Goal: Task Accomplishment & Management: Use online tool/utility

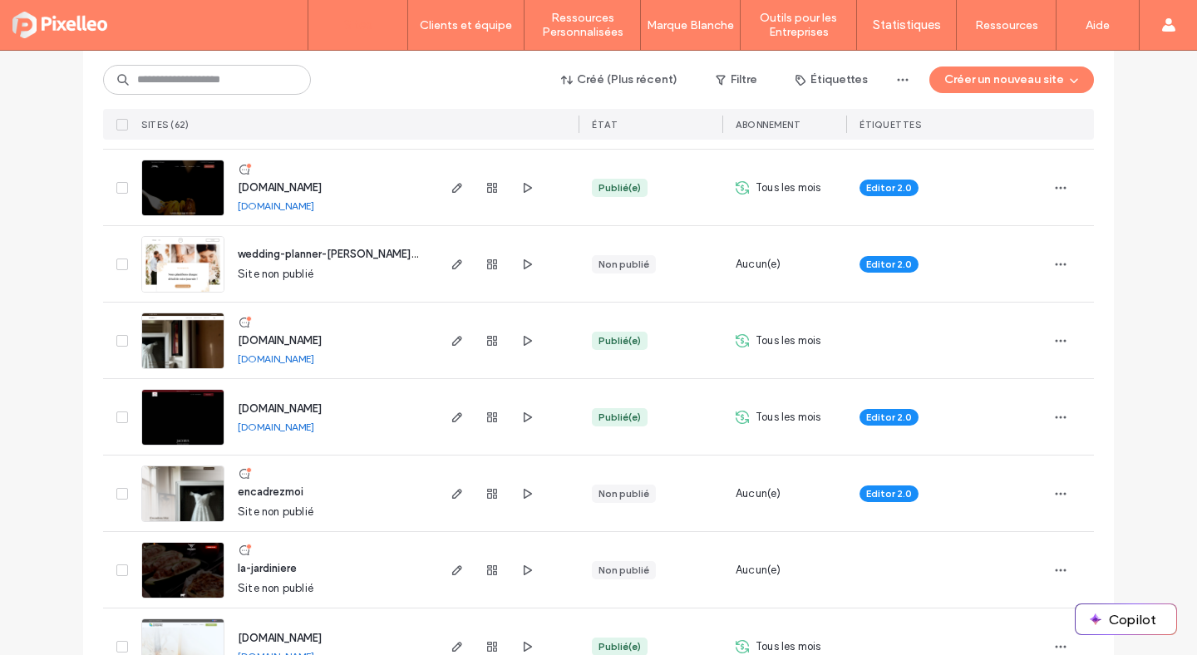
scroll to position [1757, 0]
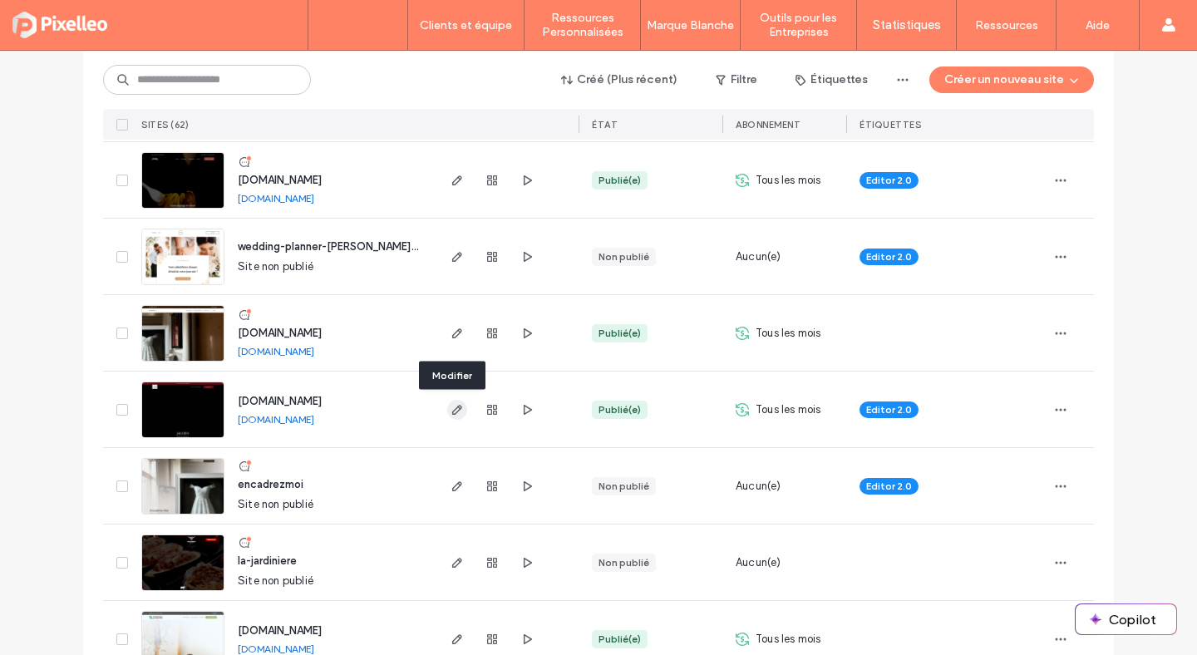
click at [454, 408] on use "button" at bounding box center [457, 410] width 10 height 10
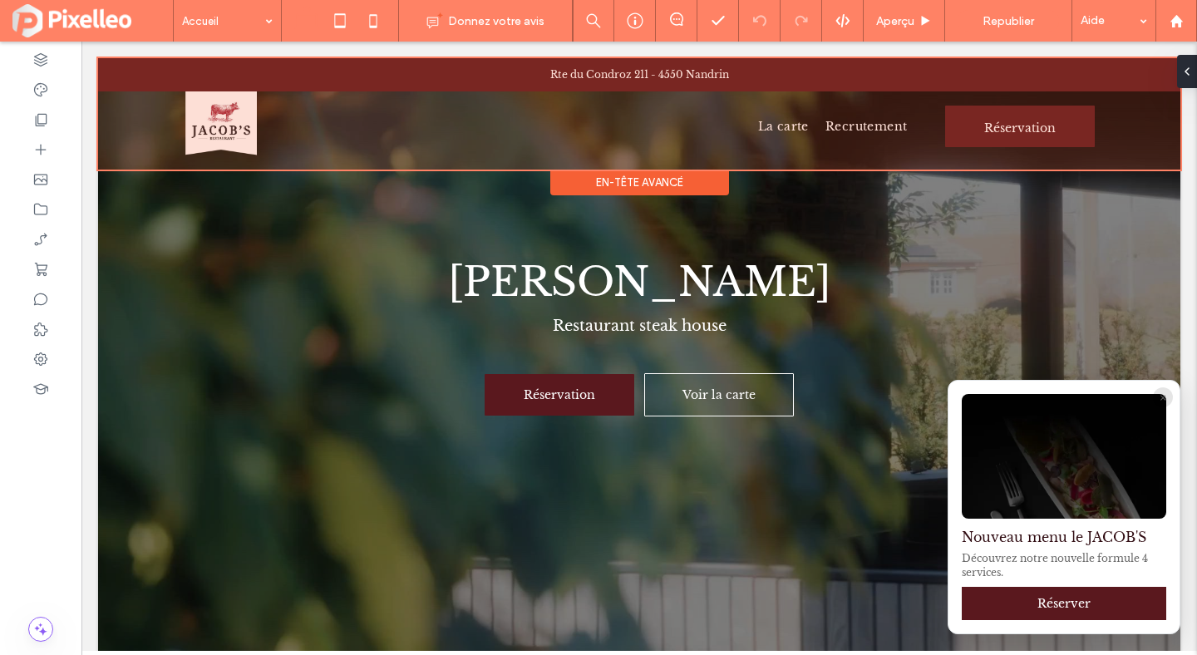
click at [1012, 117] on div at bounding box center [639, 113] width 1083 height 111
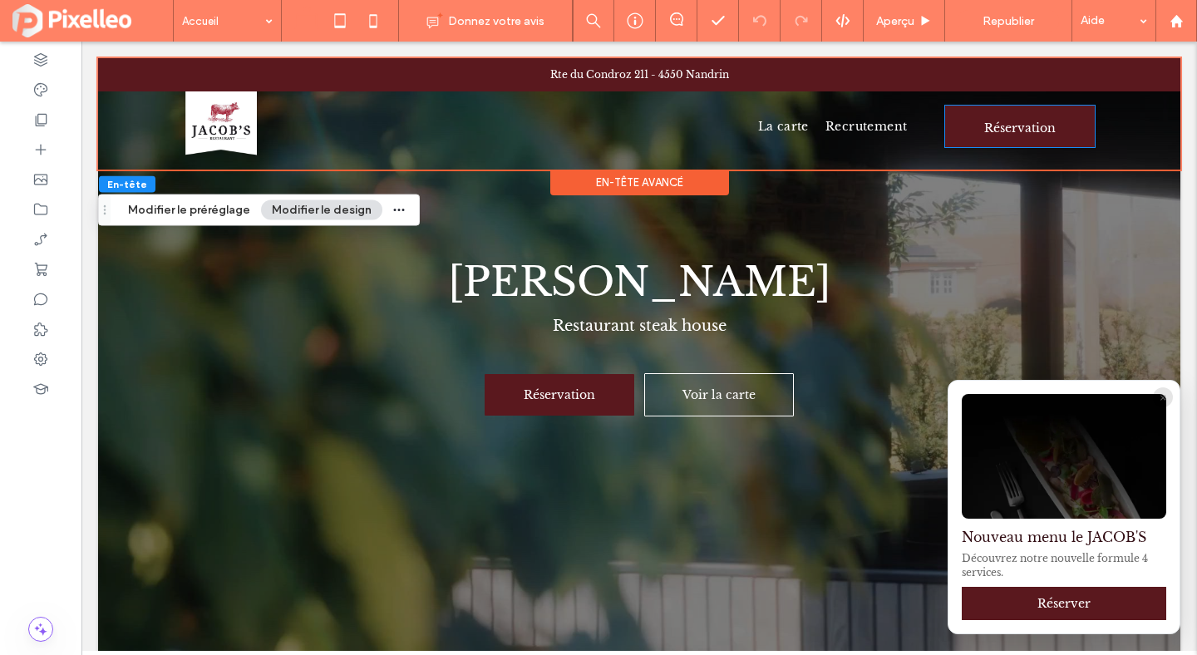
click at [1012, 117] on span "Réservation" at bounding box center [1021, 128] width 72 height 42
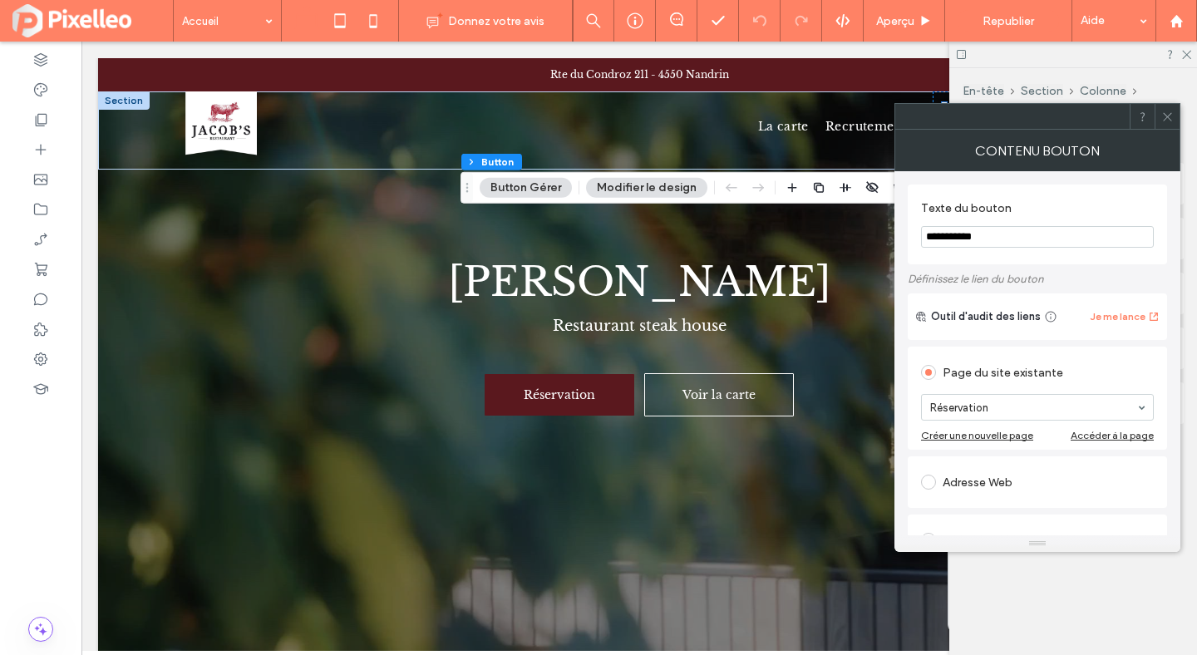
click at [1007, 234] on input "**********" at bounding box center [1037, 237] width 233 height 22
type input "**********"
click at [1029, 255] on section "**********" at bounding box center [1037, 224] width 233 height 63
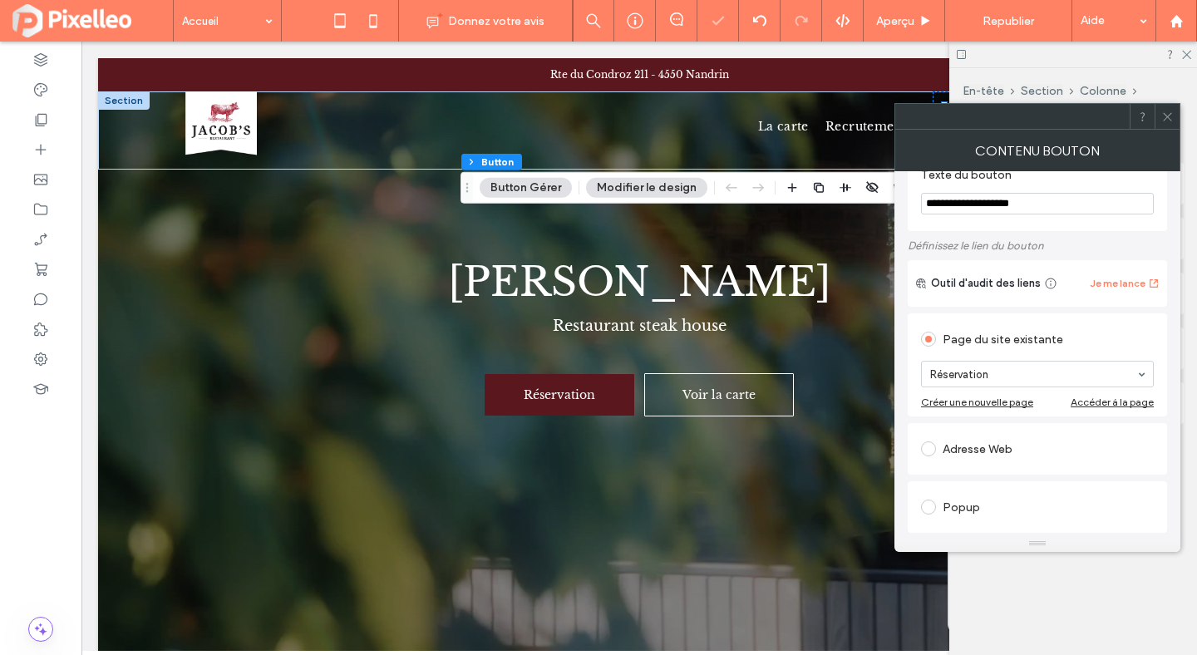
scroll to position [49, 0]
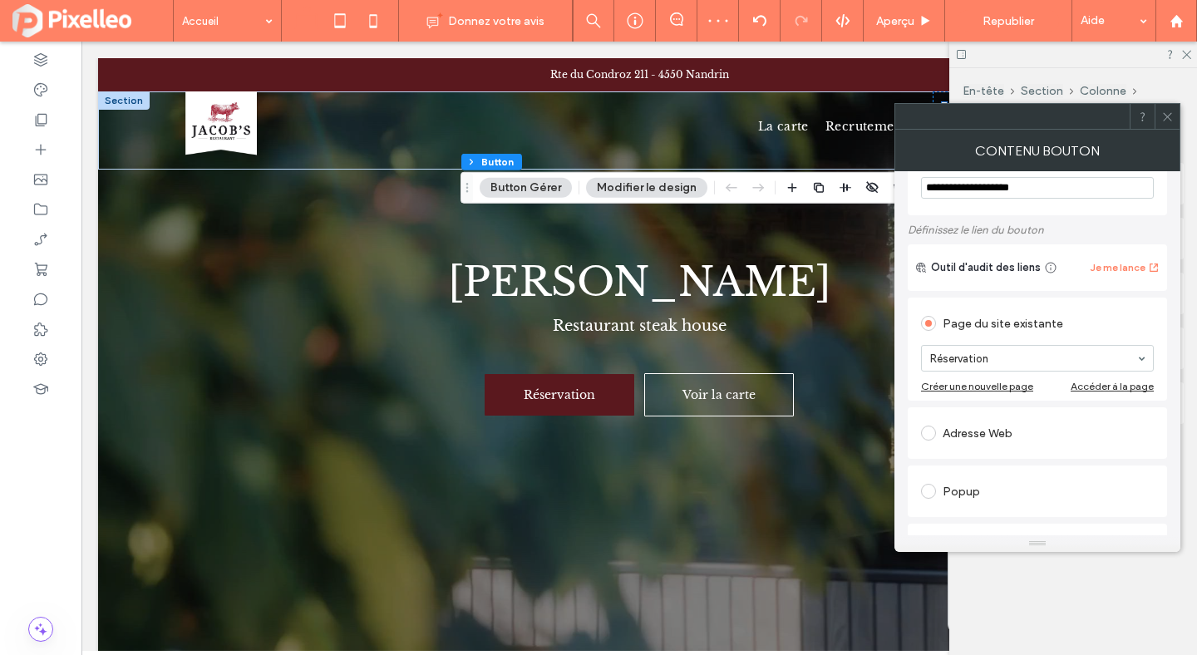
click at [953, 428] on div "Adresse Web" at bounding box center [1037, 433] width 233 height 27
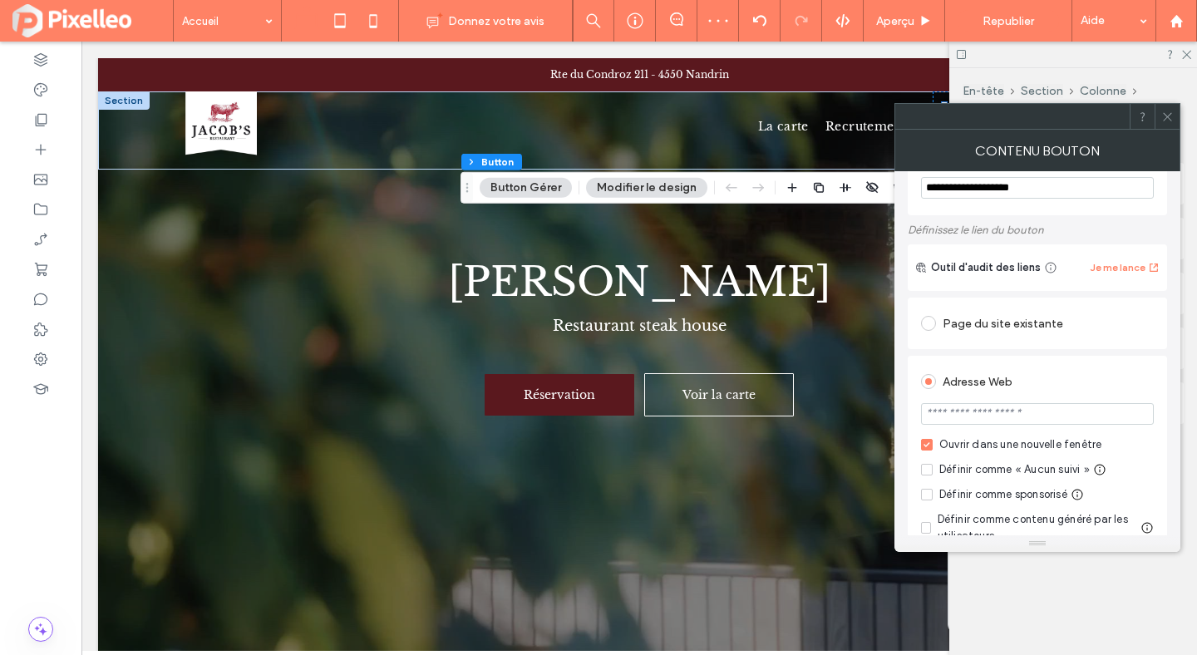
click at [957, 419] on input "url" at bounding box center [1037, 414] width 233 height 22
click at [989, 412] on input "**********" at bounding box center [1037, 414] width 233 height 22
paste input "**********"
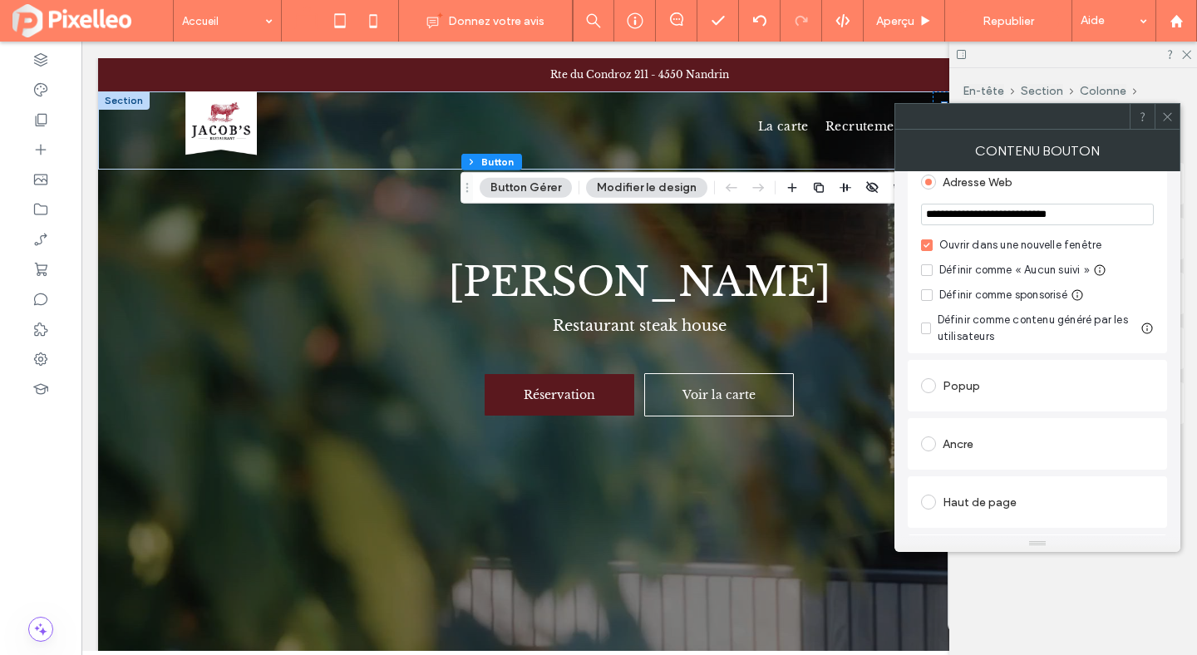
scroll to position [244, 0]
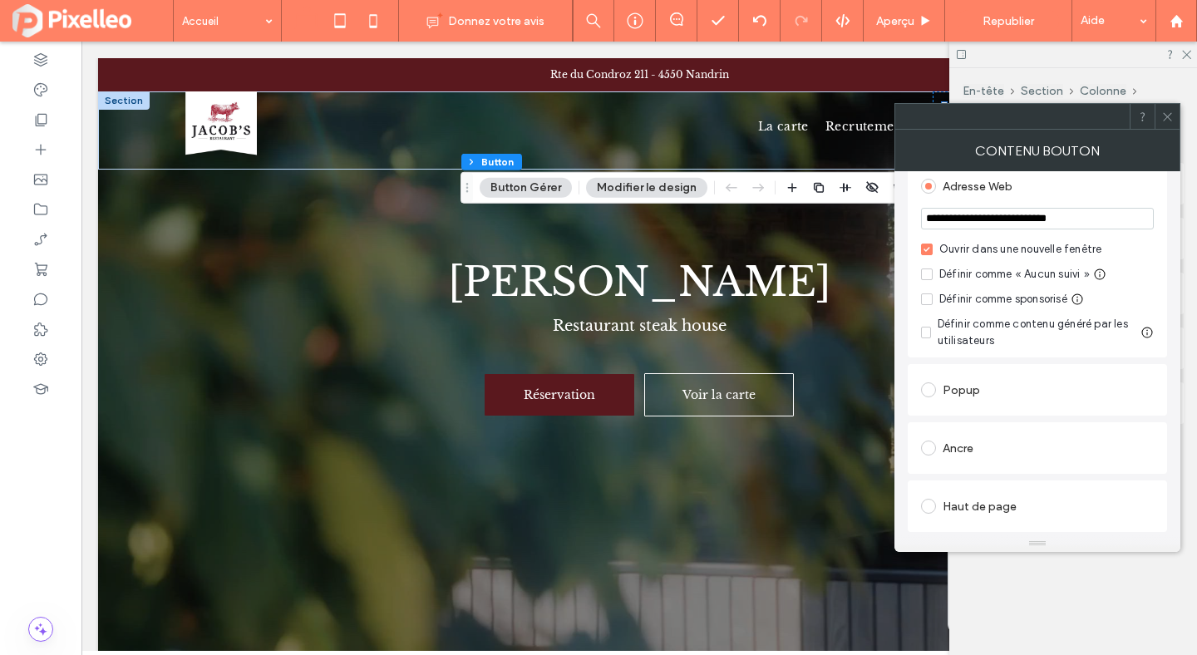
type input "**********"
click at [908, 358] on div "**********" at bounding box center [1037, 258] width 259 height 197
click at [1172, 116] on icon at bounding box center [1168, 117] width 12 height 12
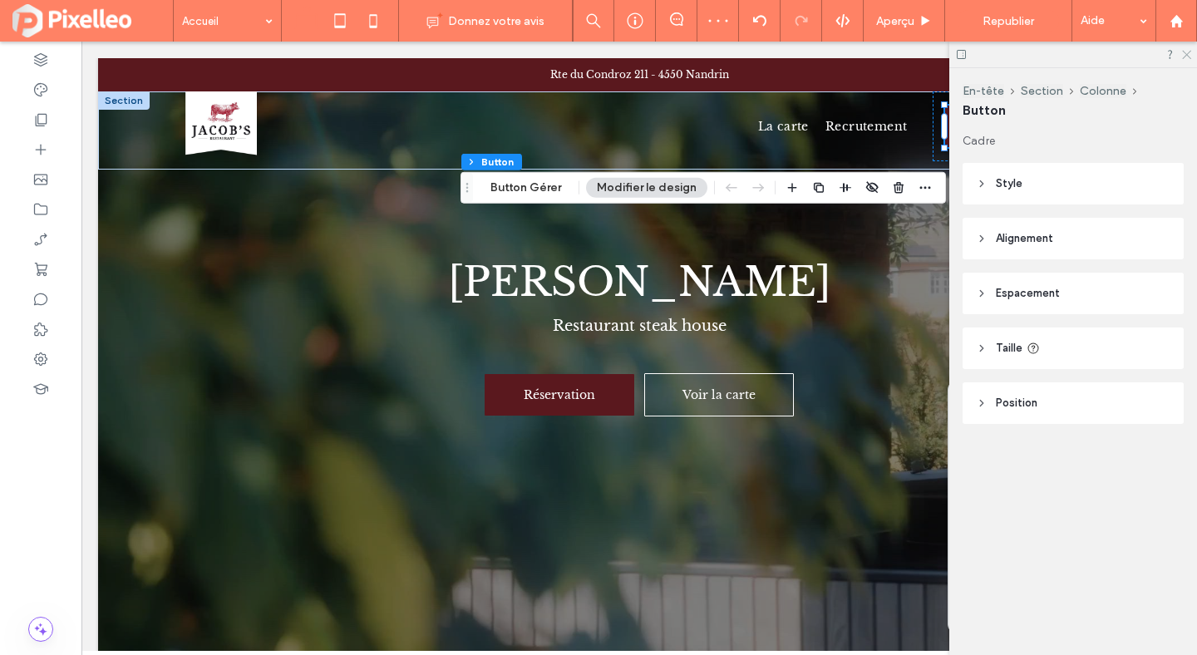
click at [1189, 53] on icon at bounding box center [1186, 53] width 11 height 11
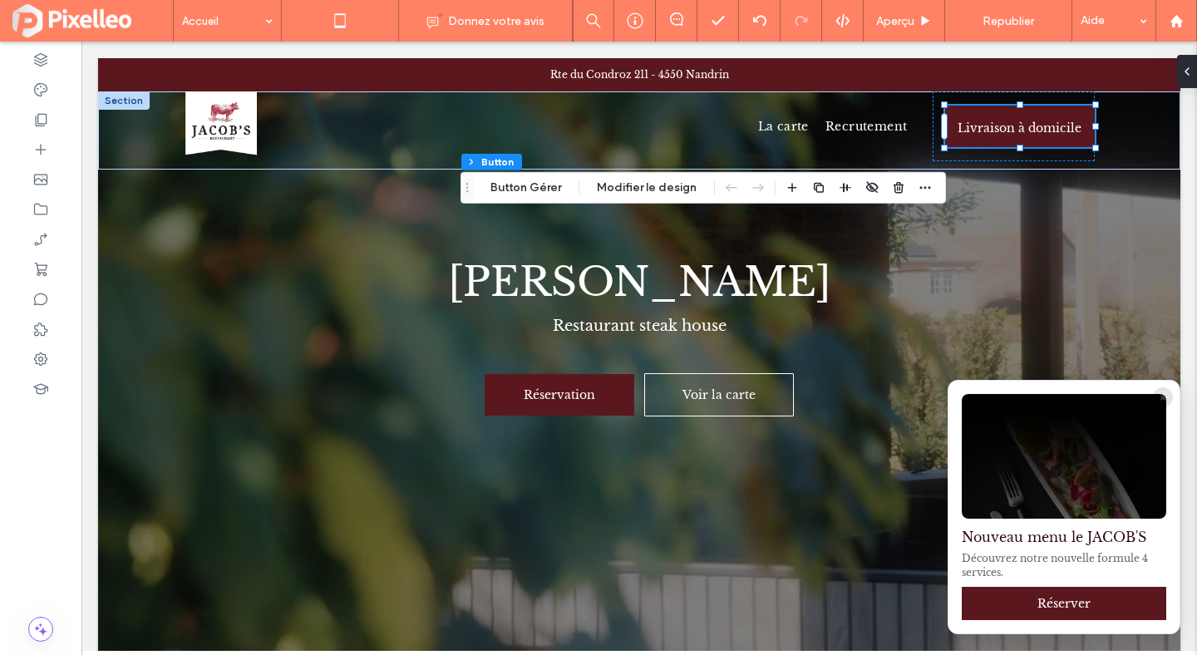
click at [375, 17] on icon at bounding box center [373, 20] width 33 height 33
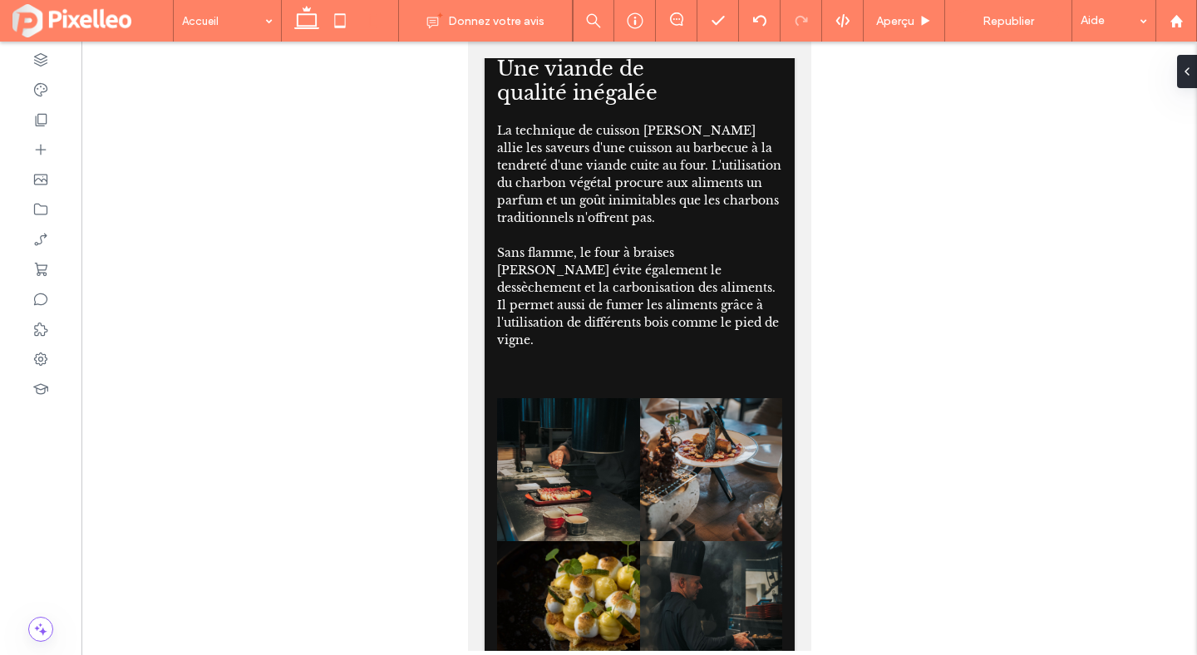
scroll to position [0, 0]
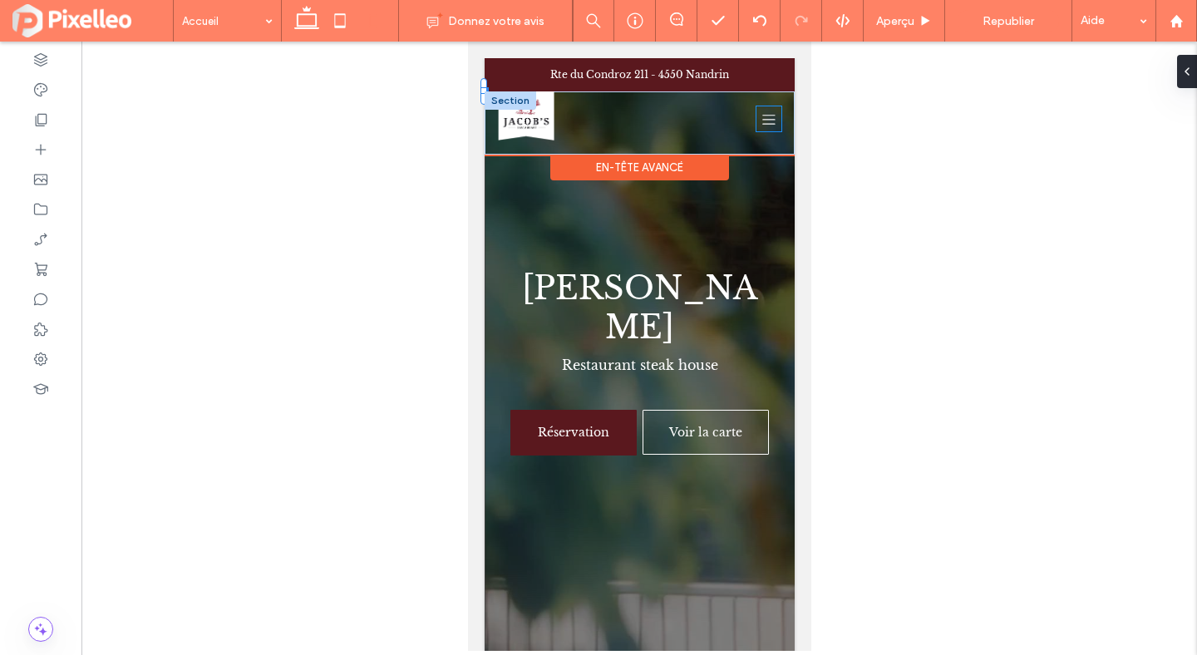
click at [763, 120] on icon at bounding box center [768, 119] width 12 height 1
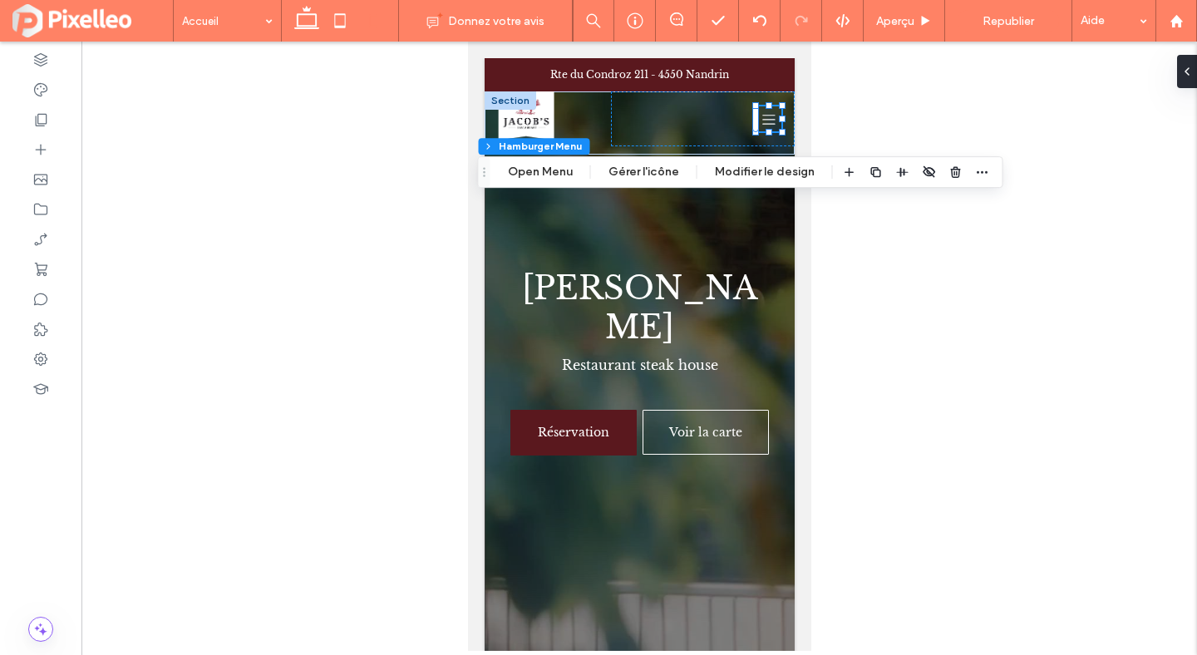
click at [540, 182] on div "En-tête Section Colonne Hamburger Menu Open Menu Gérer l'icône Modifier le desi…" at bounding box center [741, 172] width 526 height 32
click at [526, 172] on button "Open Menu" at bounding box center [540, 172] width 86 height 20
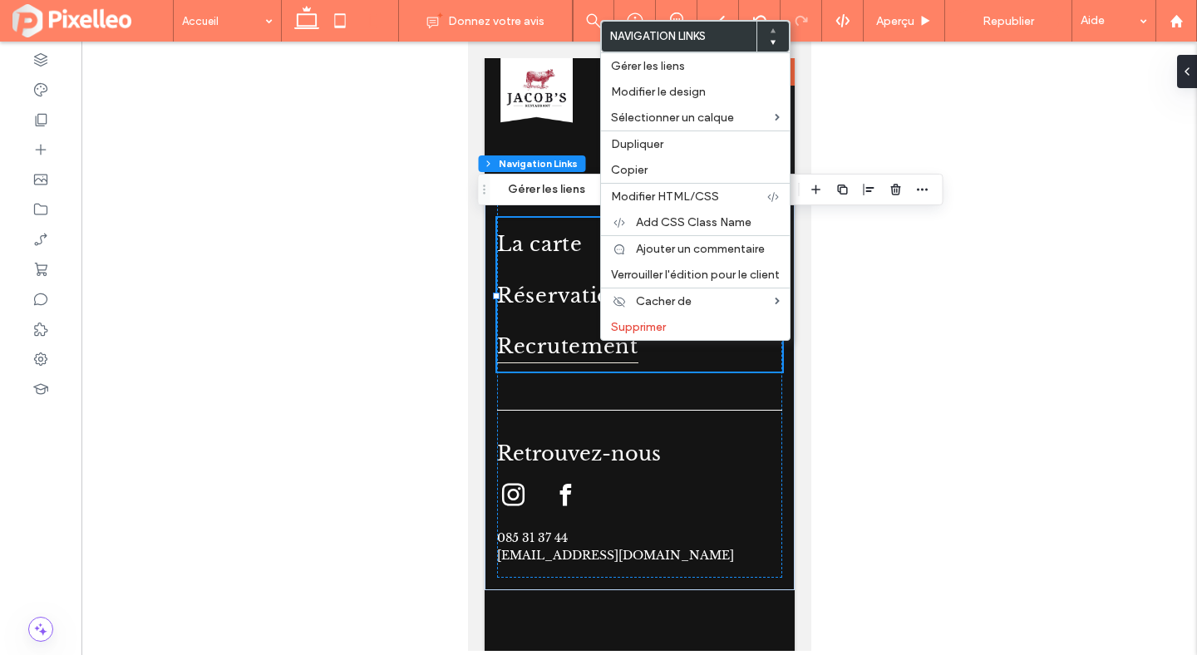
type input "***"
type input "****"
click at [672, 70] on span "Gérer les liens" at bounding box center [648, 66] width 74 height 14
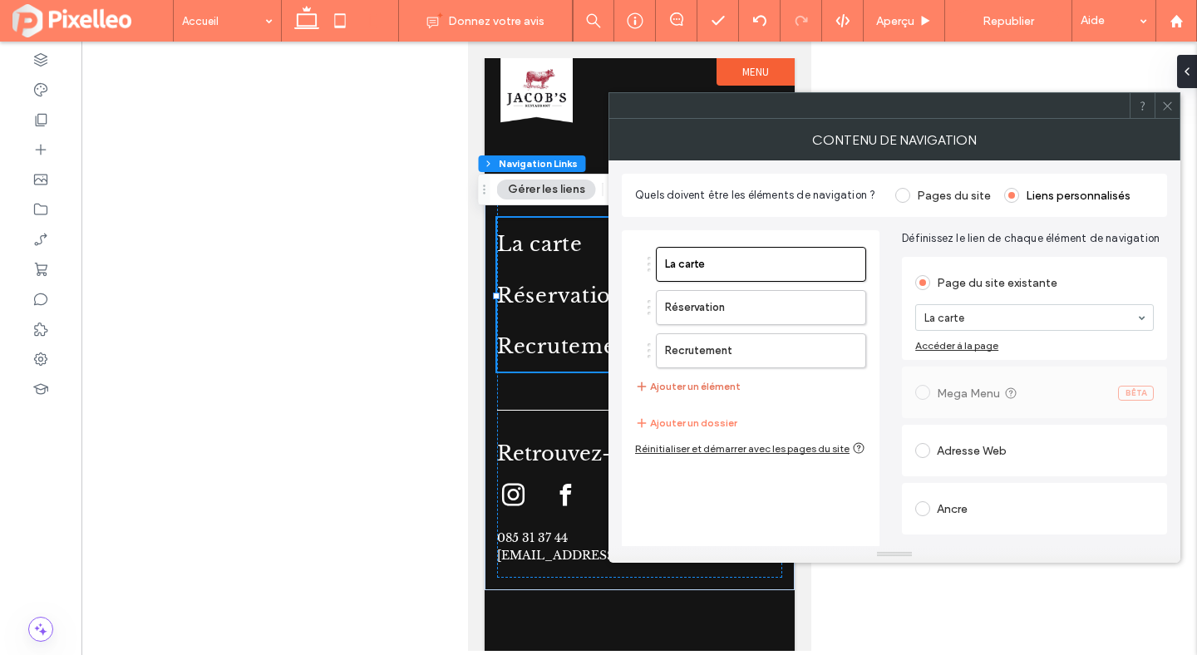
click at [717, 389] on button "Ajouter un élément" at bounding box center [688, 387] width 106 height 20
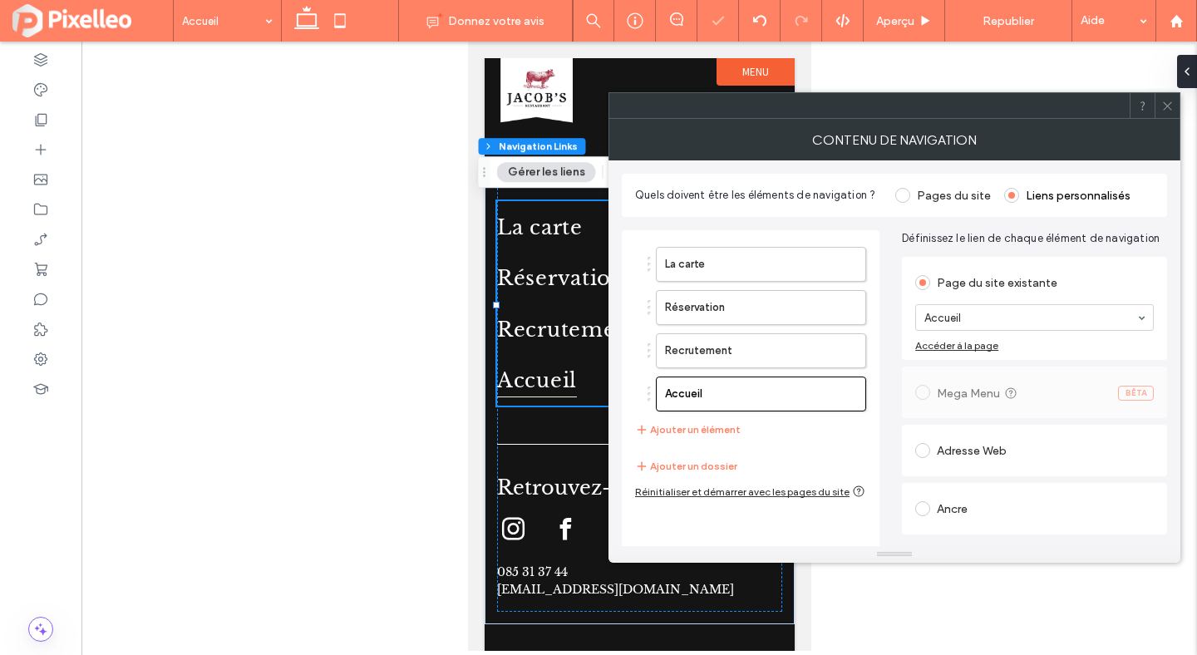
click at [947, 440] on div "Adresse Web" at bounding box center [1035, 450] width 239 height 27
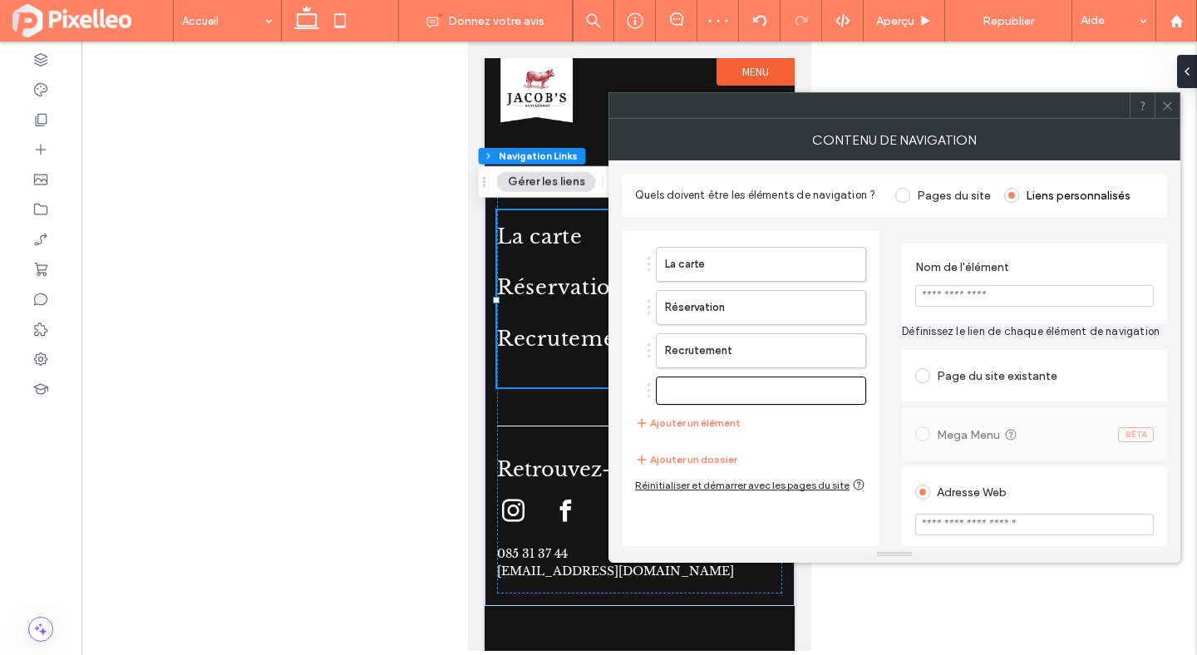
click at [945, 300] on input "Nom de l'élément" at bounding box center [1035, 296] width 239 height 22
type input "**********"
click at [943, 524] on input "url" at bounding box center [1035, 525] width 239 height 22
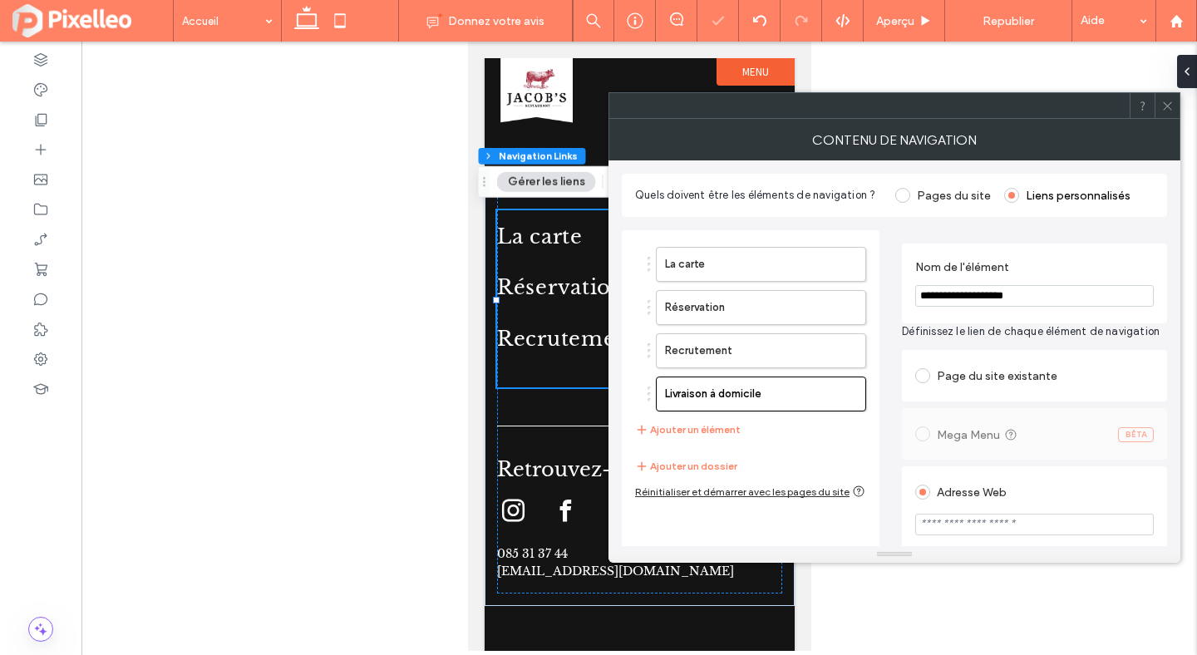
paste input "**********"
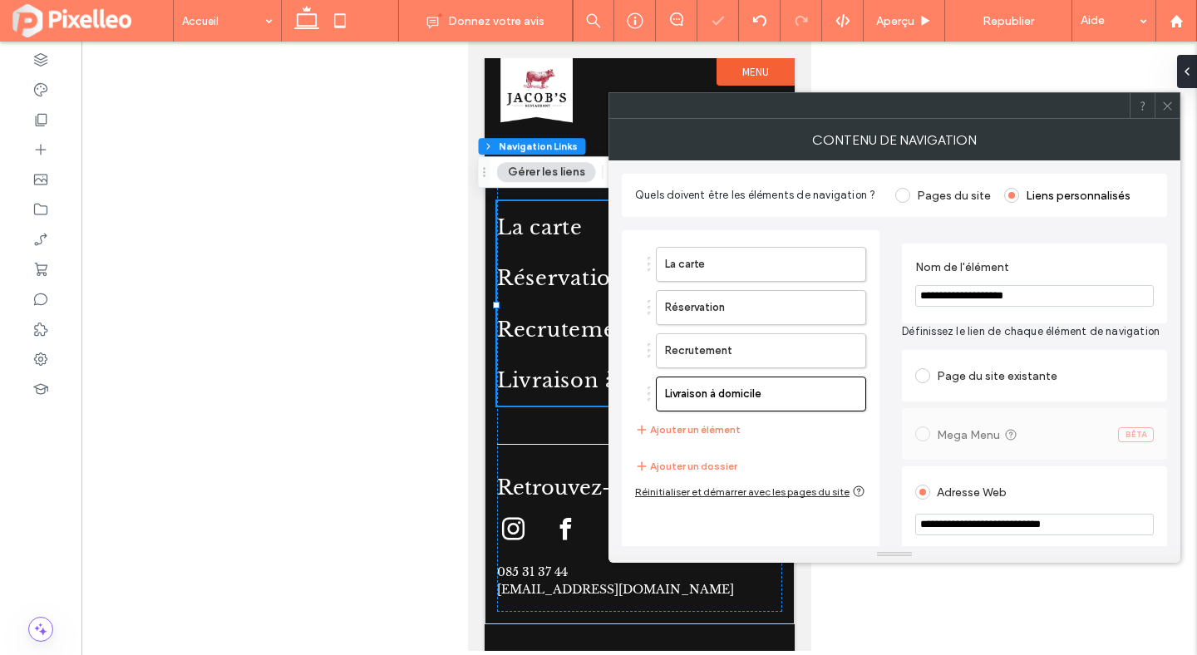
type input "**********"
click at [1153, 491] on div "Adresse Web" at bounding box center [1035, 492] width 239 height 27
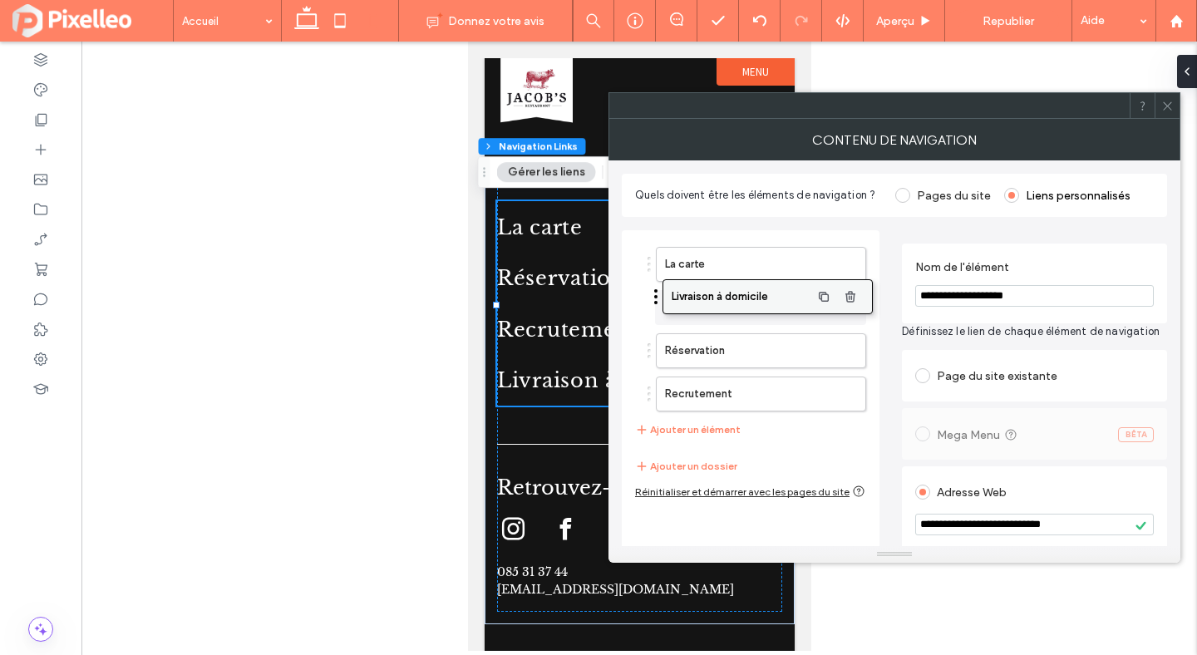
drag, startPoint x: 714, startPoint y: 394, endPoint x: 720, endPoint y: 296, distance: 98.3
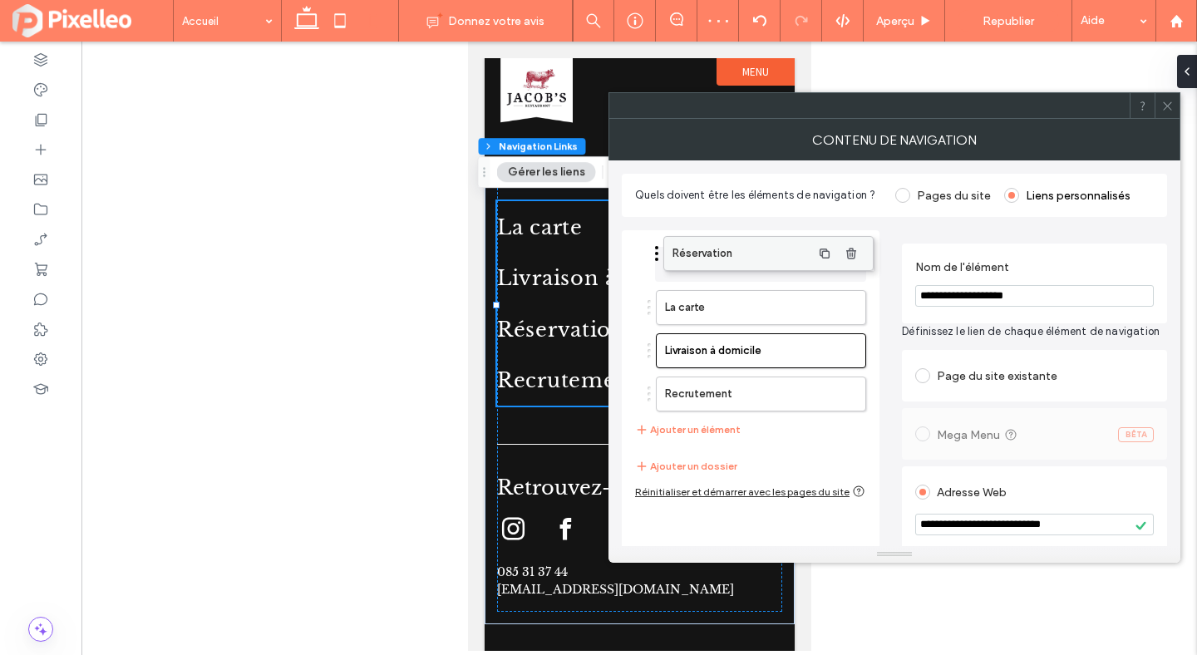
drag, startPoint x: 705, startPoint y: 349, endPoint x: 713, endPoint y: 252, distance: 97.6
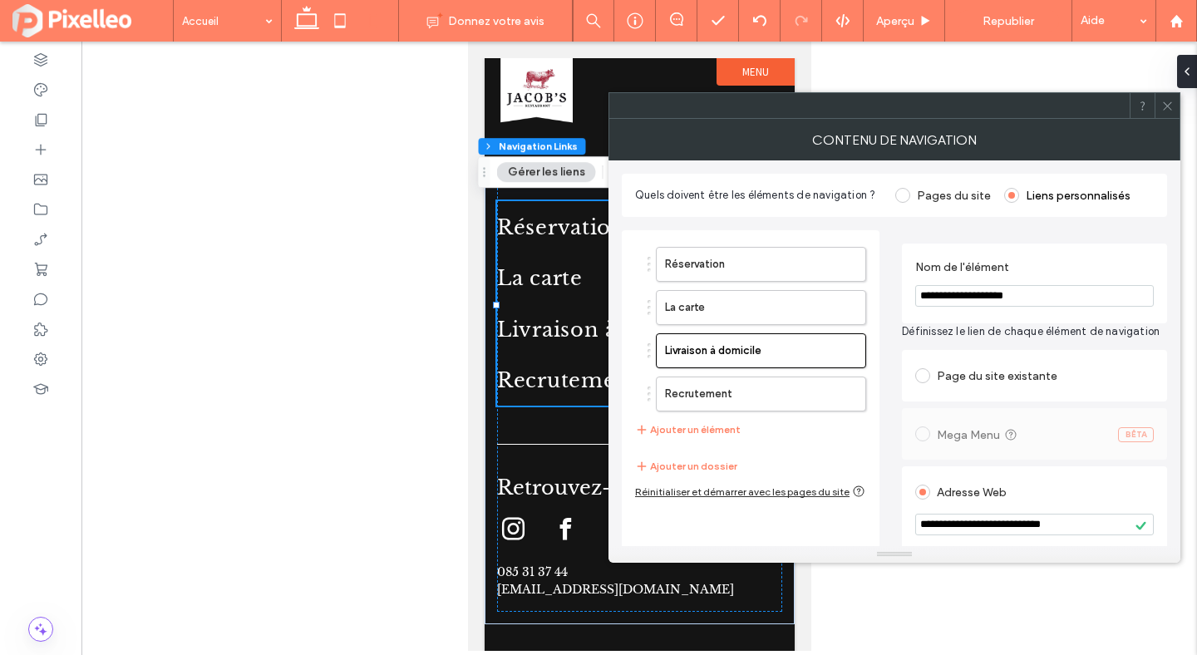
click at [1167, 105] on use at bounding box center [1167, 105] width 8 height 8
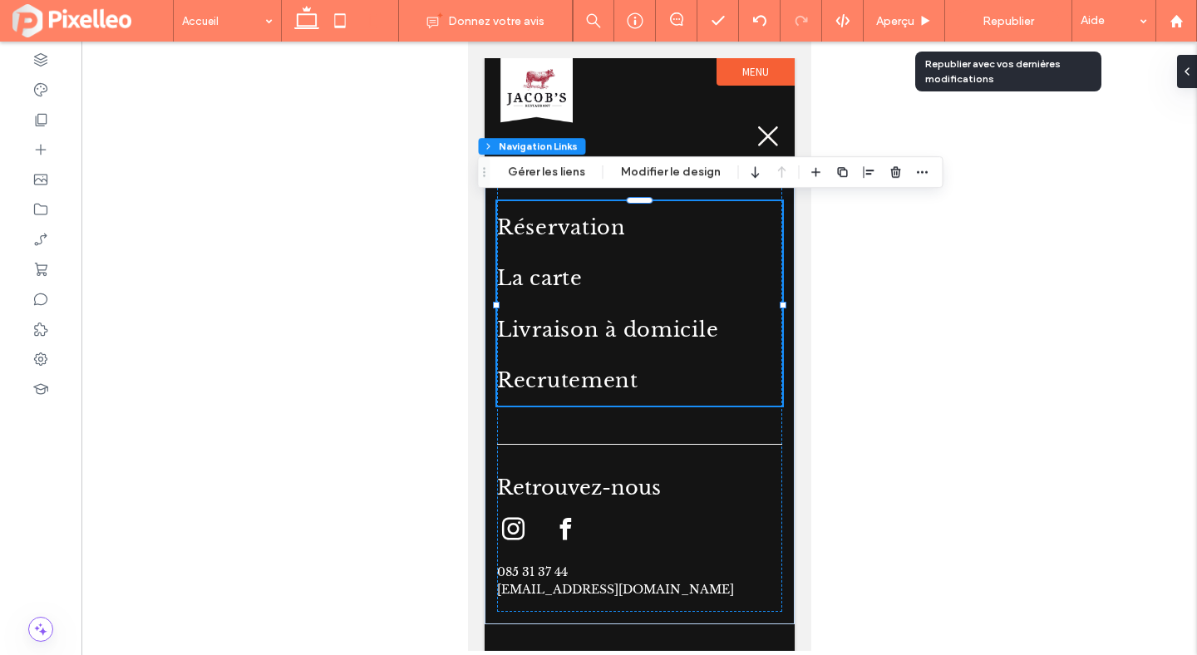
click at [1028, 21] on span "Republier" at bounding box center [1009, 21] width 52 height 14
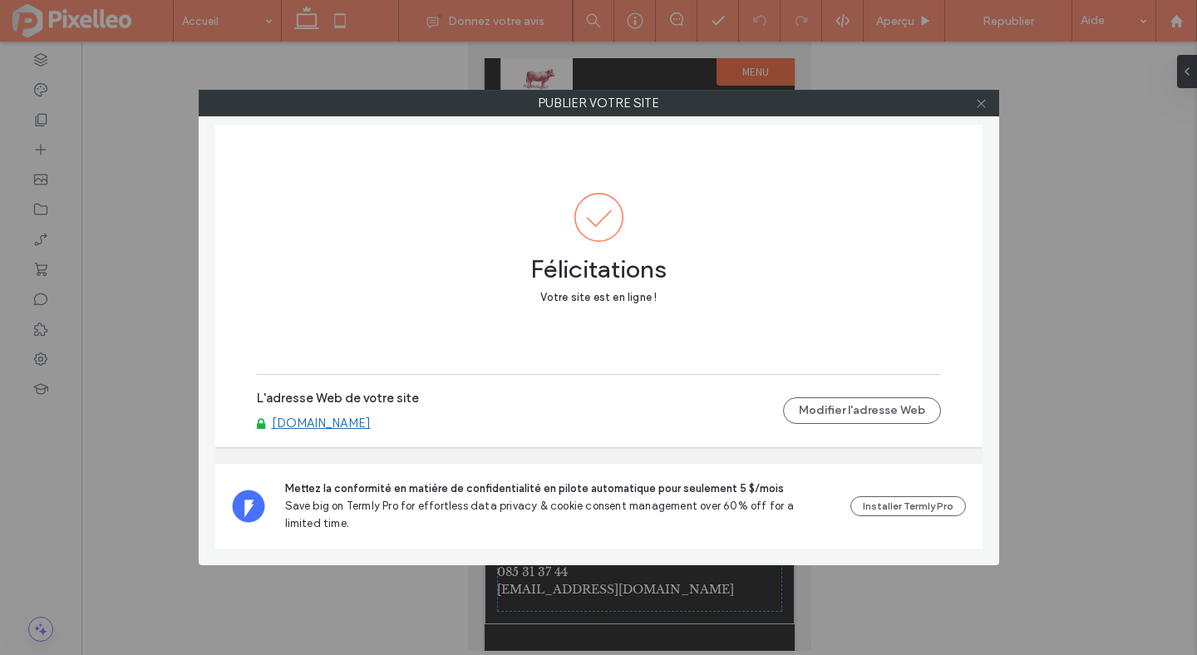
click at [986, 97] on icon at bounding box center [981, 103] width 12 height 12
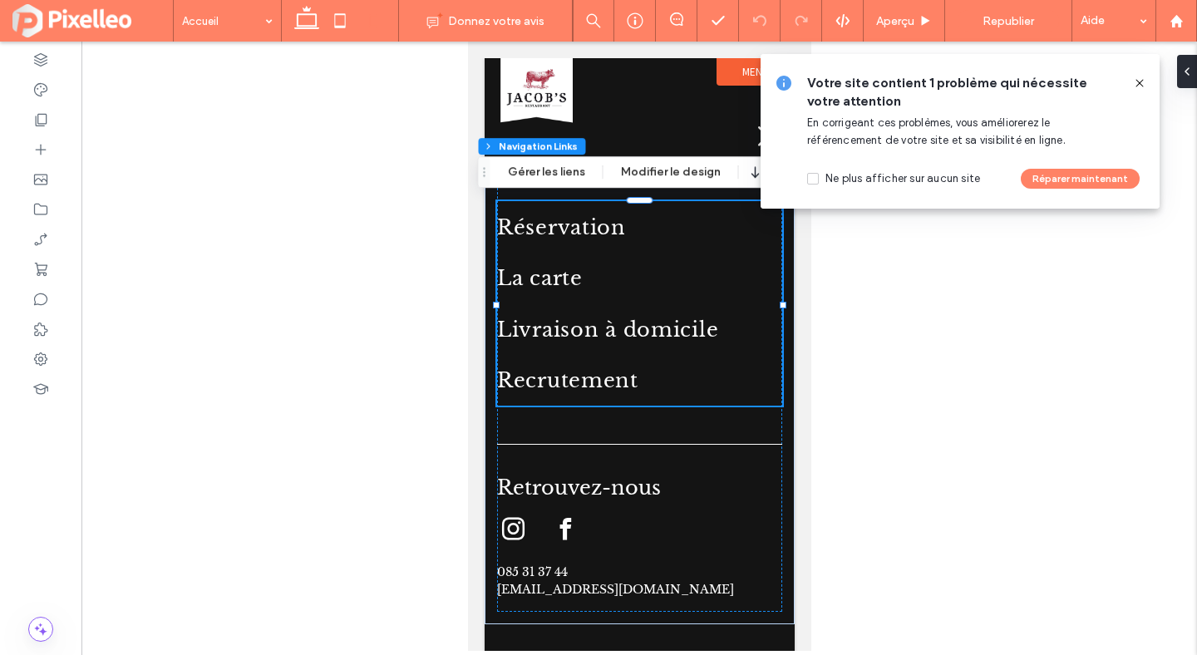
click at [1146, 82] on icon at bounding box center [1139, 83] width 13 height 13
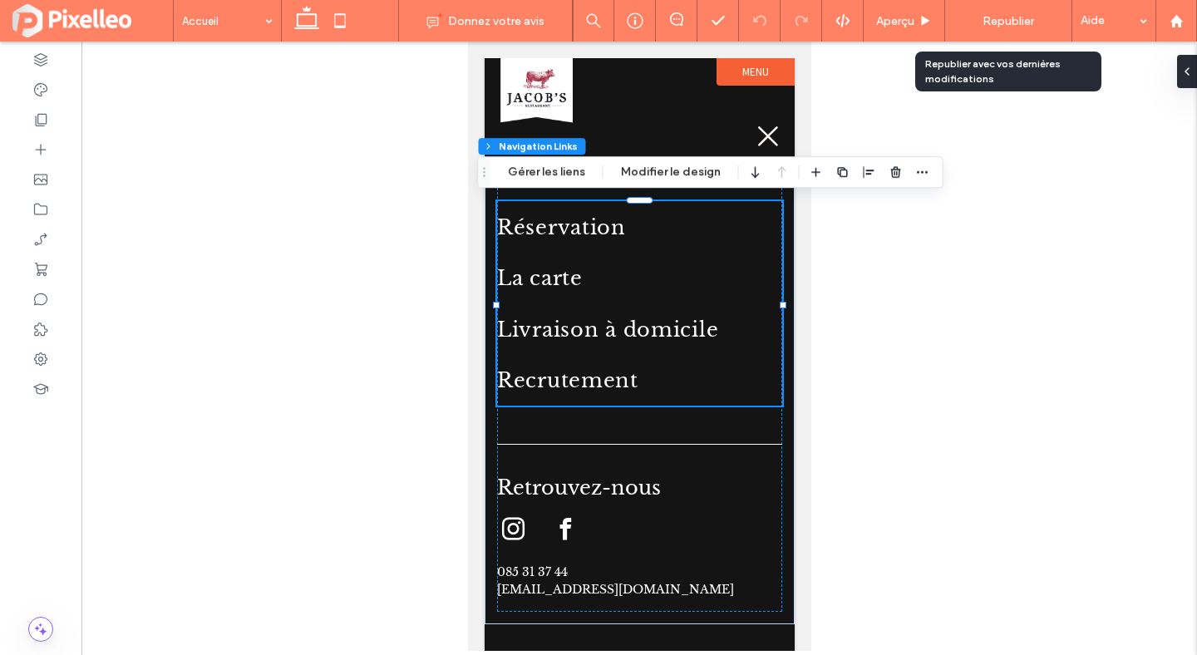
click at [1009, 17] on span "Republier" at bounding box center [1009, 21] width 52 height 14
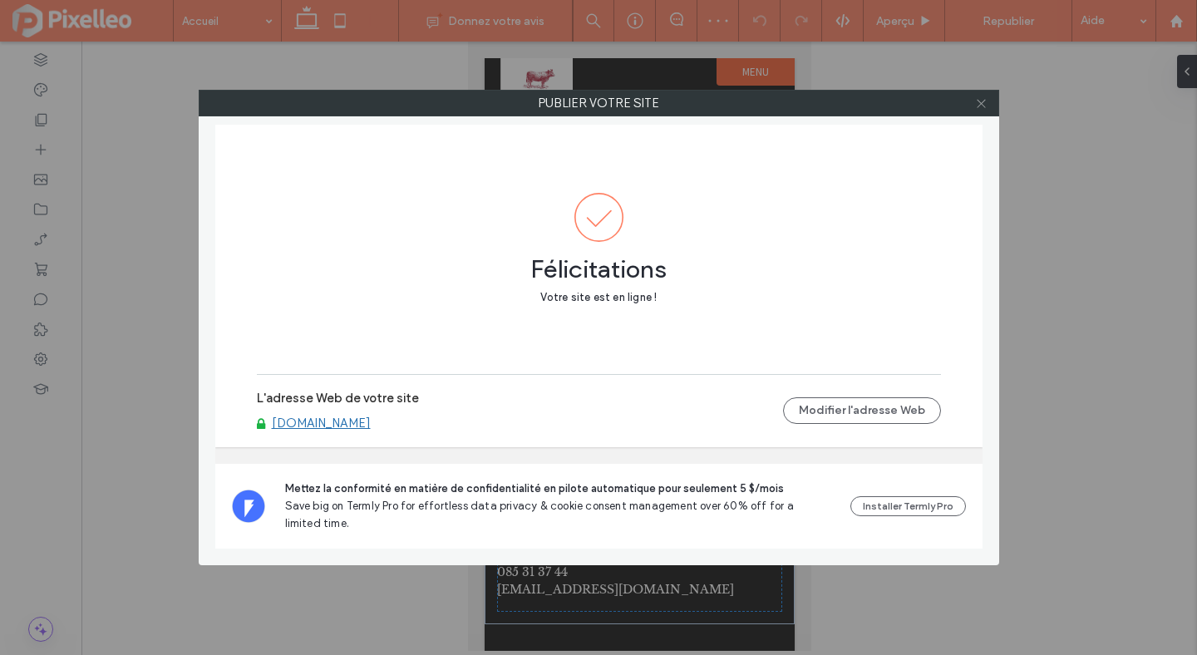
click at [984, 103] on icon at bounding box center [981, 103] width 12 height 12
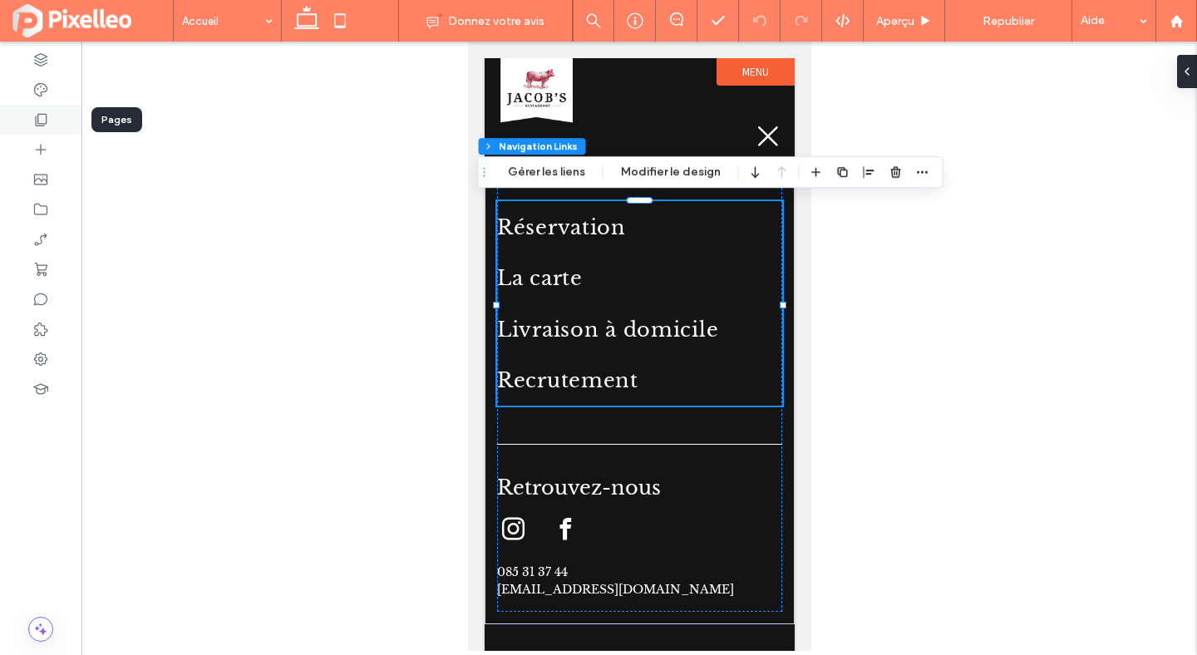
click at [27, 116] on div at bounding box center [40, 120] width 81 height 30
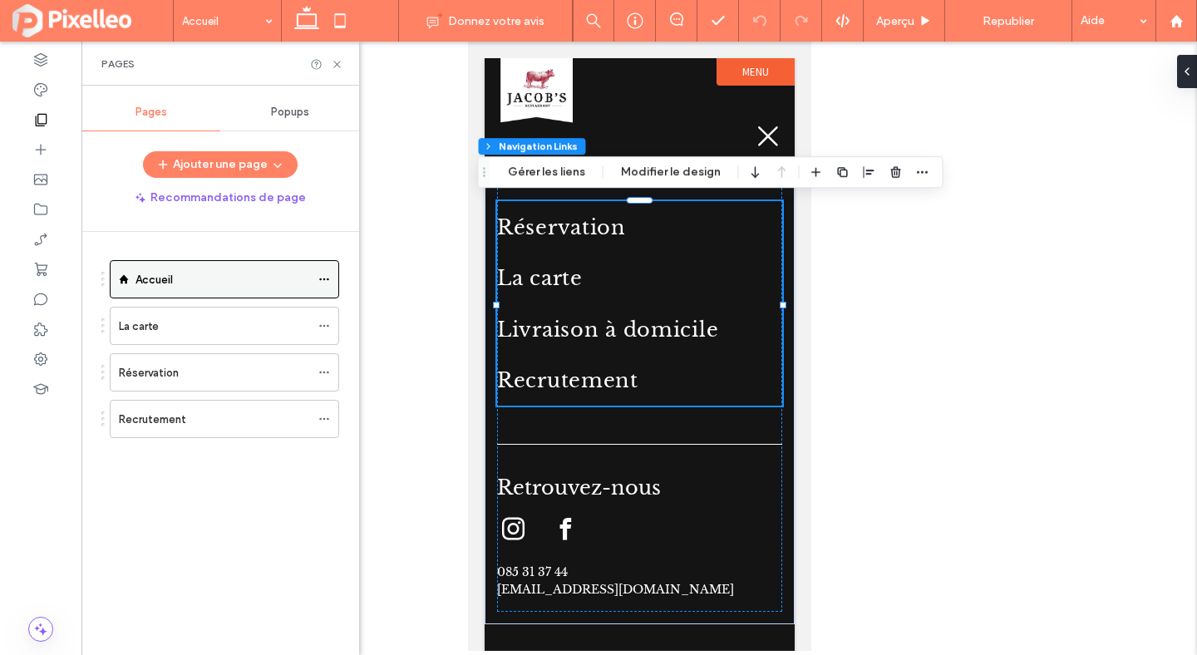
click at [134, 269] on div "Accueil" at bounding box center [225, 279] width 230 height 38
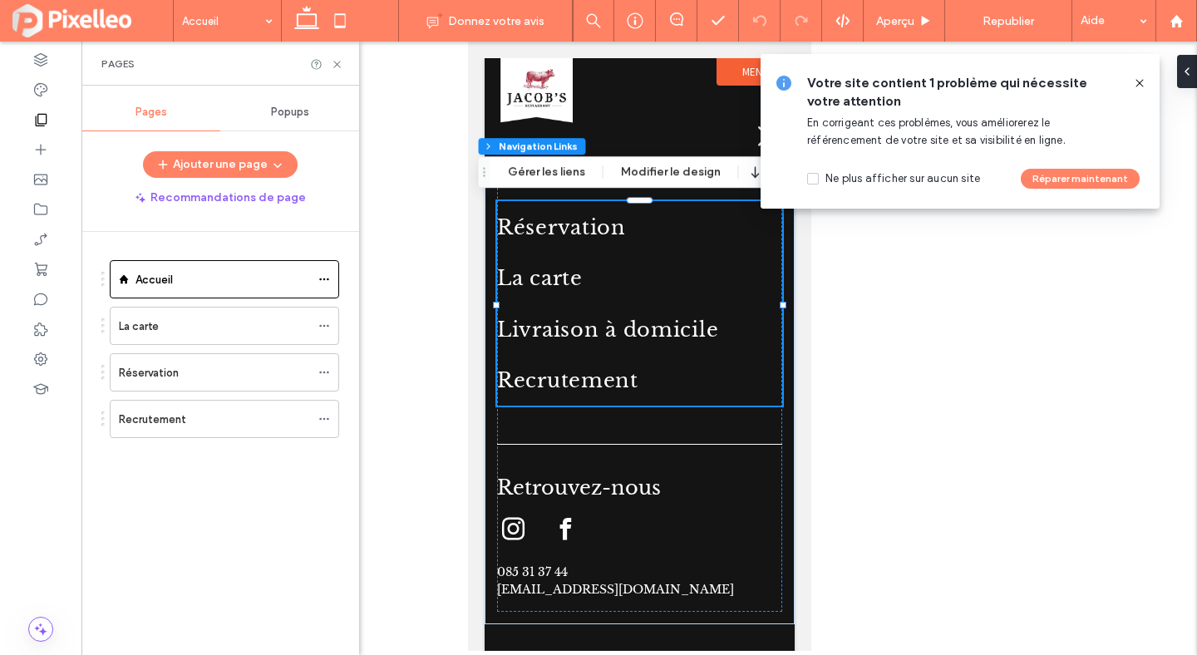
click at [1138, 80] on icon at bounding box center [1139, 83] width 13 height 13
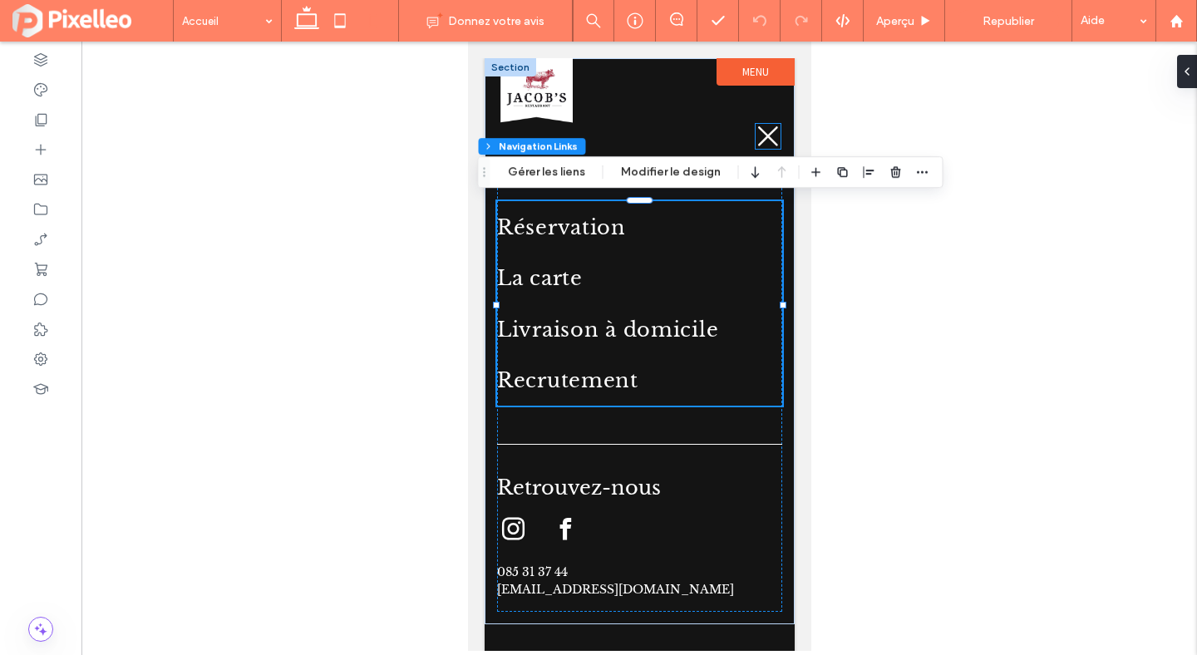
click at [765, 136] on icon at bounding box center [768, 136] width 20 height 20
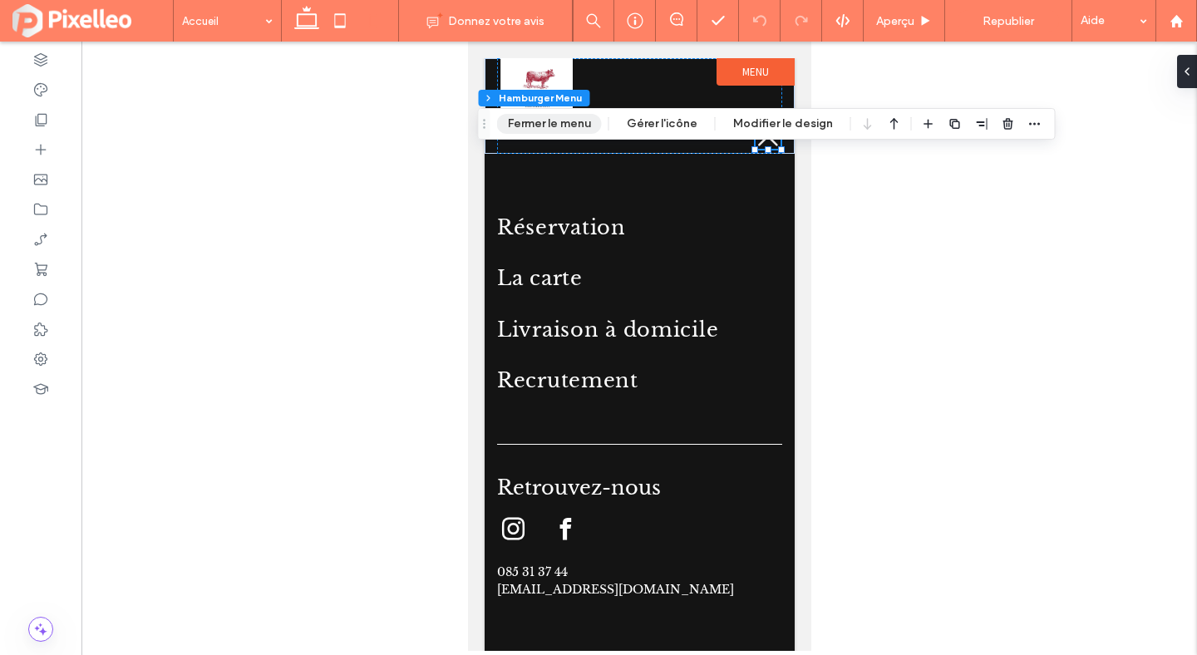
click at [551, 122] on button "Fermer le menu" at bounding box center [549, 124] width 105 height 20
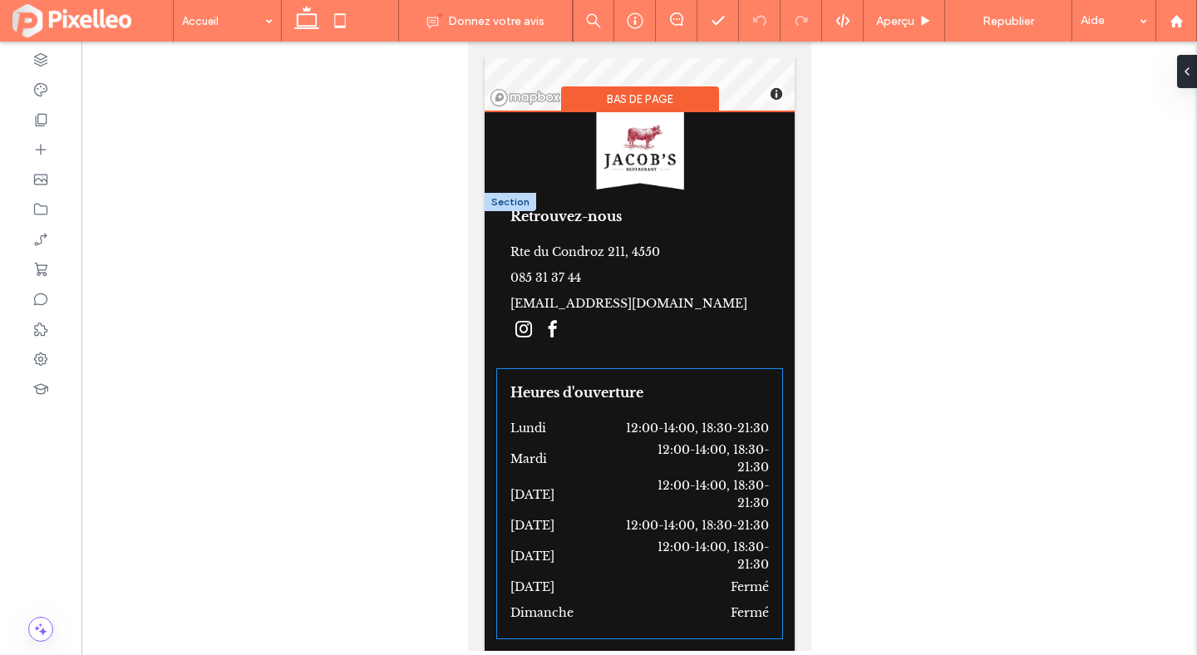
scroll to position [7152, 0]
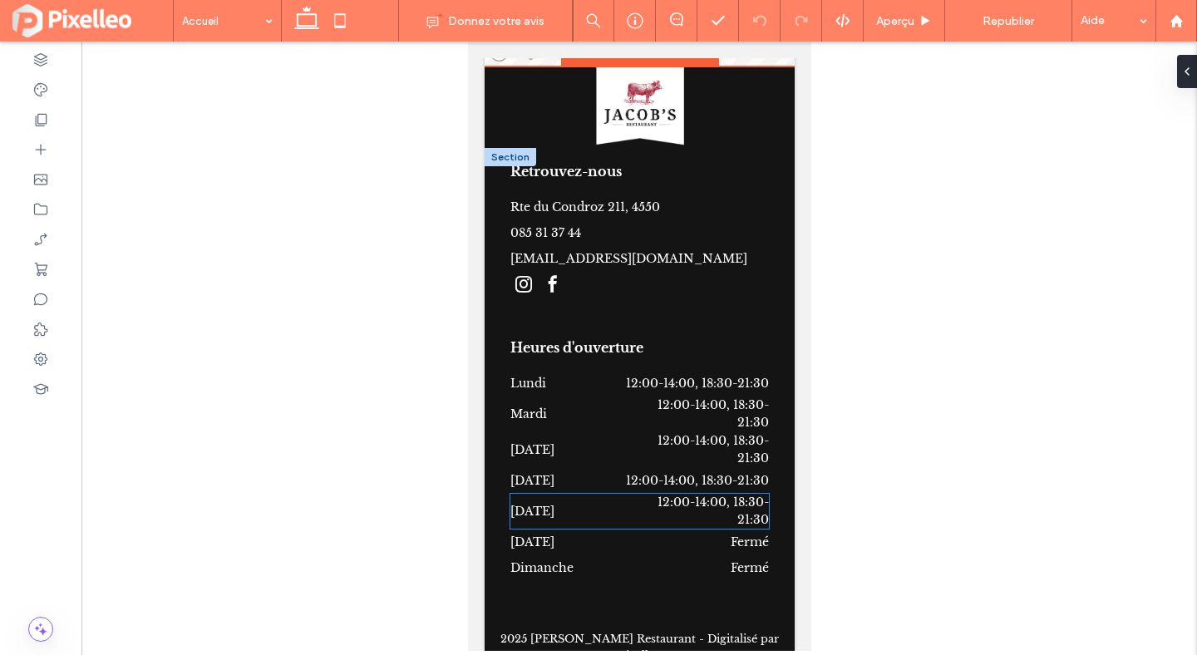
click at [705, 495] on span "12:00-14:00, 18:30-21:30" at bounding box center [712, 511] width 111 height 32
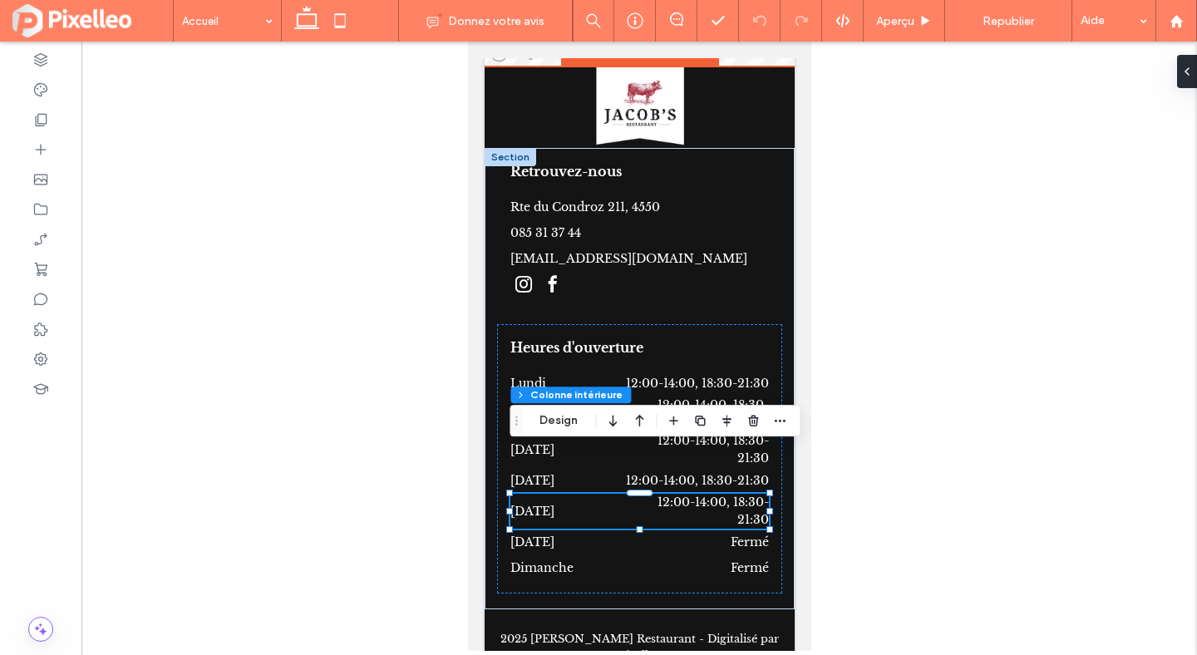
click at [705, 495] on span "12:00-14:00, 18:30-21:30" at bounding box center [712, 511] width 111 height 32
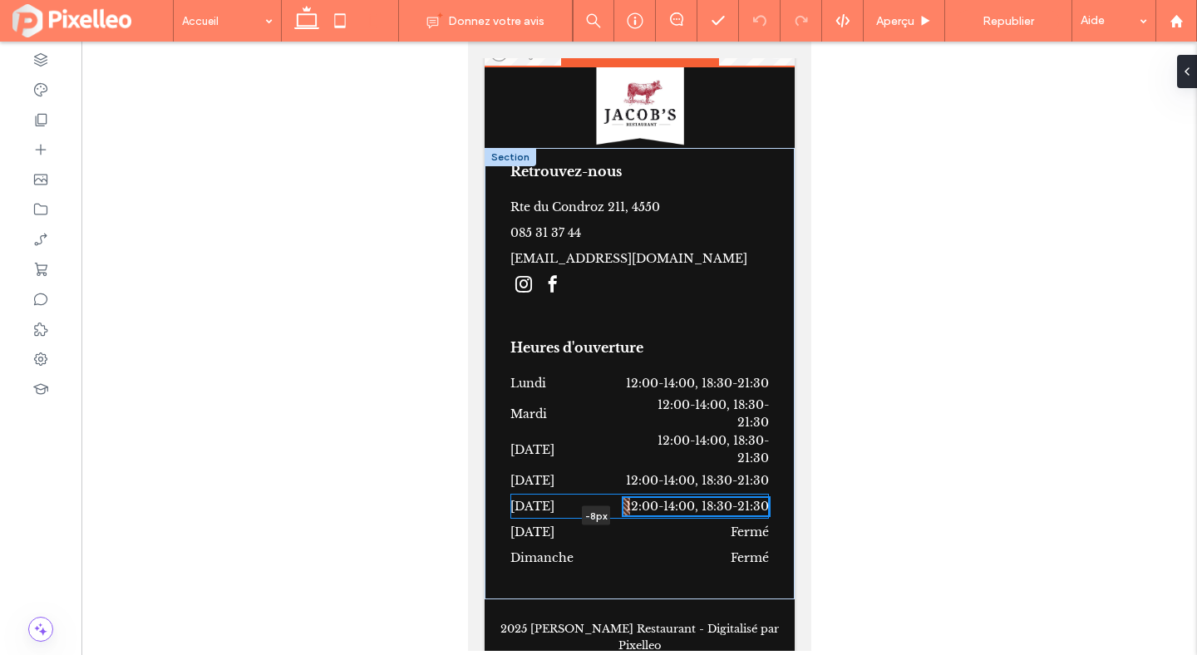
scroll to position [7142, 0]
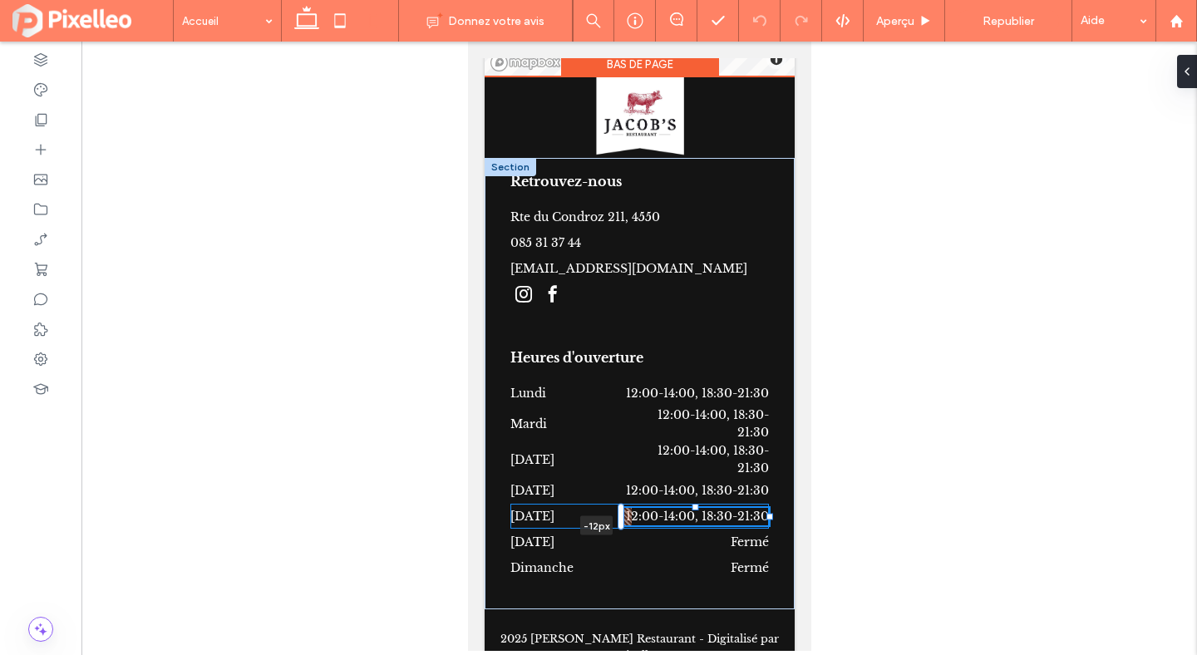
drag, startPoint x: 625, startPoint y: 463, endPoint x: 615, endPoint y: 465, distance: 10.1
click at [615, 465] on div "Retrouvez-nous Rte du Condroz 211, 4550 085 31 37 44 secretariat@jacobs-groupe.…" at bounding box center [639, 384] width 310 height 452
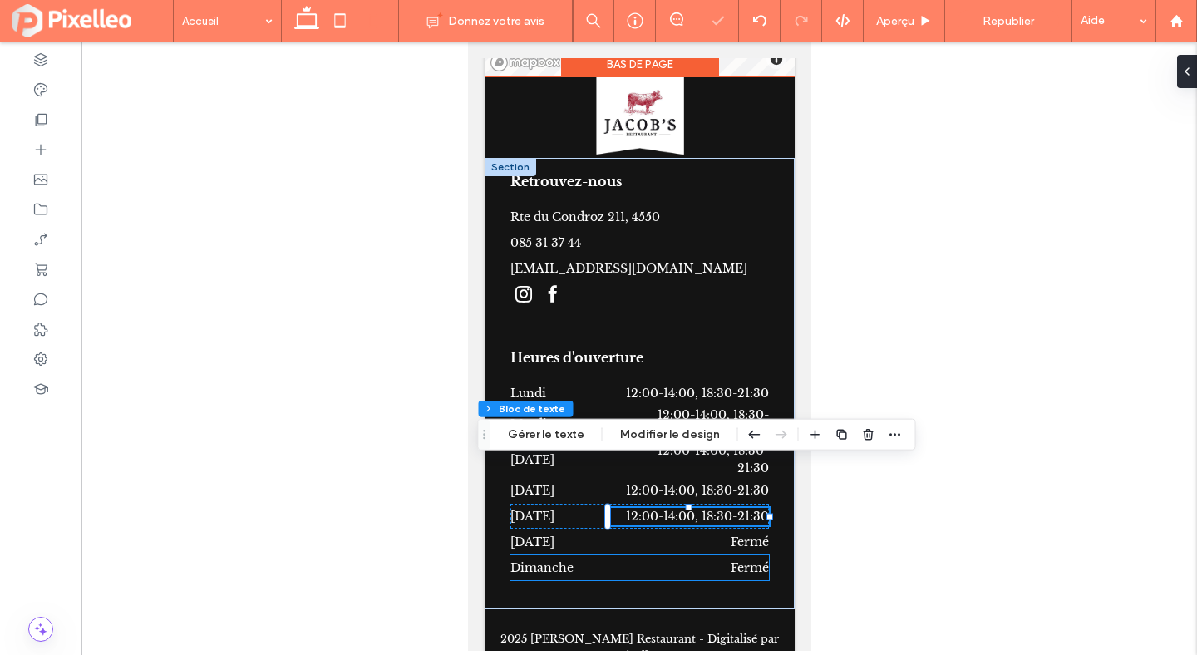
click at [648, 560] on p "Dimanche" at bounding box center [596, 568] width 172 height 17
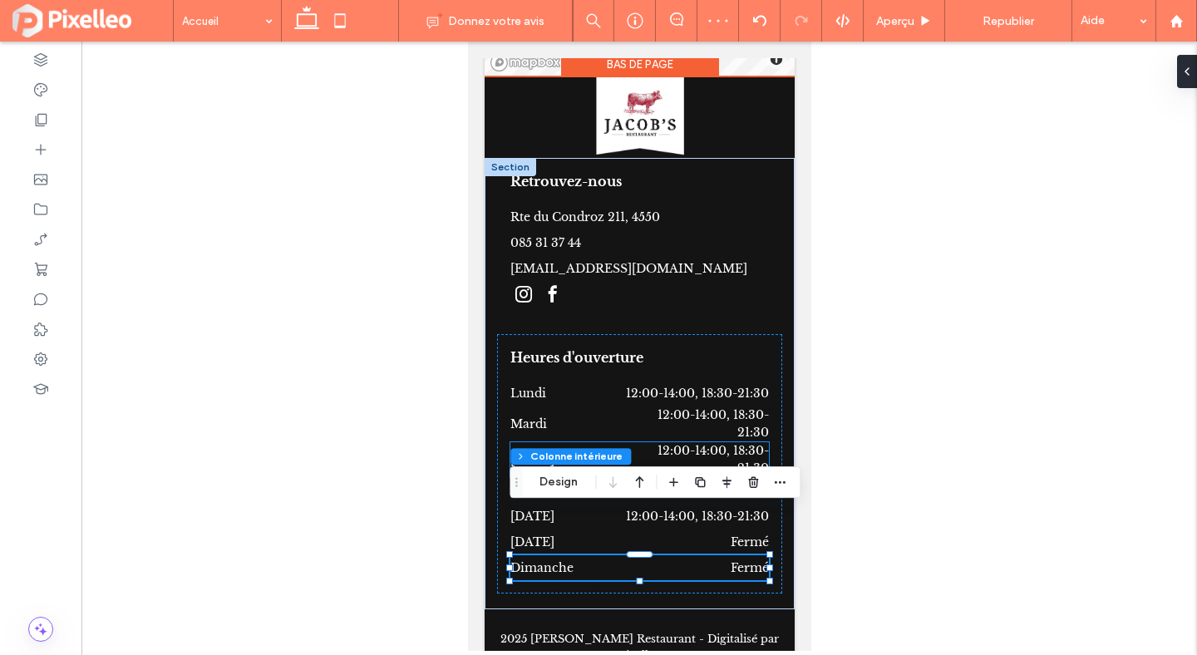
click at [669, 442] on p "12:00-14:00, 18:30-21:30" at bounding box center [699, 459] width 141 height 35
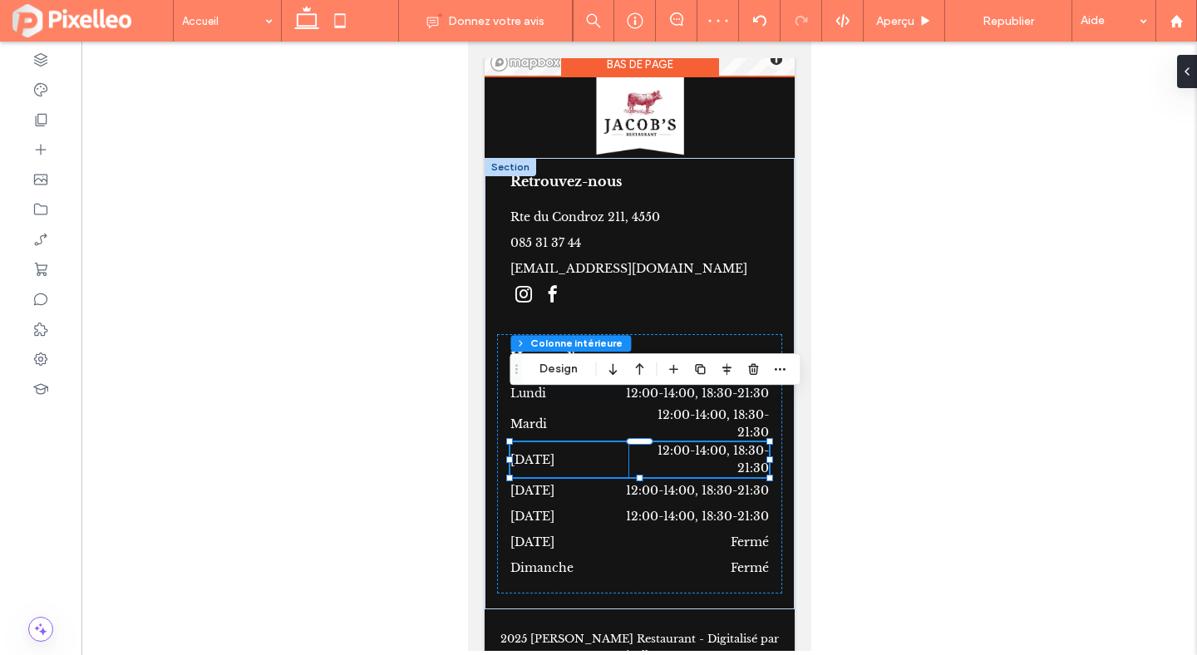
click at [666, 443] on span "12:00-14:00, 18:30-21:30" at bounding box center [712, 459] width 111 height 32
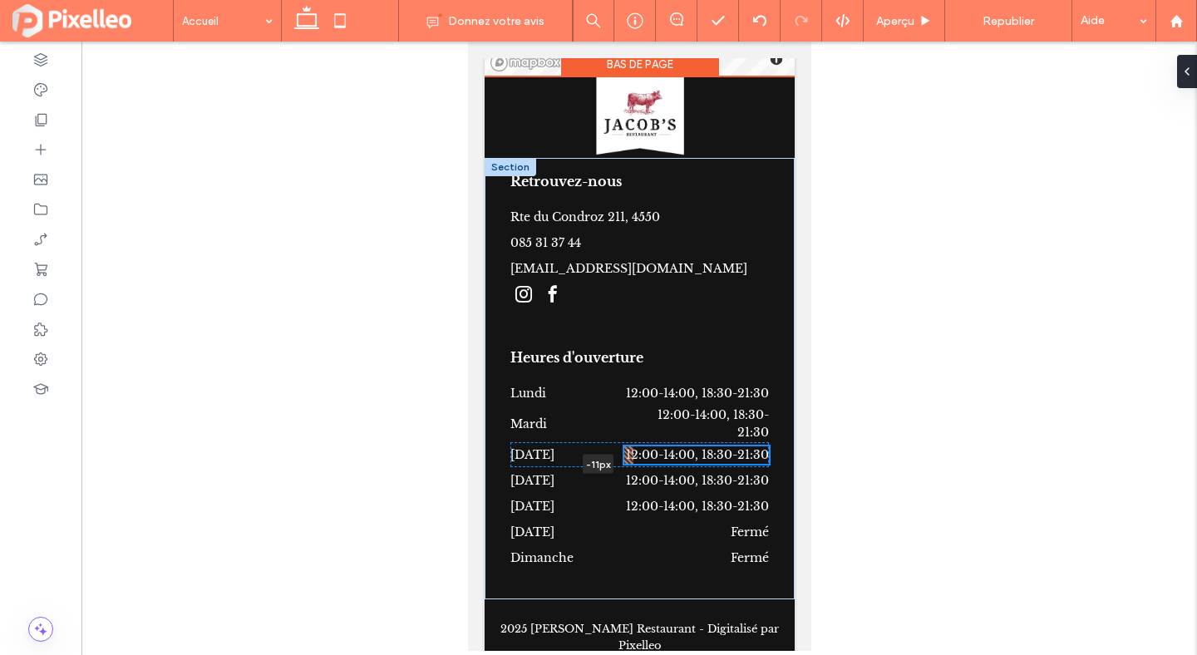
scroll to position [7132, 0]
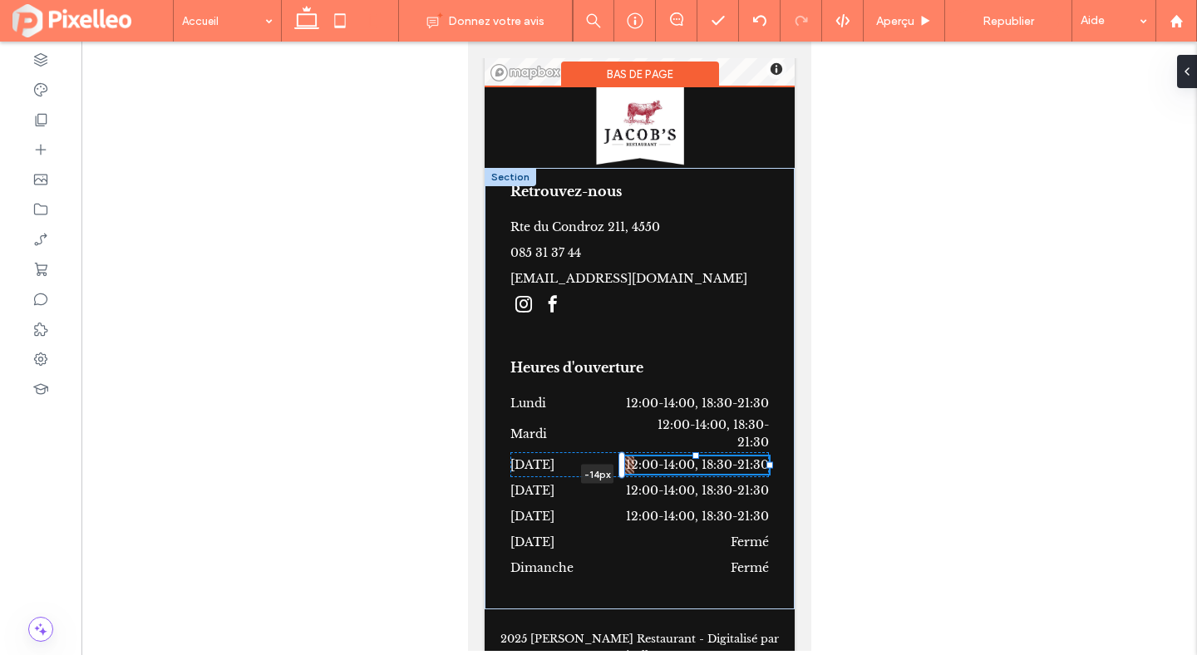
drag, startPoint x: 625, startPoint y: 410, endPoint x: 614, endPoint y: 412, distance: 11.8
click at [614, 412] on div "Retrouvez-nous Rte du Condroz 211, 4550 085 31 37 44 secretariat@jacobs-groupe.…" at bounding box center [639, 389] width 310 height 442
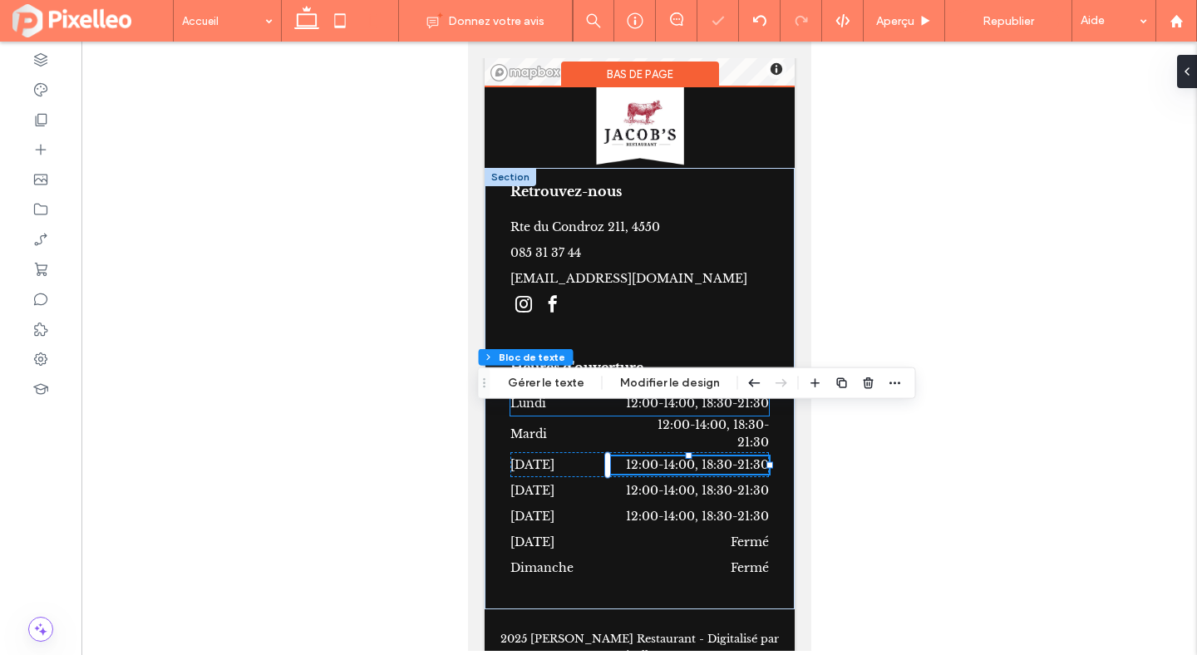
click at [673, 396] on span "12:00-14:00, 18:30-21:30" at bounding box center [696, 403] width 143 height 15
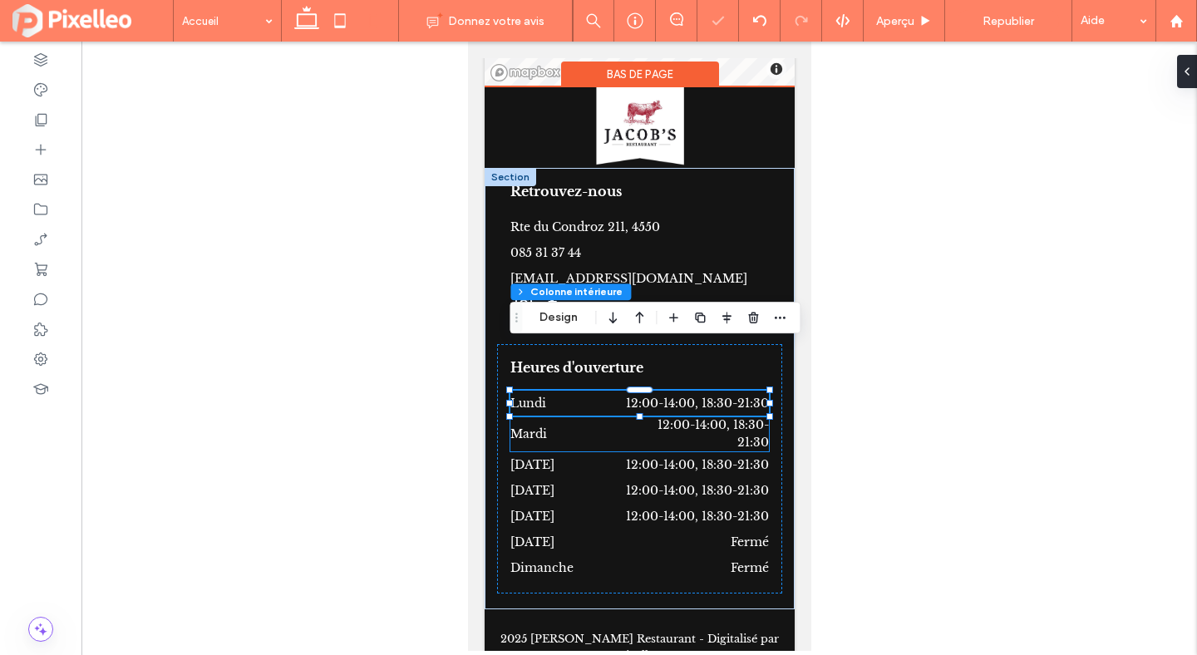
click at [661, 417] on span "12:00-14:00, 18:30-21:30" at bounding box center [712, 433] width 111 height 32
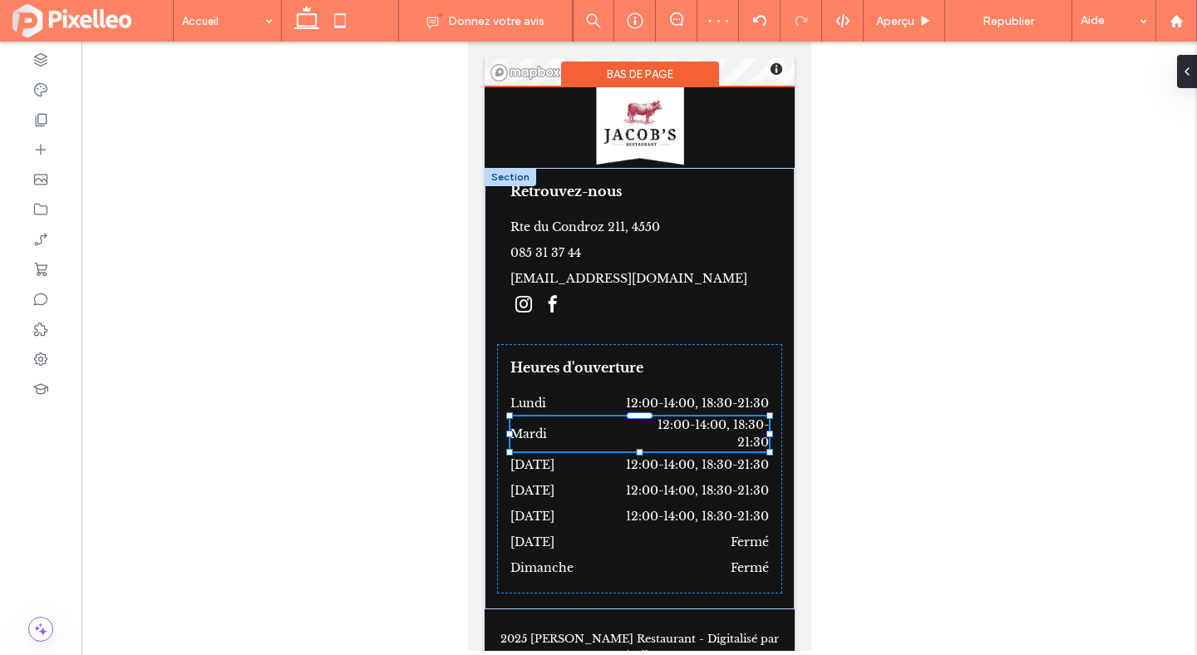
type input "**"
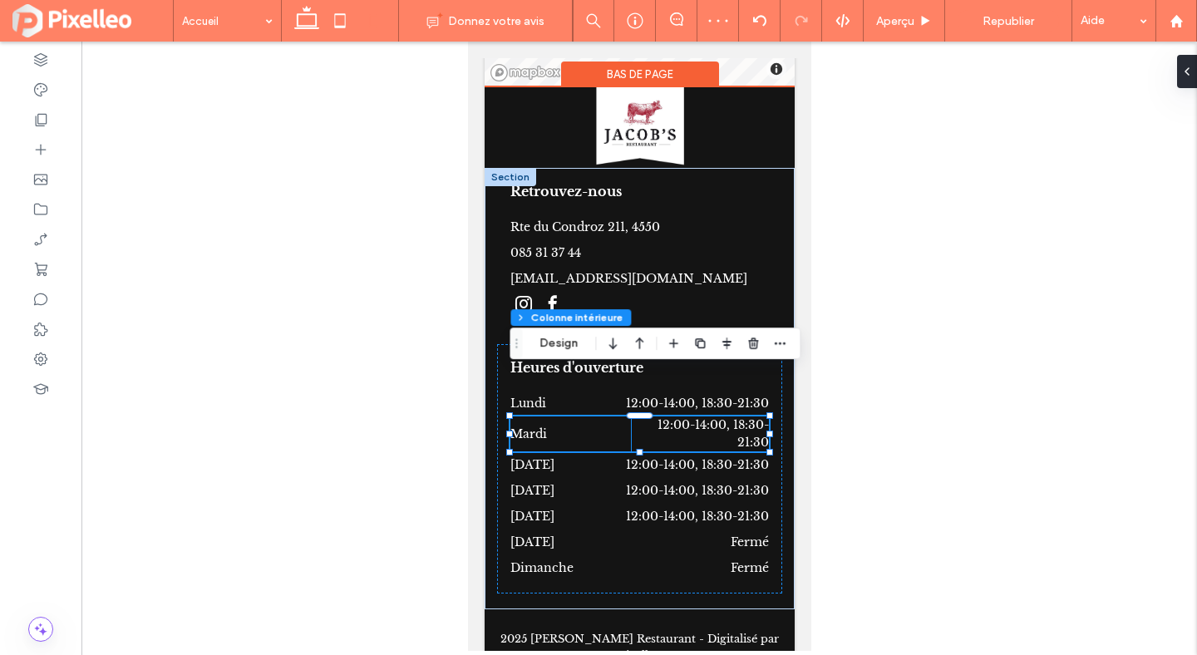
click at [660, 417] on span "12:00-14:00, 18:30-21:30" at bounding box center [712, 433] width 111 height 32
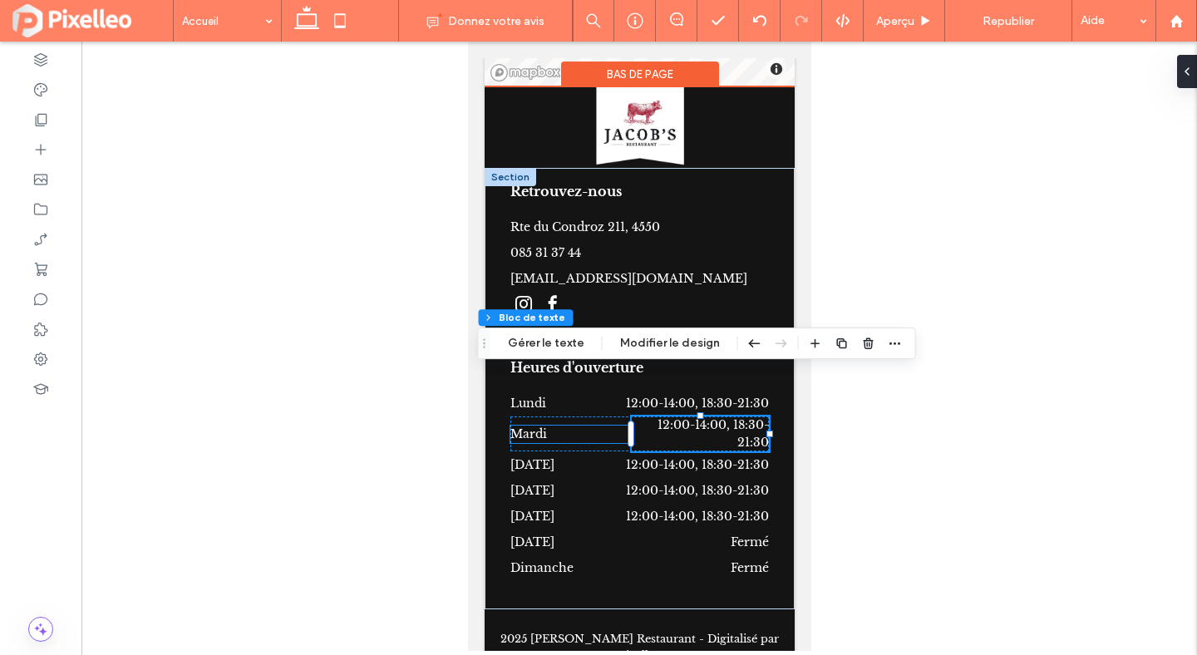
click at [626, 426] on p "Mardi" at bounding box center [570, 434] width 121 height 17
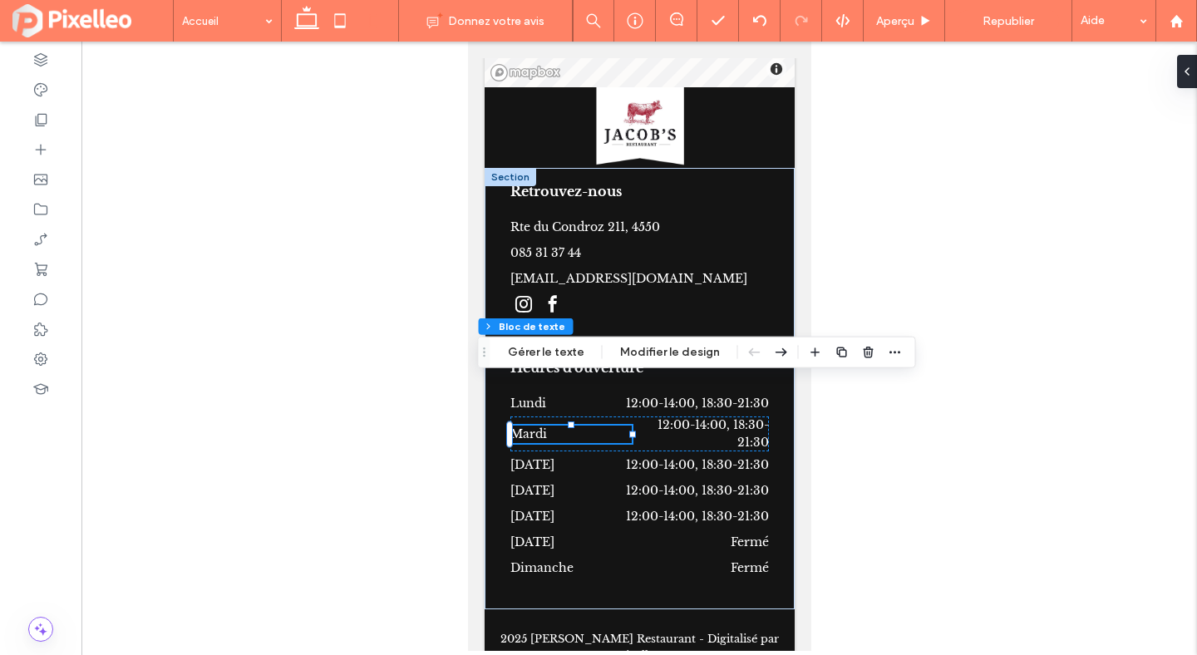
click at [822, 423] on div at bounding box center [639, 347] width 1116 height 610
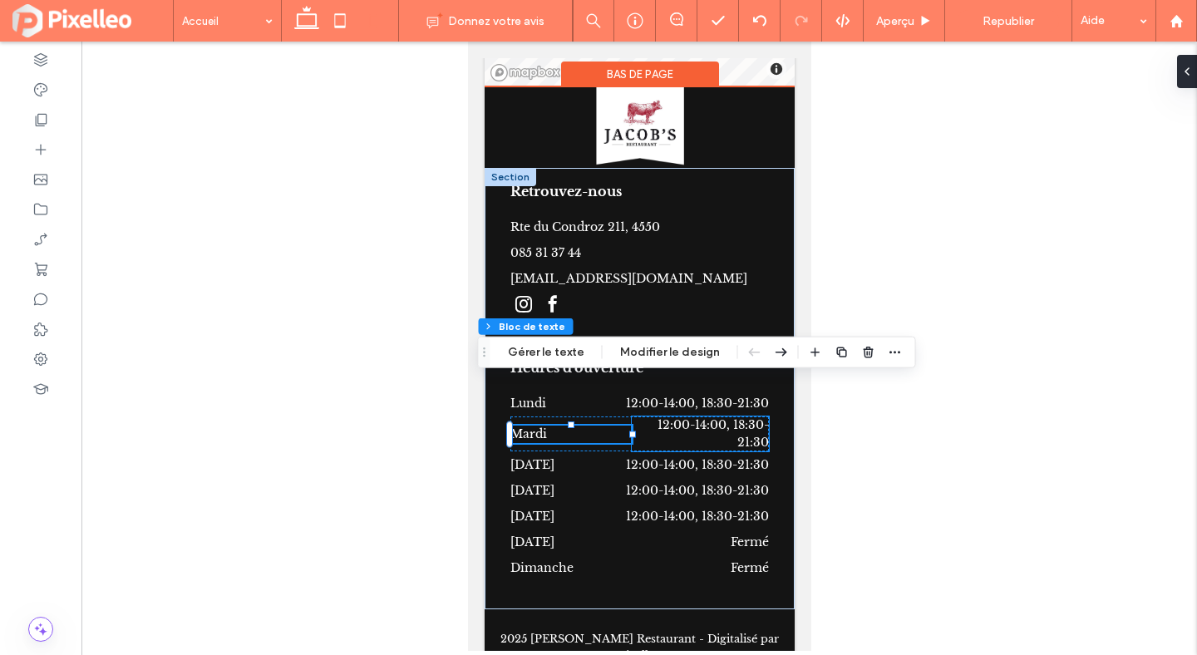
click at [649, 417] on p "12:00-14:00, 18:30-21:30" at bounding box center [699, 434] width 137 height 35
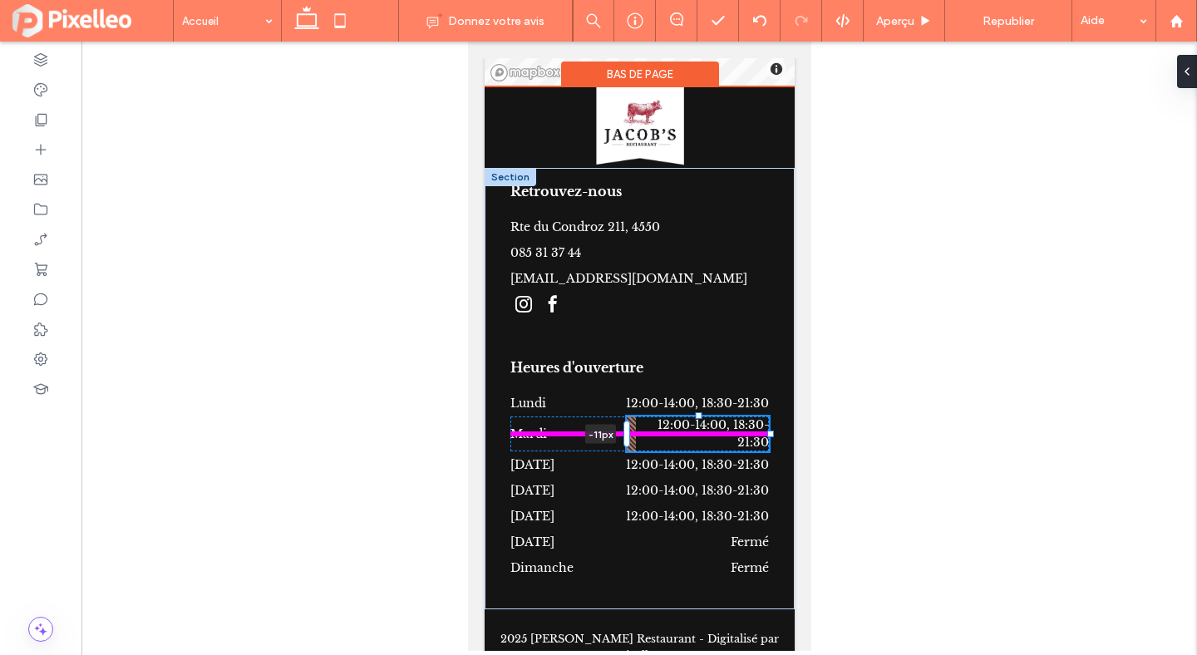
scroll to position [7122, 0]
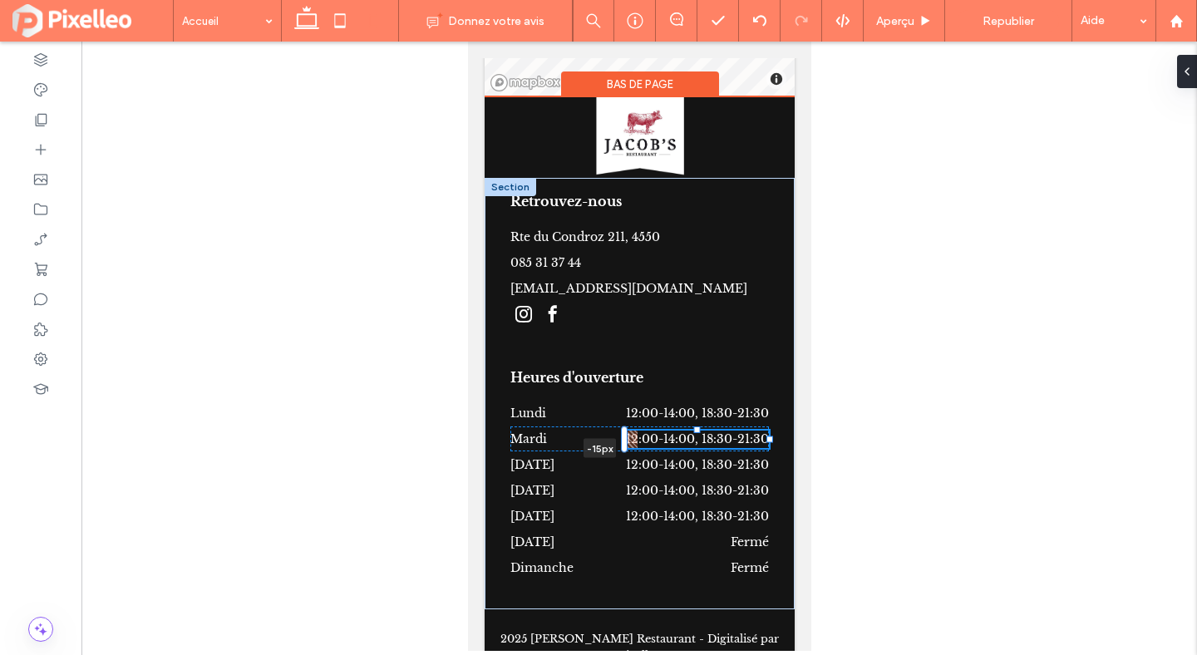
drag, startPoint x: 629, startPoint y: 391, endPoint x: 617, endPoint y: 391, distance: 12.5
click at [617, 391] on div "Retrouvez-nous Rte du Condroz 211, 4550 085 31 37 44 secretariat@jacobs-groupe.…" at bounding box center [639, 394] width 310 height 432
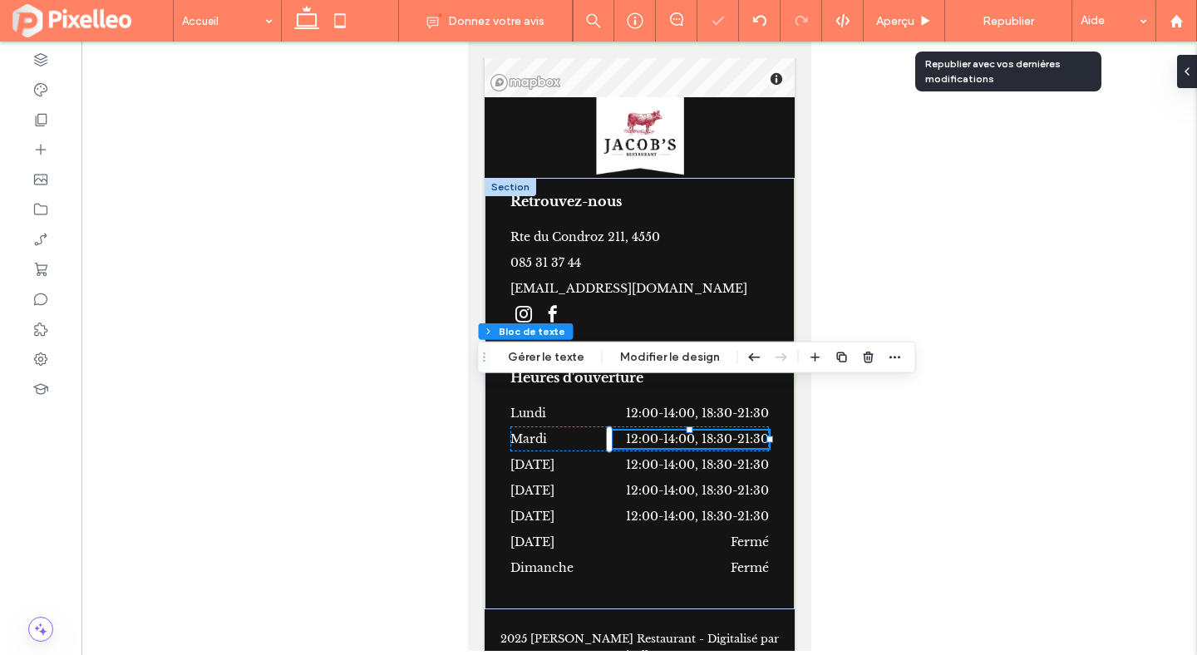
click at [1024, 20] on span "Republier" at bounding box center [1009, 21] width 52 height 14
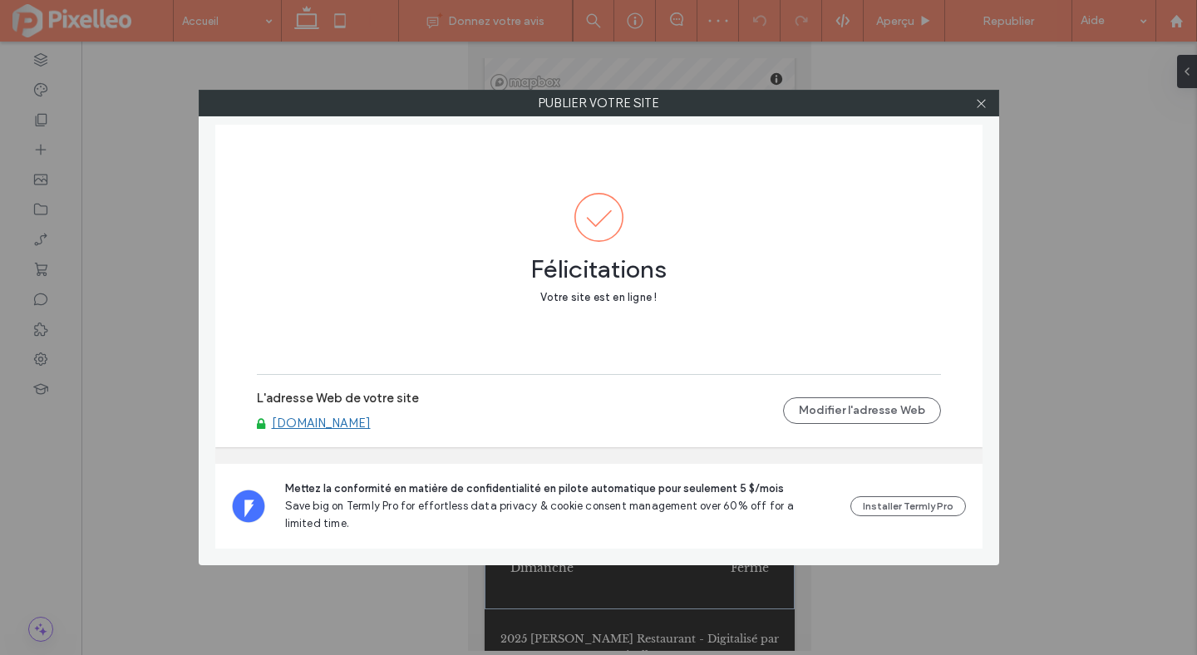
click at [371, 426] on link "www.jacobs-restaurant.com" at bounding box center [321, 423] width 99 height 15
click at [980, 104] on use at bounding box center [981, 103] width 8 height 8
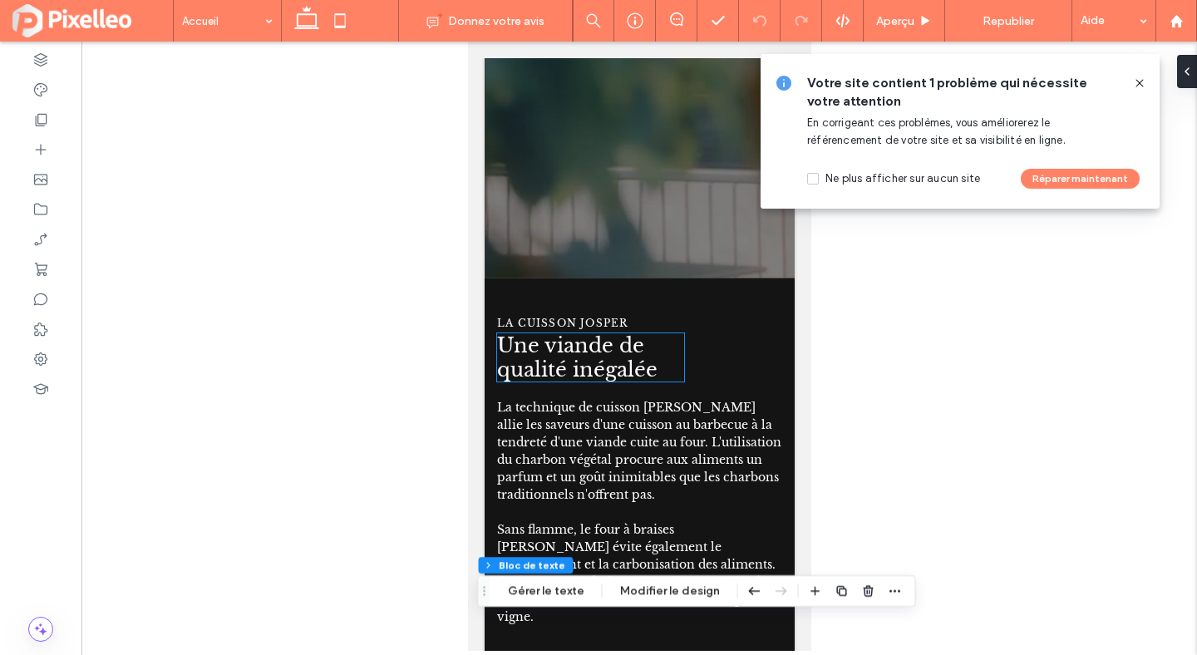
scroll to position [0, 0]
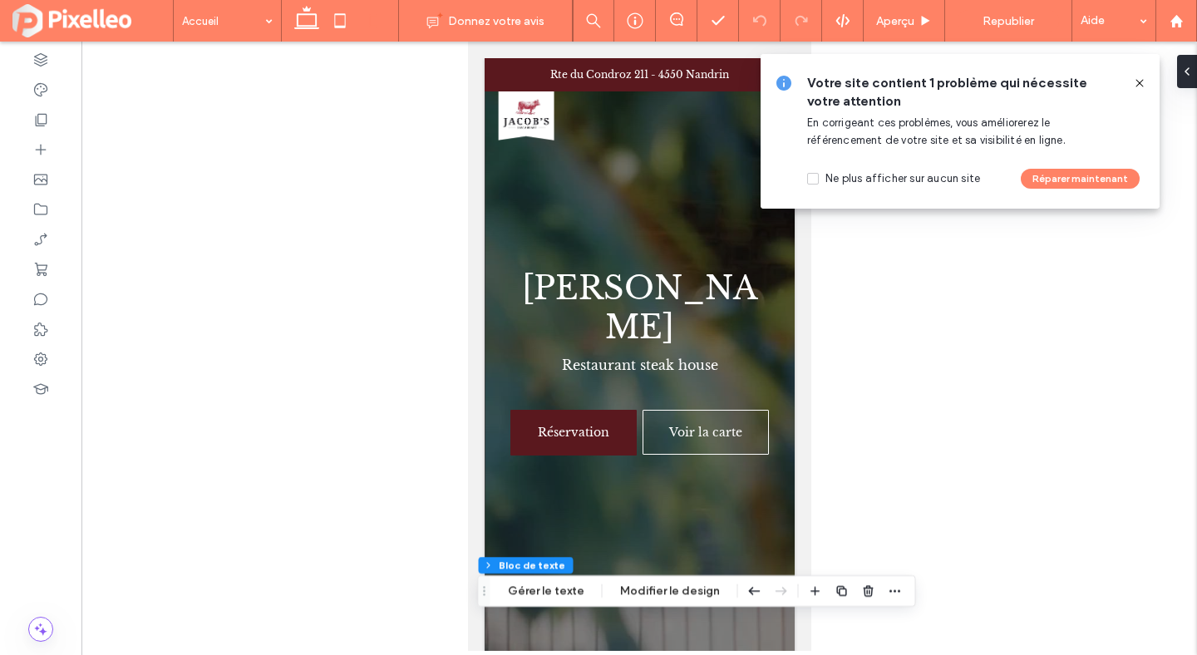
click at [1141, 81] on icon at bounding box center [1139, 83] width 13 height 13
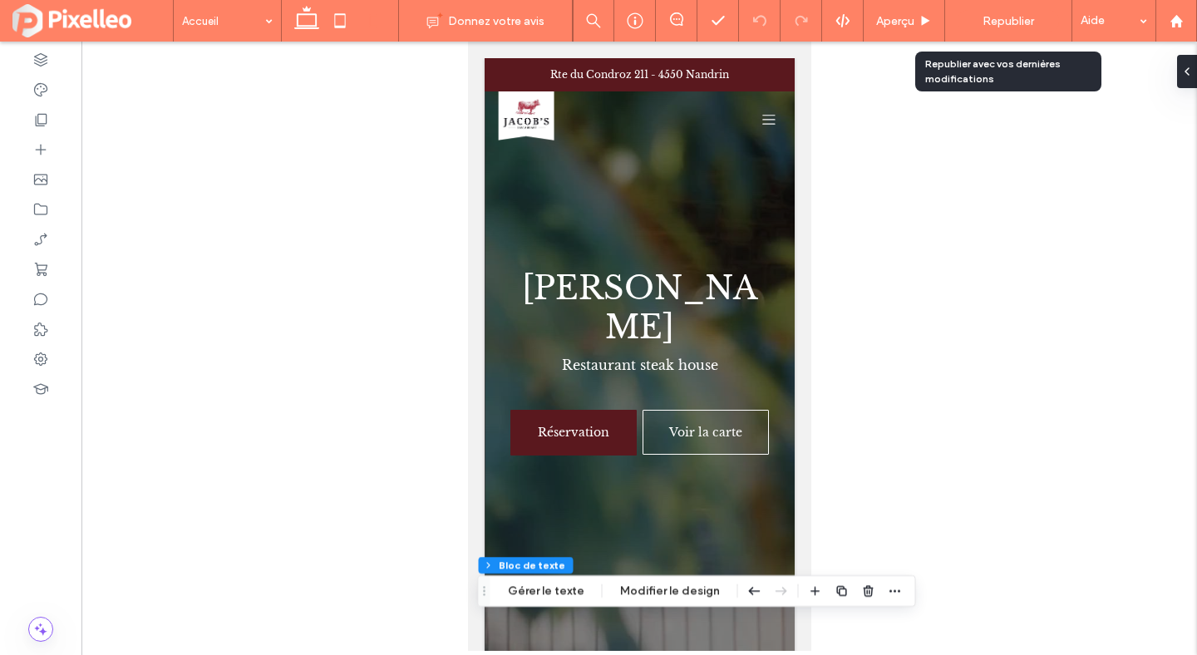
click at [997, 15] on span "Republier" at bounding box center [1009, 21] width 52 height 14
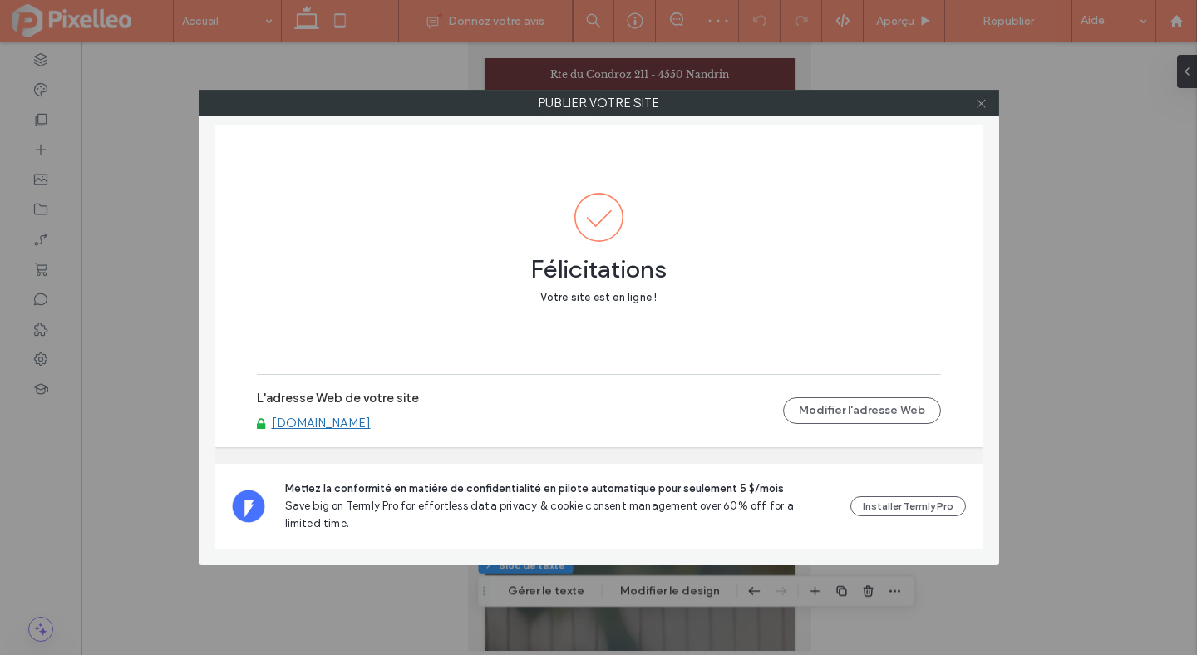
click at [980, 101] on use at bounding box center [981, 103] width 8 height 8
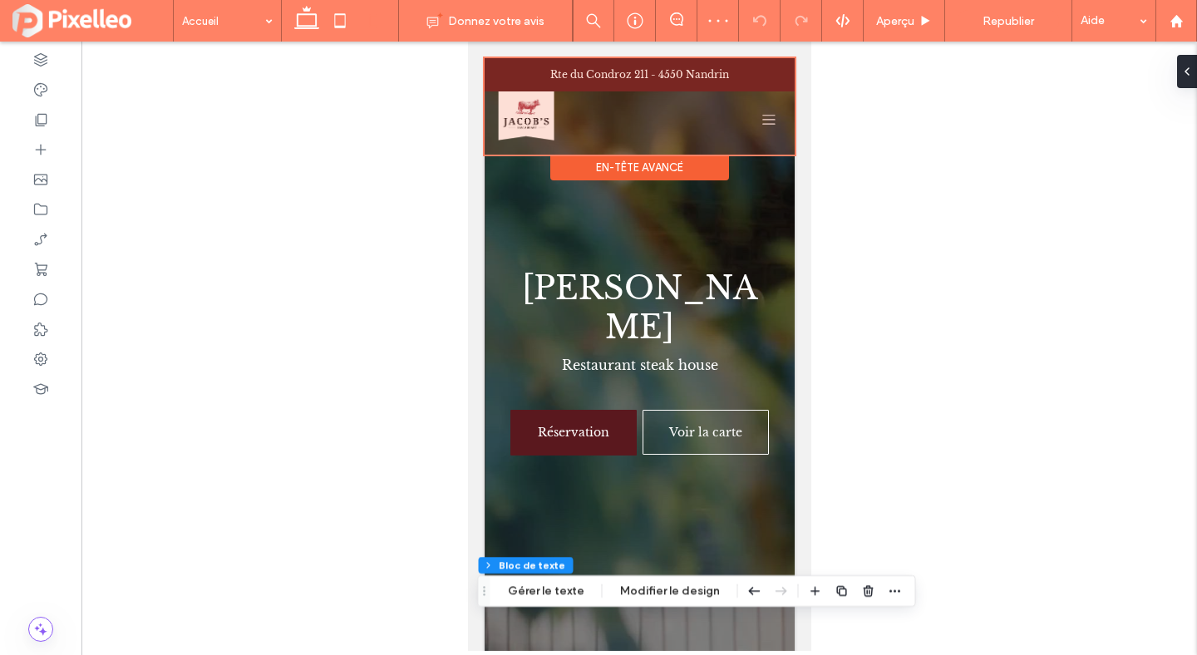
click at [697, 74] on div at bounding box center [639, 106] width 310 height 96
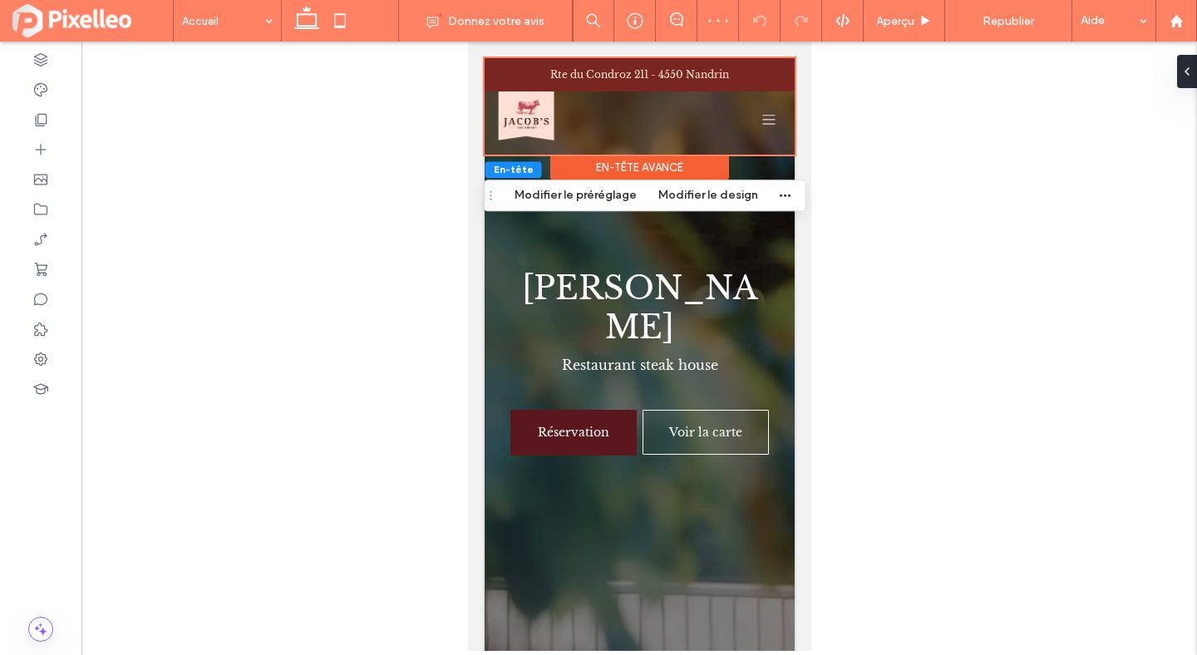
click at [697, 74] on link "Rte du Condroz 211 - 4550 Nandrin" at bounding box center [639, 74] width 179 height 12
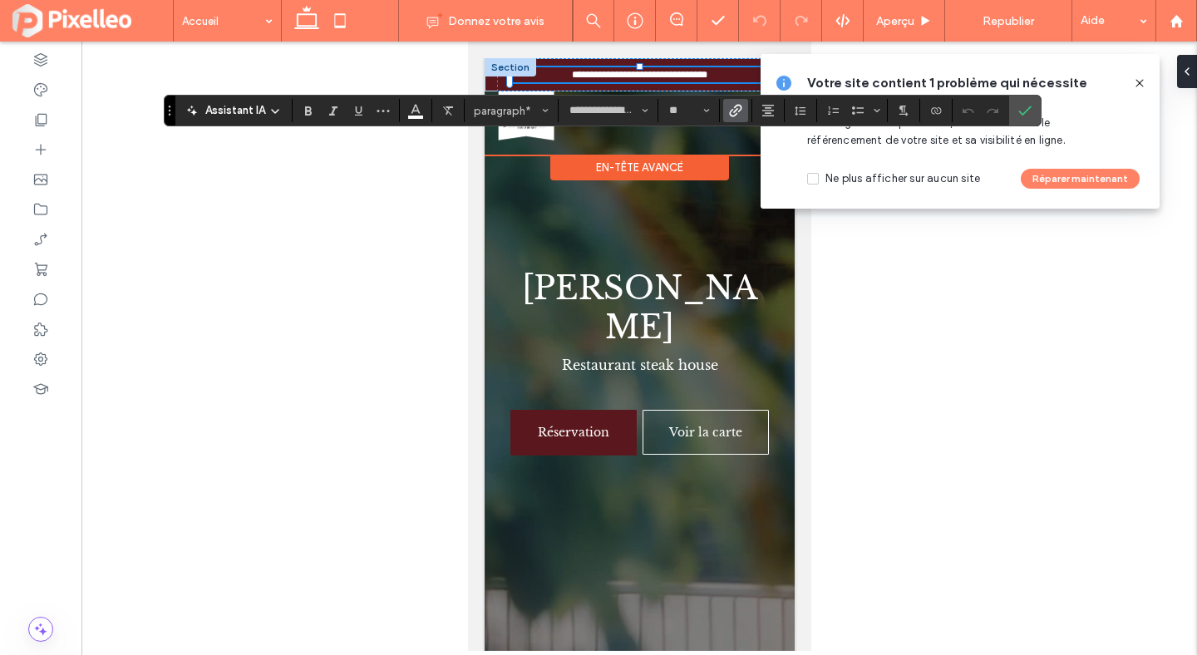
type input "**"
click at [644, 69] on p "**********" at bounding box center [639, 75] width 259 height 17
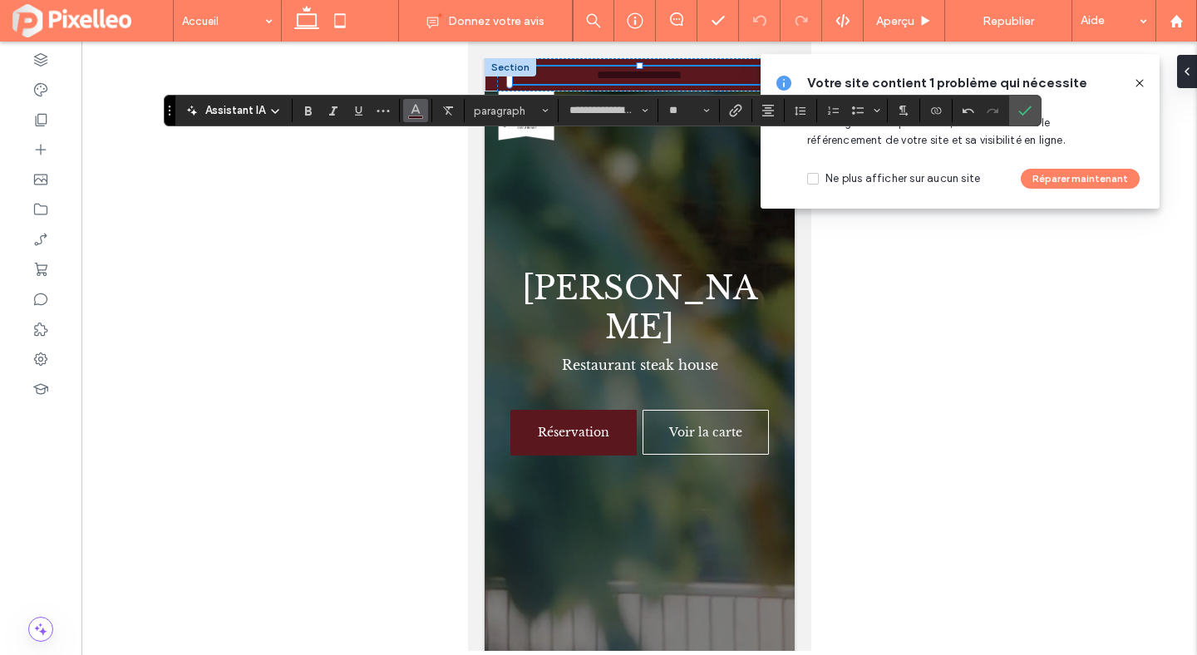
click at [412, 109] on icon "Couleur" at bounding box center [415, 108] width 13 height 13
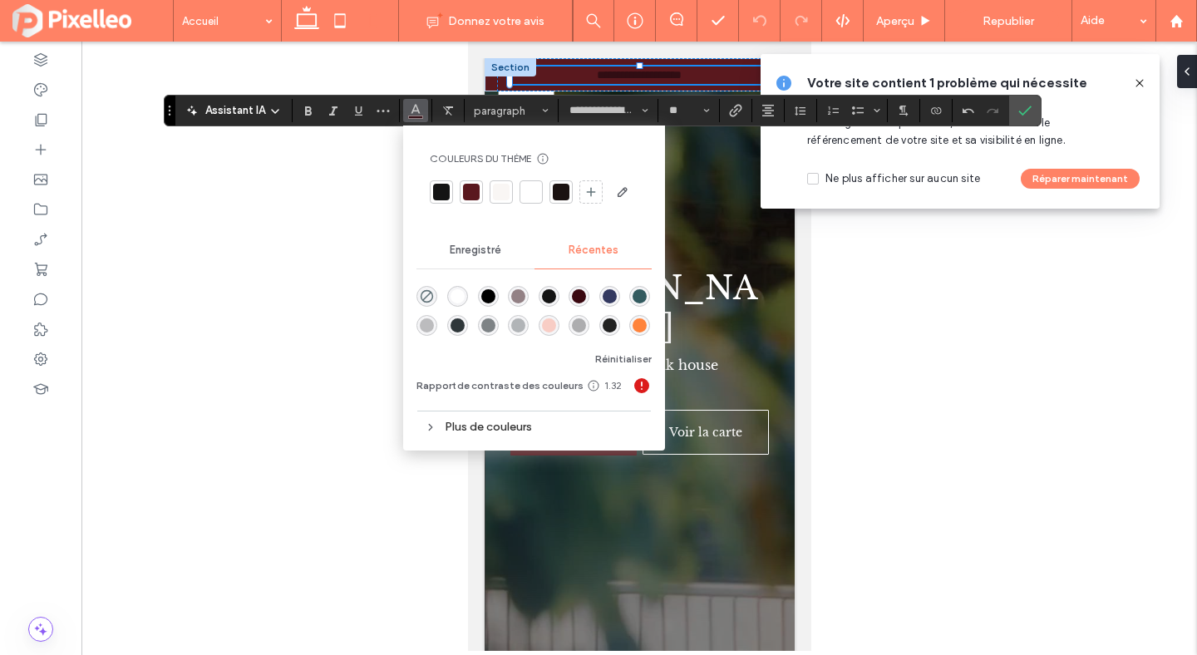
click at [455, 292] on div "rgba(255, 255, 255, 1)" at bounding box center [458, 296] width 14 height 14
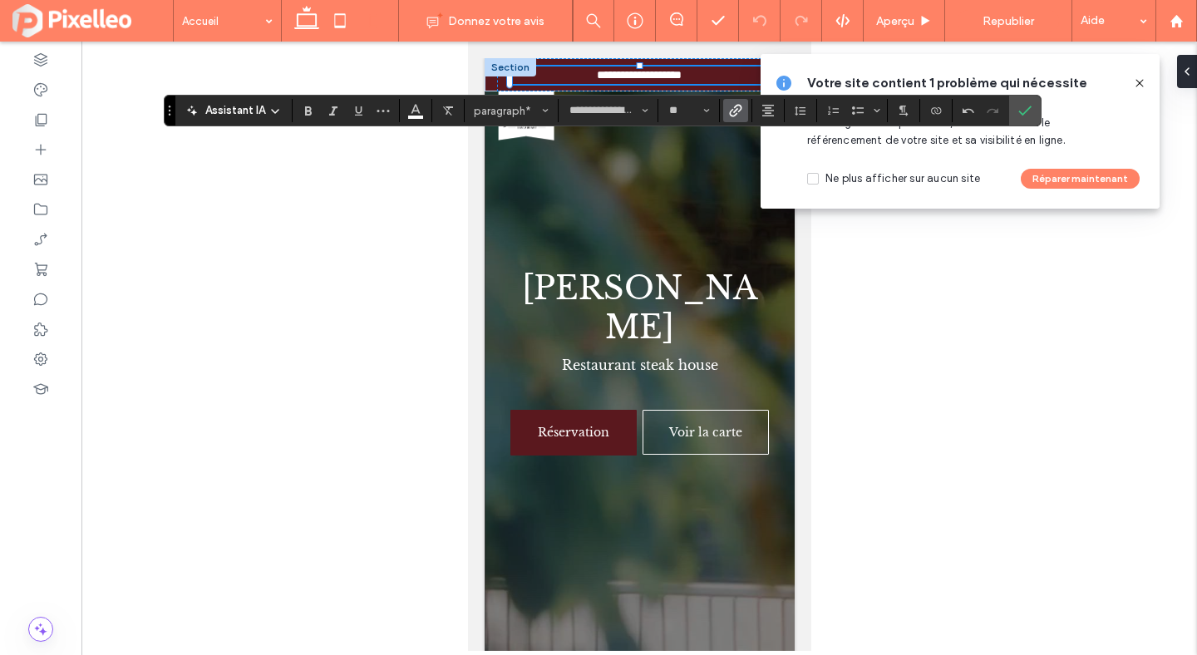
click at [739, 113] on icon "Lien" at bounding box center [735, 110] width 13 height 13
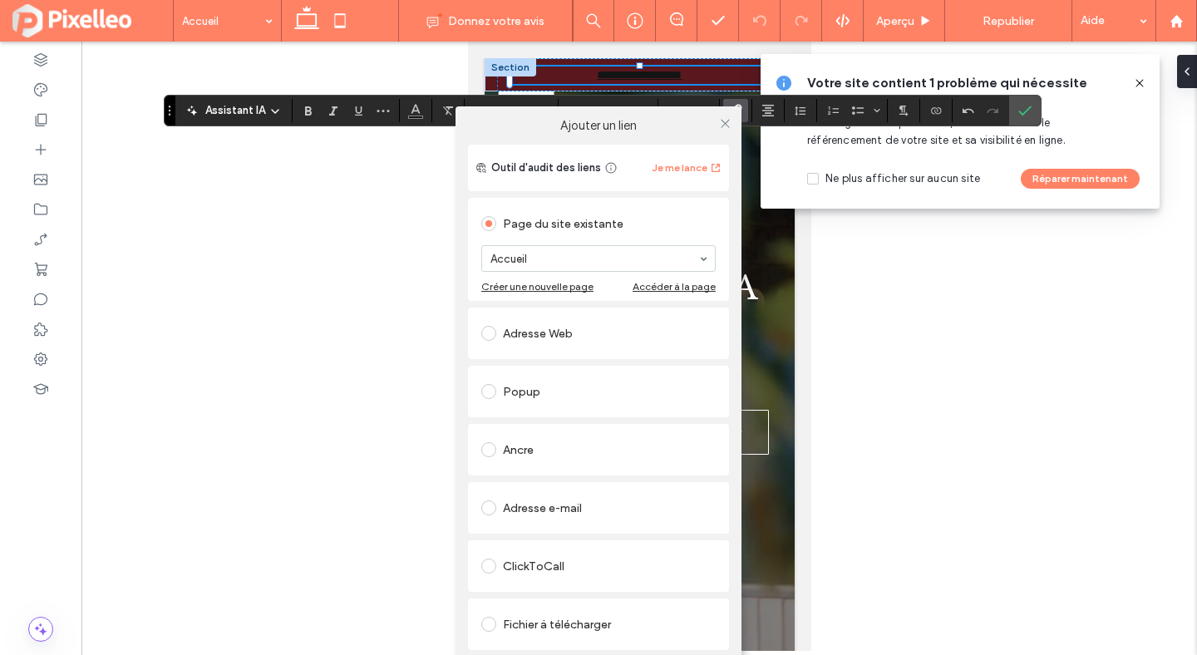
click at [524, 337] on div "Adresse Web" at bounding box center [598, 333] width 234 height 27
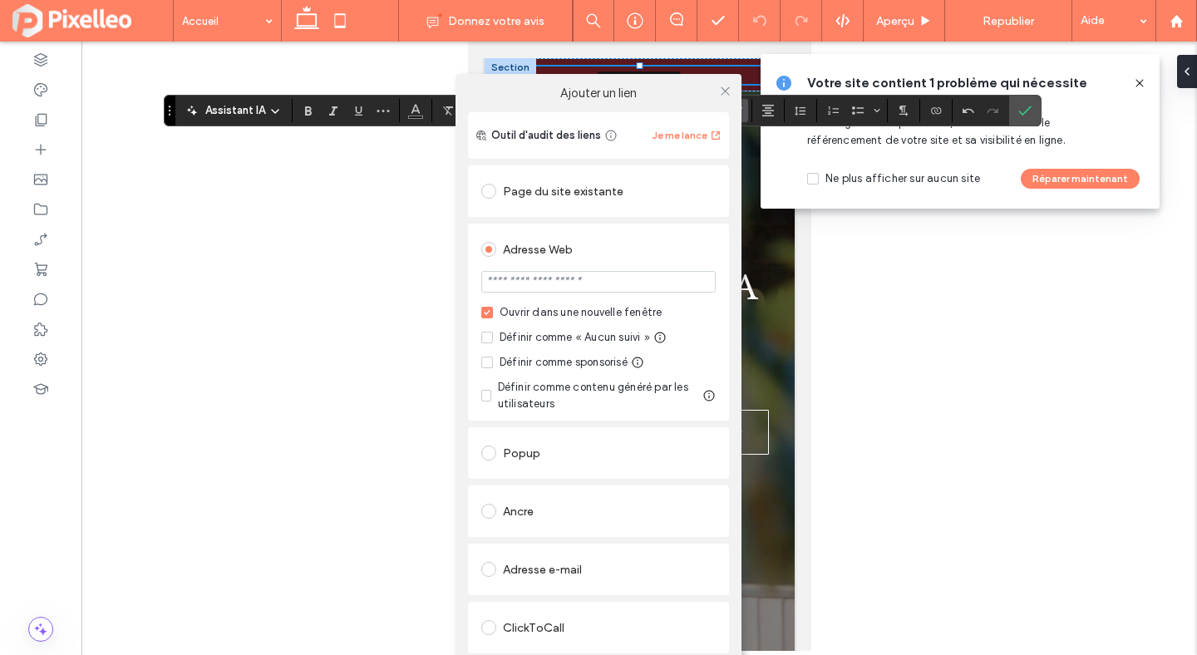
click at [556, 289] on input "url" at bounding box center [598, 282] width 234 height 22
paste input "********"
type input "********"
click at [556, 289] on input "********" at bounding box center [598, 282] width 234 height 22
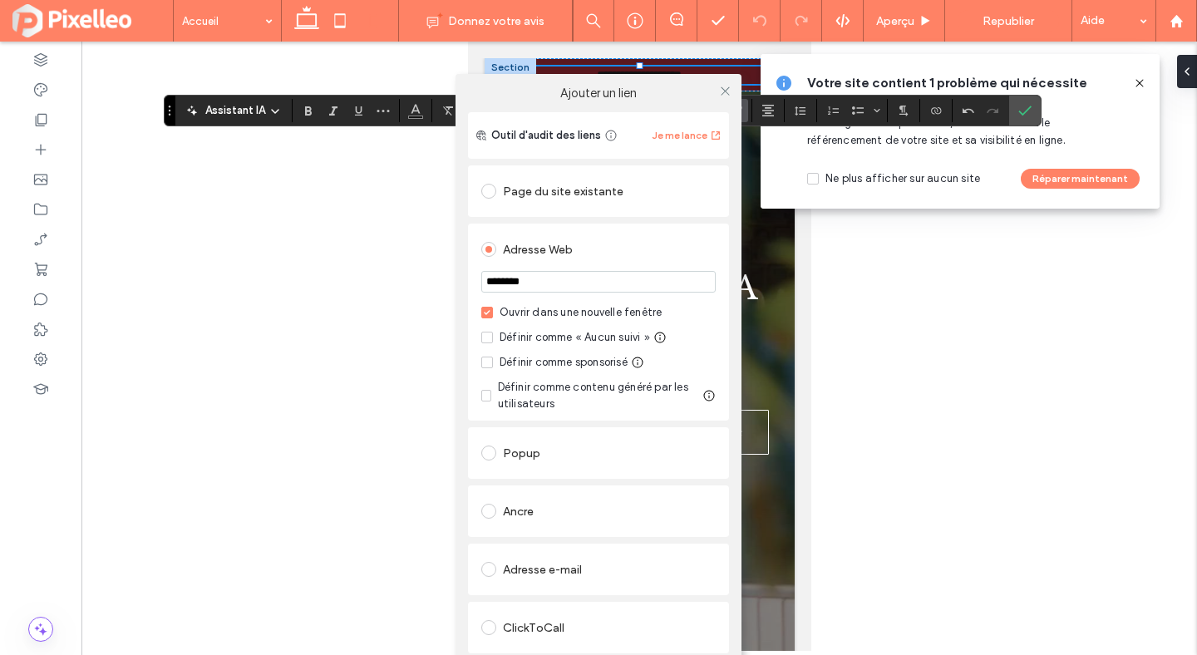
click at [556, 289] on input "********" at bounding box center [598, 282] width 234 height 22
click at [528, 281] on input "*******" at bounding box center [598, 282] width 234 height 22
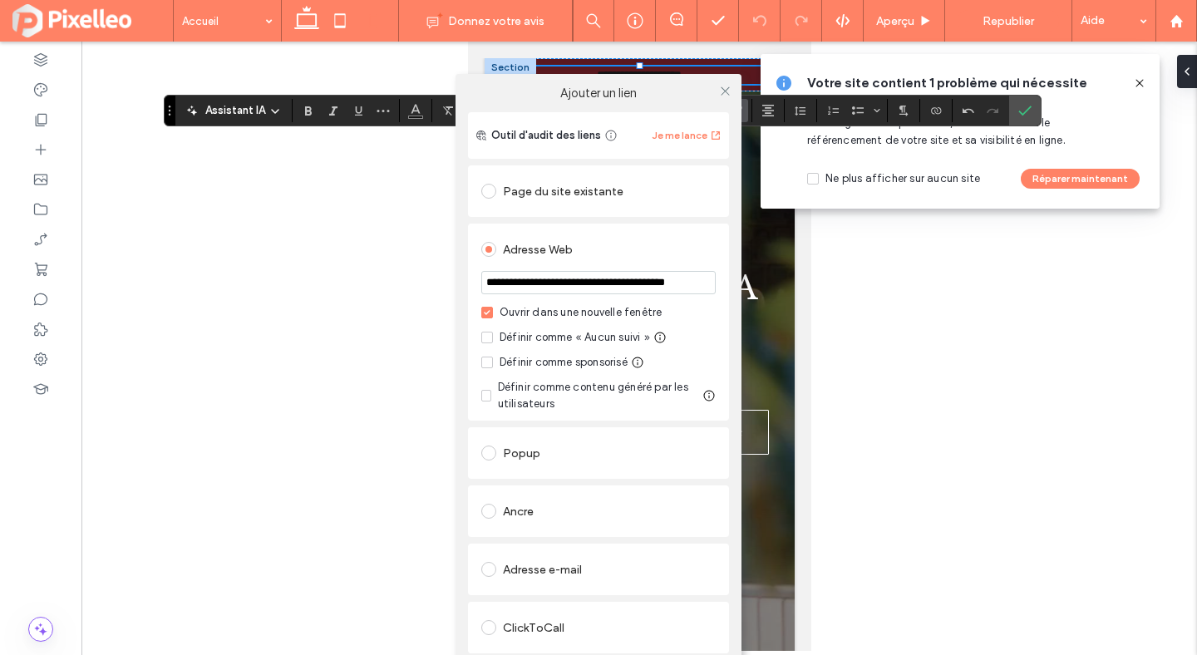
type input "**********"
click at [718, 251] on div "**********" at bounding box center [598, 322] width 261 height 197
click at [722, 88] on use at bounding box center [725, 90] width 8 height 8
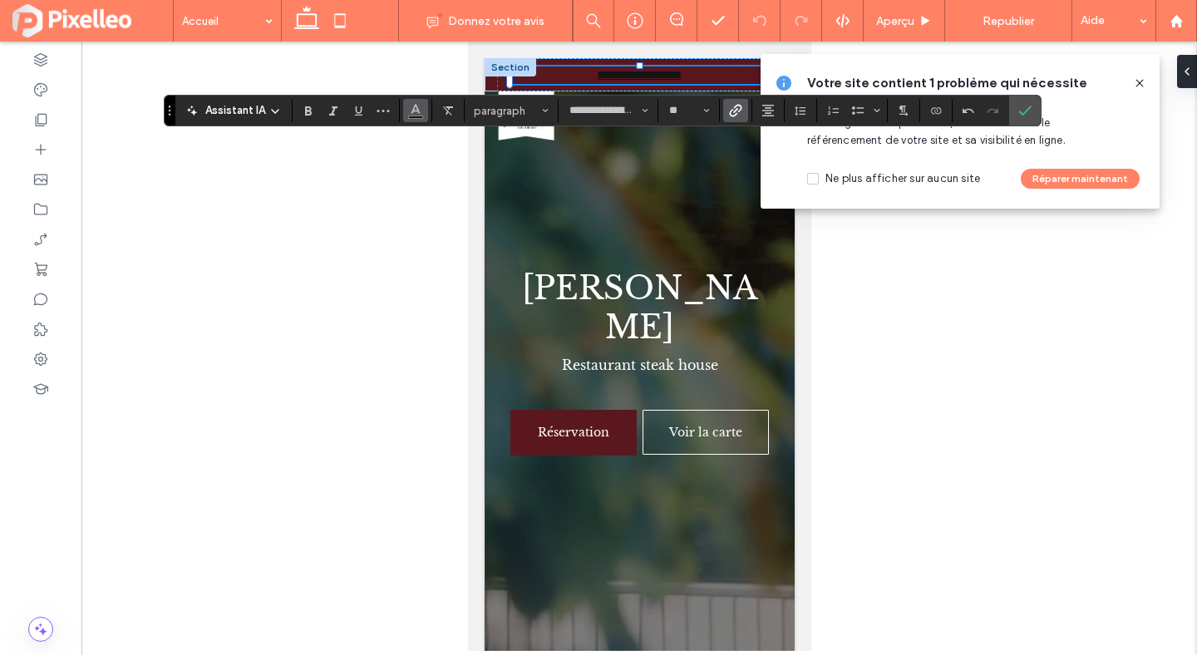
click at [418, 116] on span "Couleur" at bounding box center [415, 109] width 13 height 22
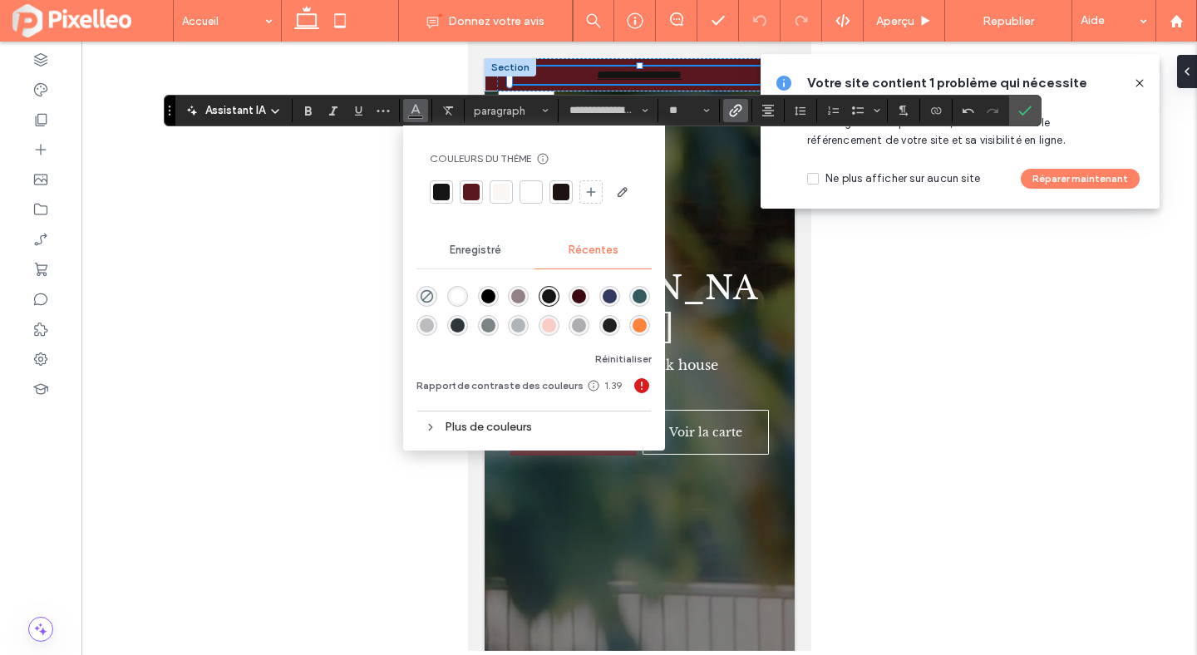
click at [459, 297] on div "rgba(255, 255, 255, 1)" at bounding box center [458, 296] width 14 height 14
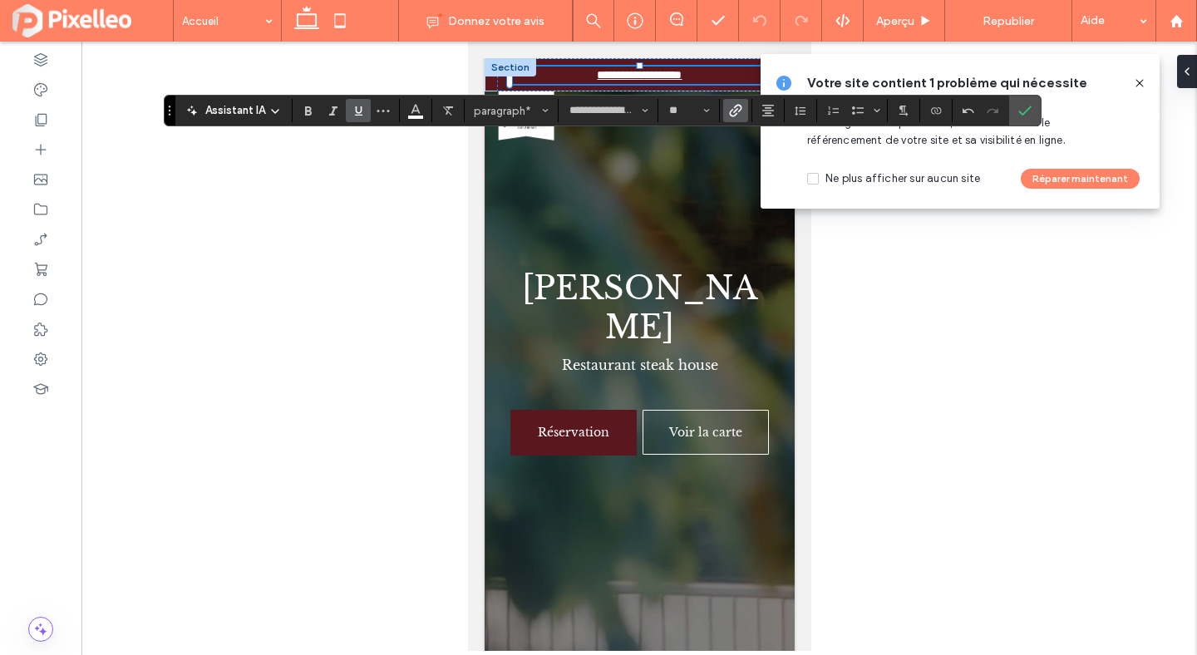
click at [356, 110] on use "Souligner" at bounding box center [358, 110] width 7 height 9
click at [364, 113] on icon "Souligner" at bounding box center [358, 110] width 13 height 13
click at [1022, 112] on icon "Confirmer" at bounding box center [1025, 110] width 13 height 13
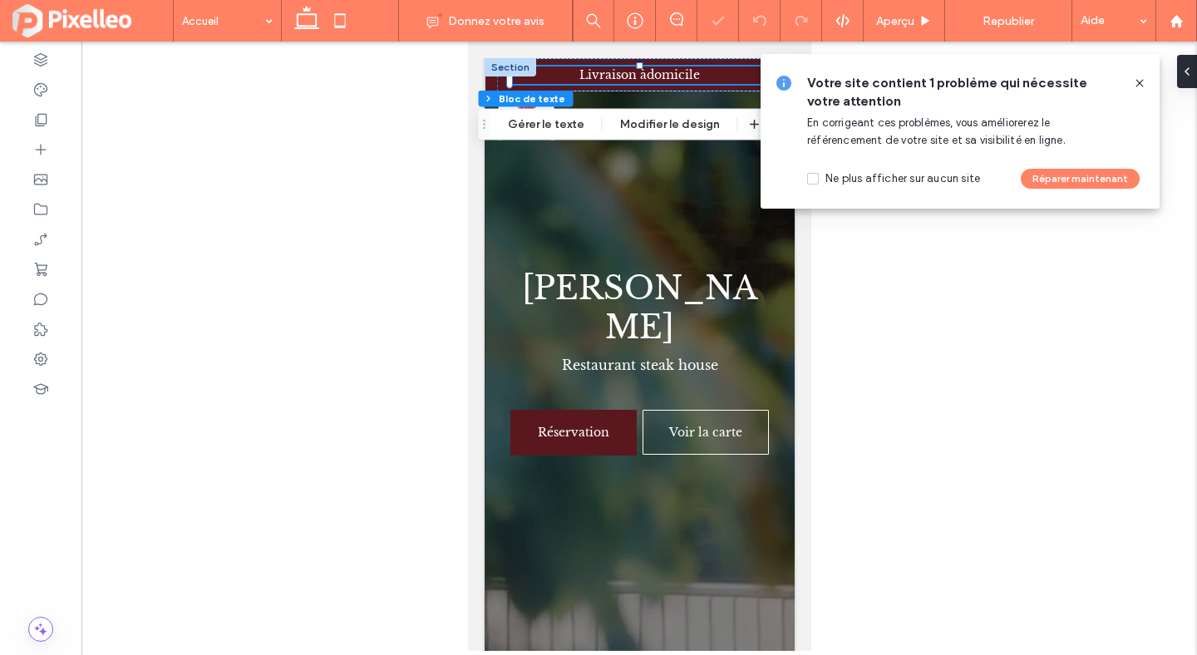
click at [1140, 79] on icon at bounding box center [1139, 83] width 13 height 13
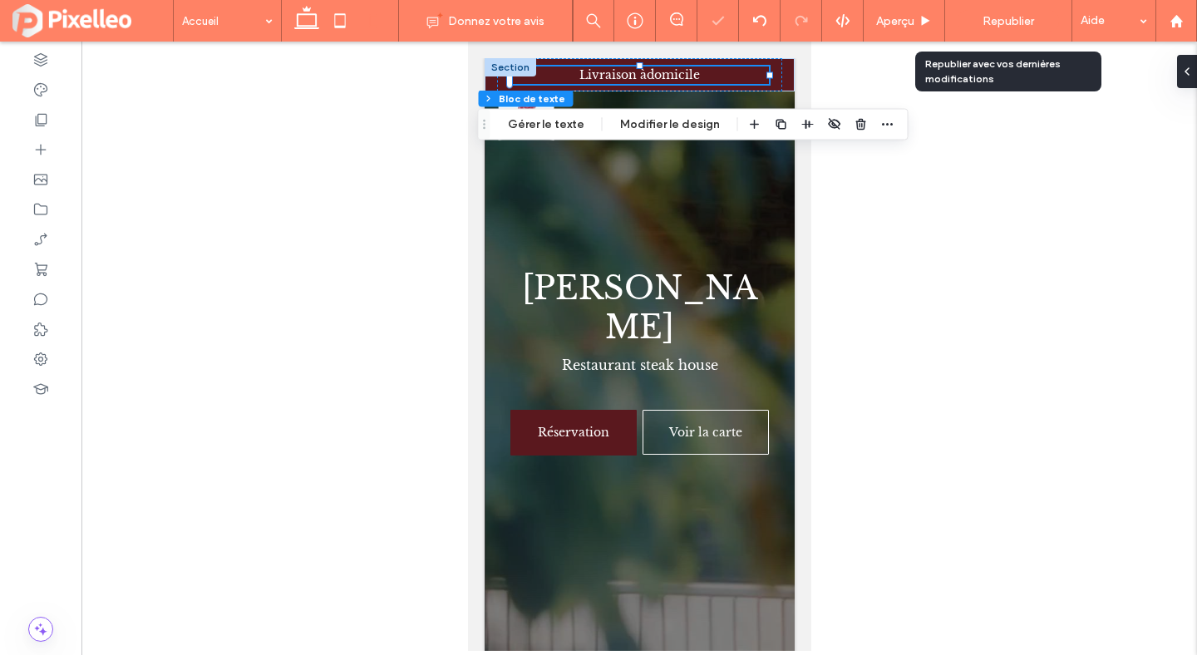
click at [1000, 23] on span "Republier" at bounding box center [1009, 21] width 52 height 14
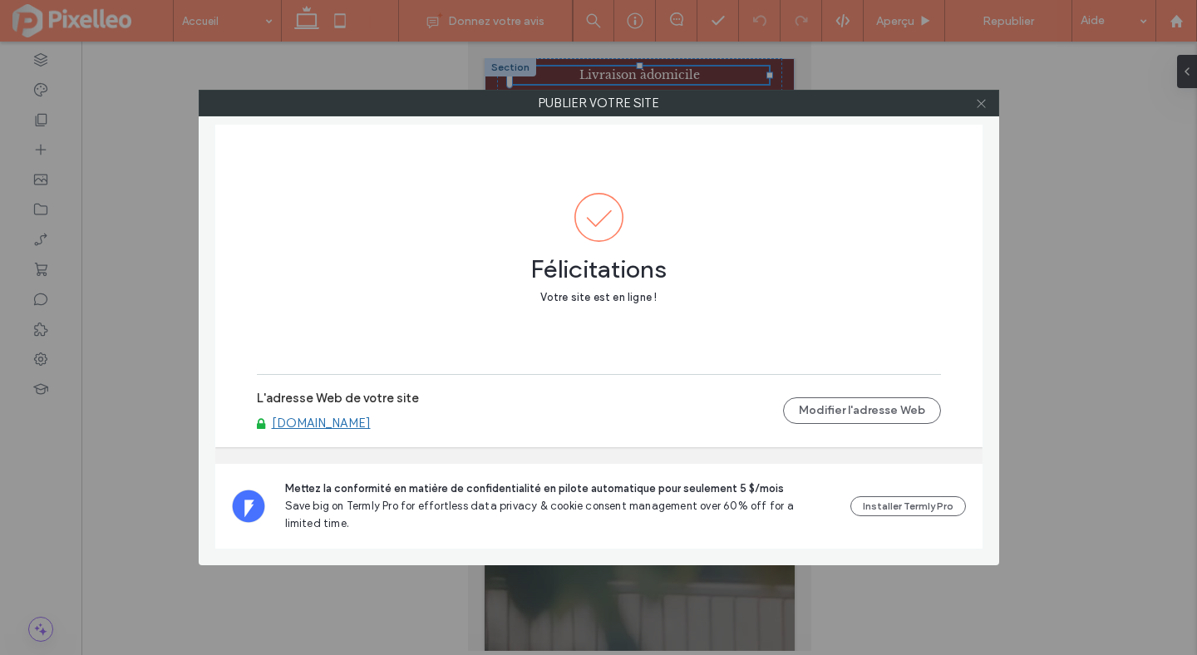
click at [980, 102] on use at bounding box center [981, 103] width 8 height 8
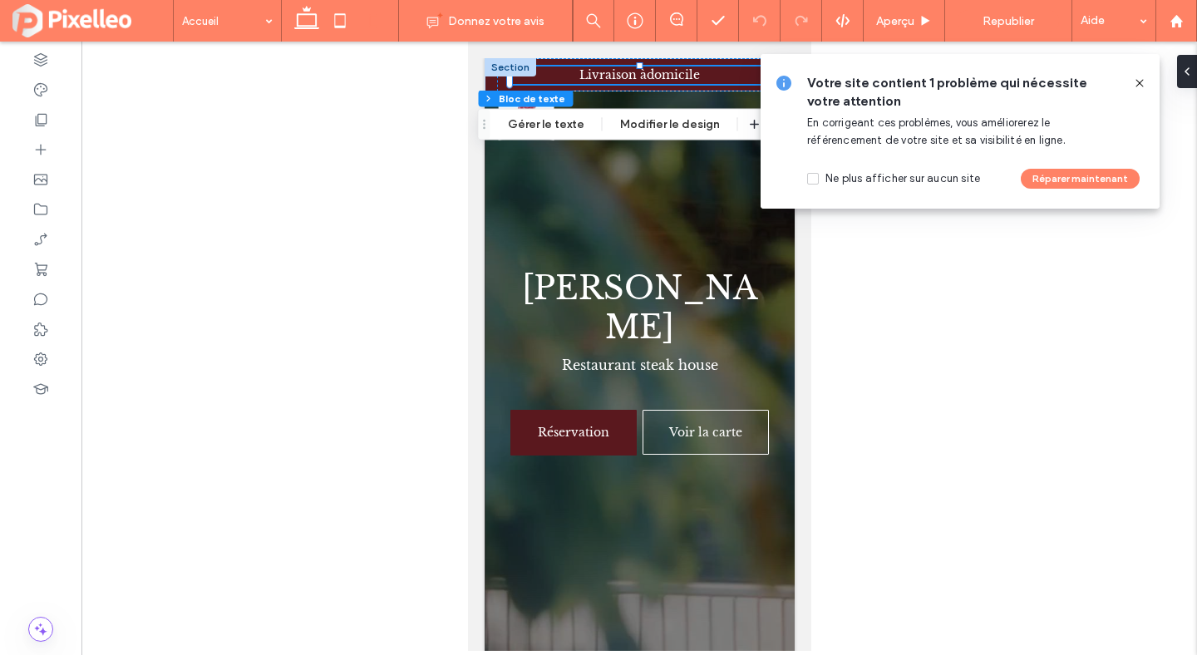
click at [1137, 87] on icon at bounding box center [1139, 83] width 13 height 13
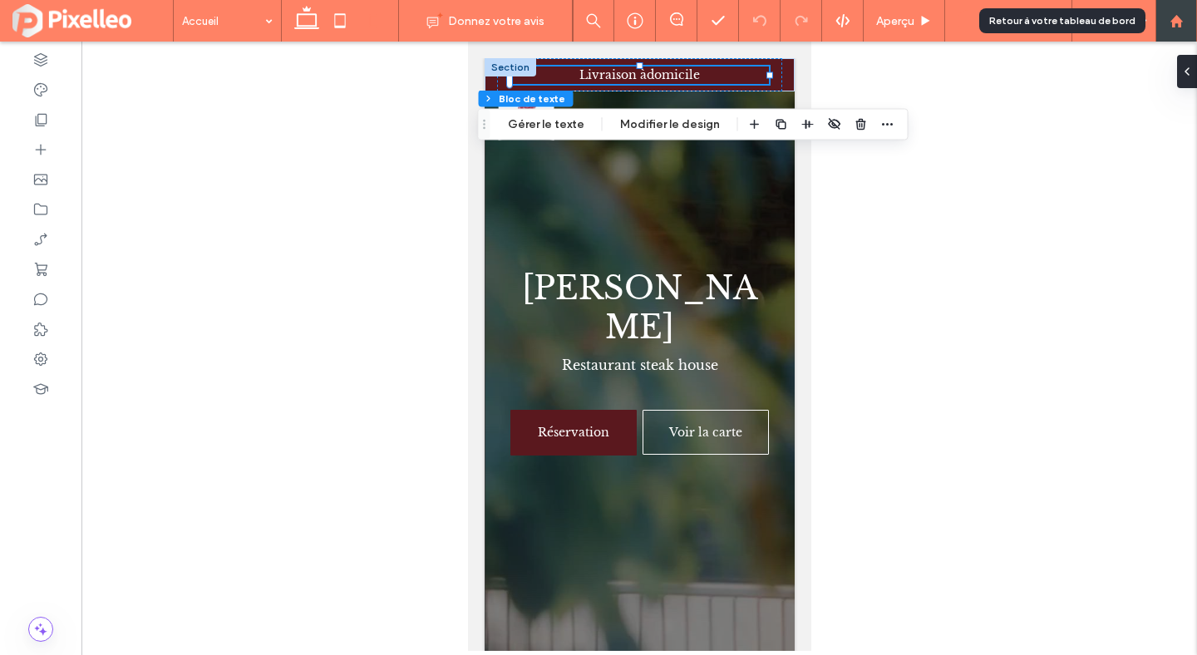
click at [1166, 20] on div at bounding box center [1177, 21] width 40 height 14
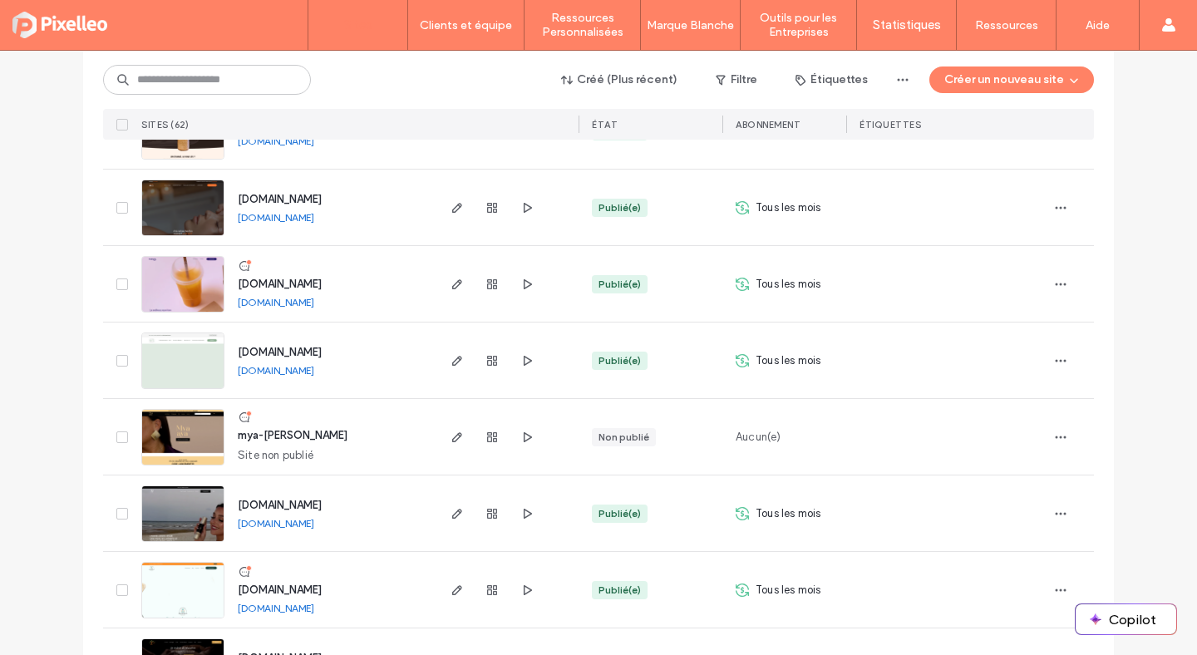
scroll to position [3254, 0]
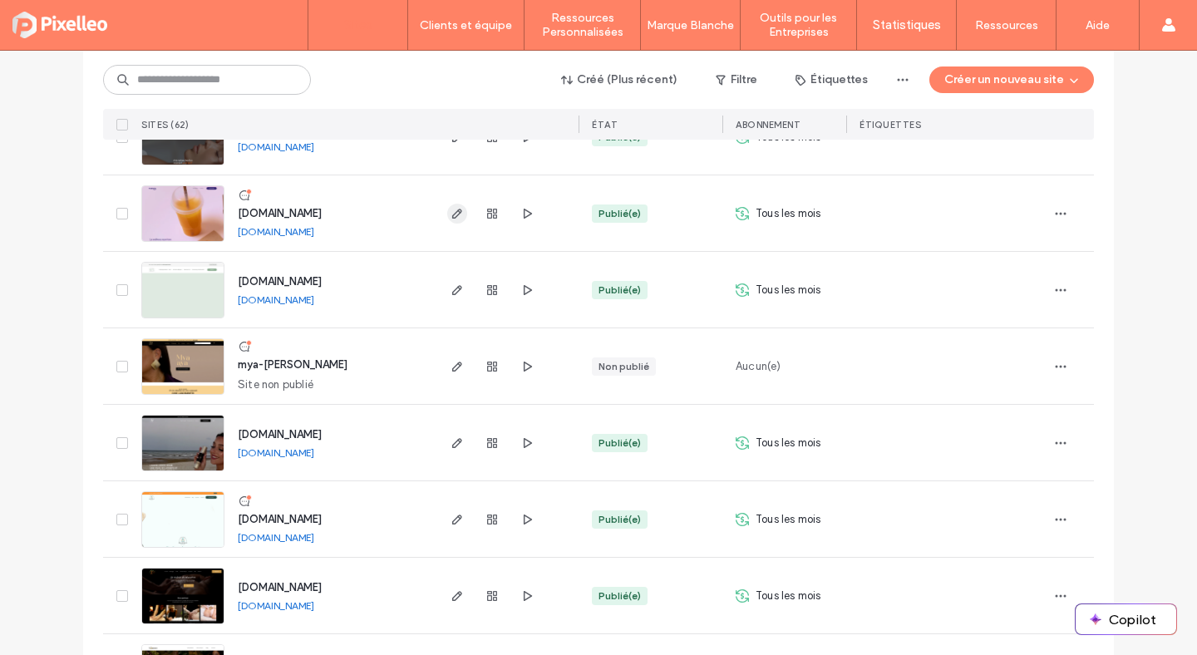
click at [455, 216] on icon "button" at bounding box center [457, 213] width 13 height 13
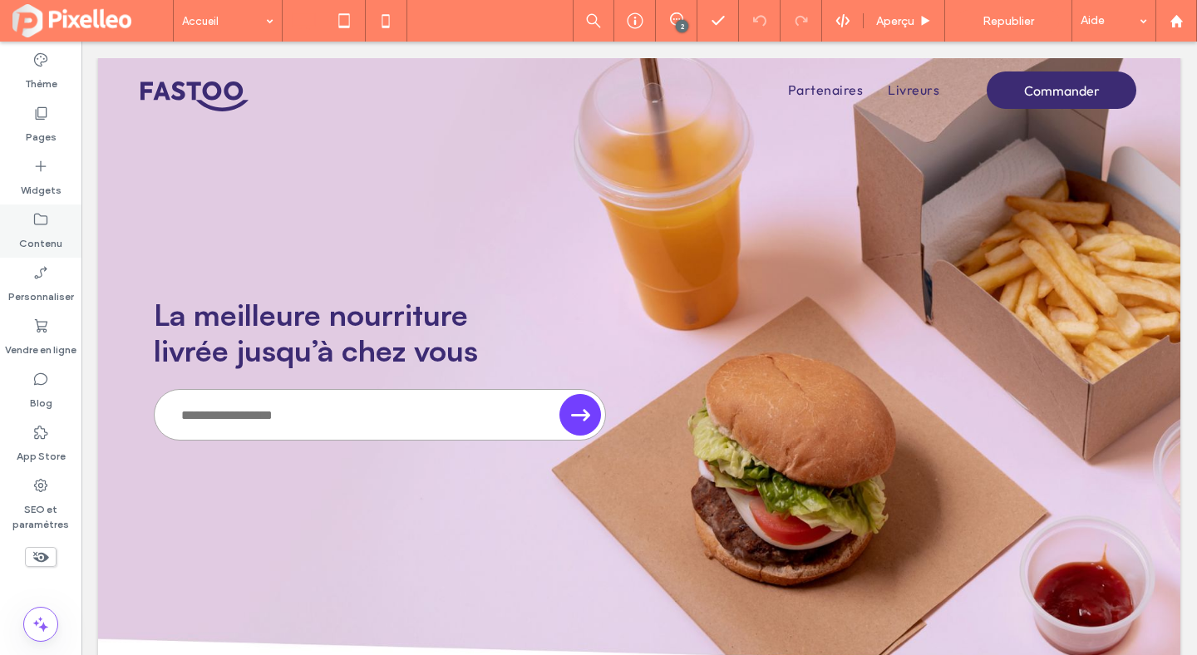
click at [27, 234] on label "Contenu" at bounding box center [40, 239] width 43 height 23
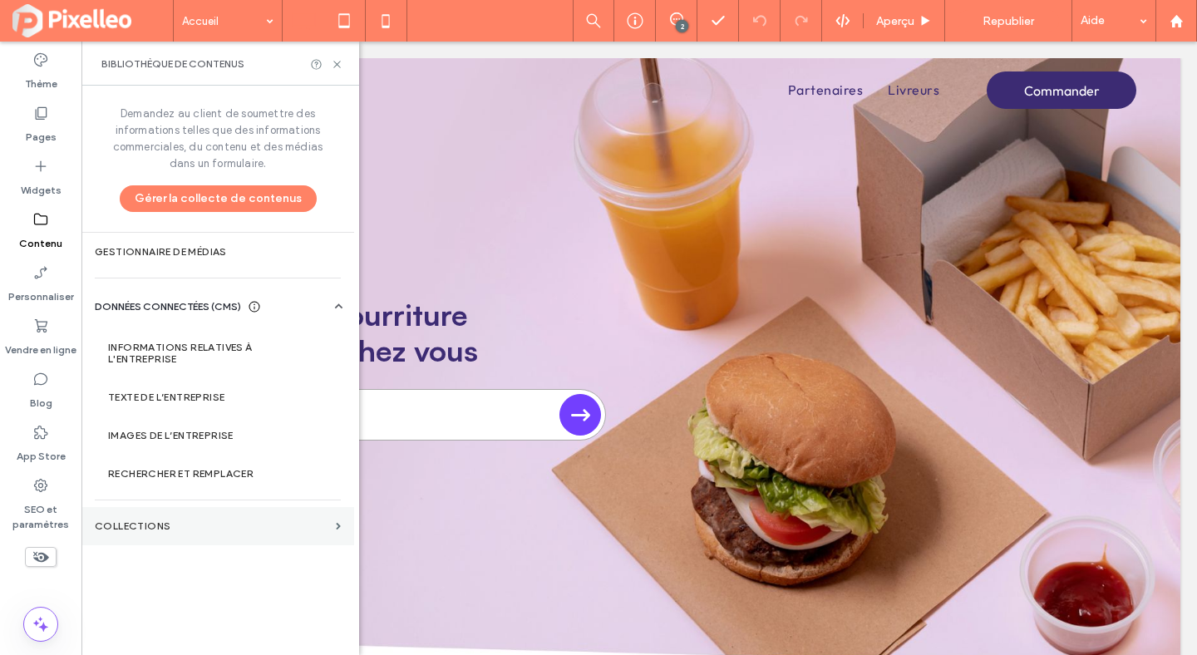
click at [170, 542] on section "COLLECTIONS" at bounding box center [217, 526] width 273 height 38
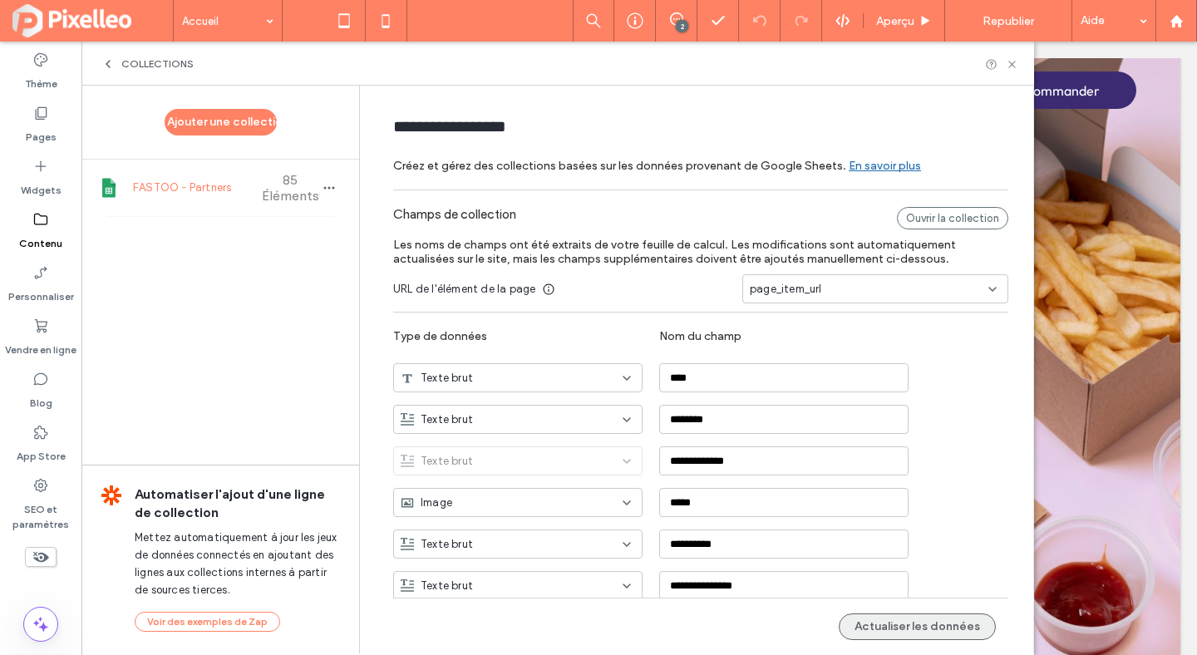
click at [921, 629] on button "Actualiser les données" at bounding box center [917, 627] width 157 height 27
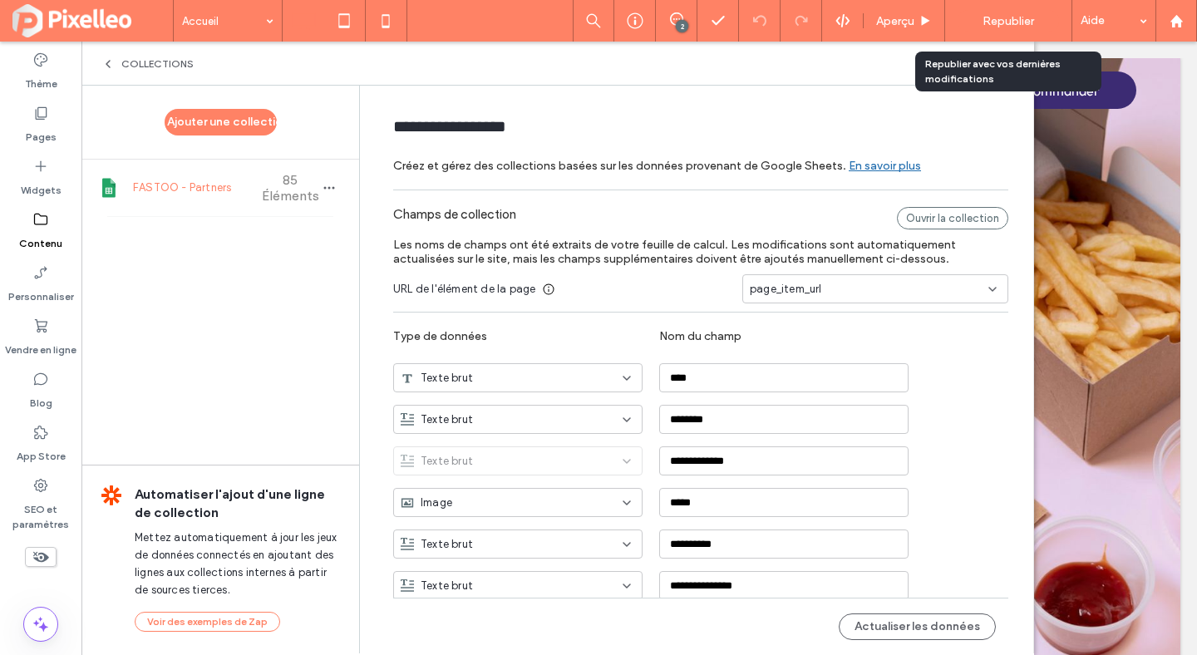
click at [1009, 21] on span "Republier" at bounding box center [1009, 21] width 52 height 14
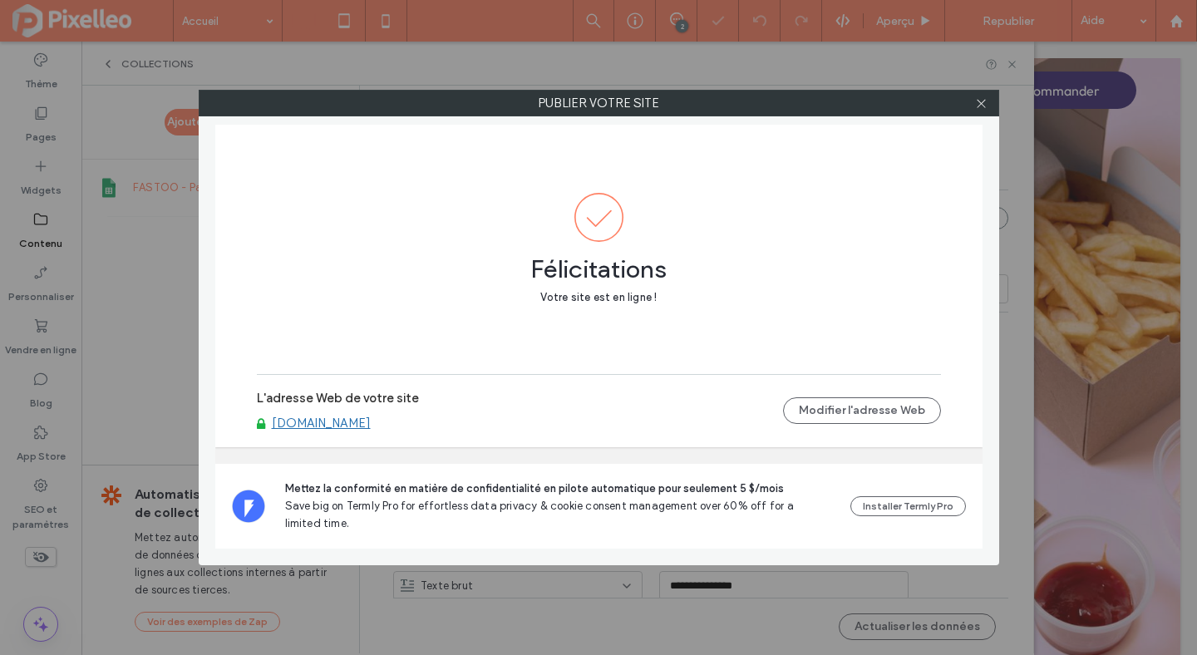
click at [338, 419] on link "[DOMAIN_NAME]" at bounding box center [321, 423] width 99 height 15
click at [982, 100] on icon at bounding box center [981, 103] width 12 height 12
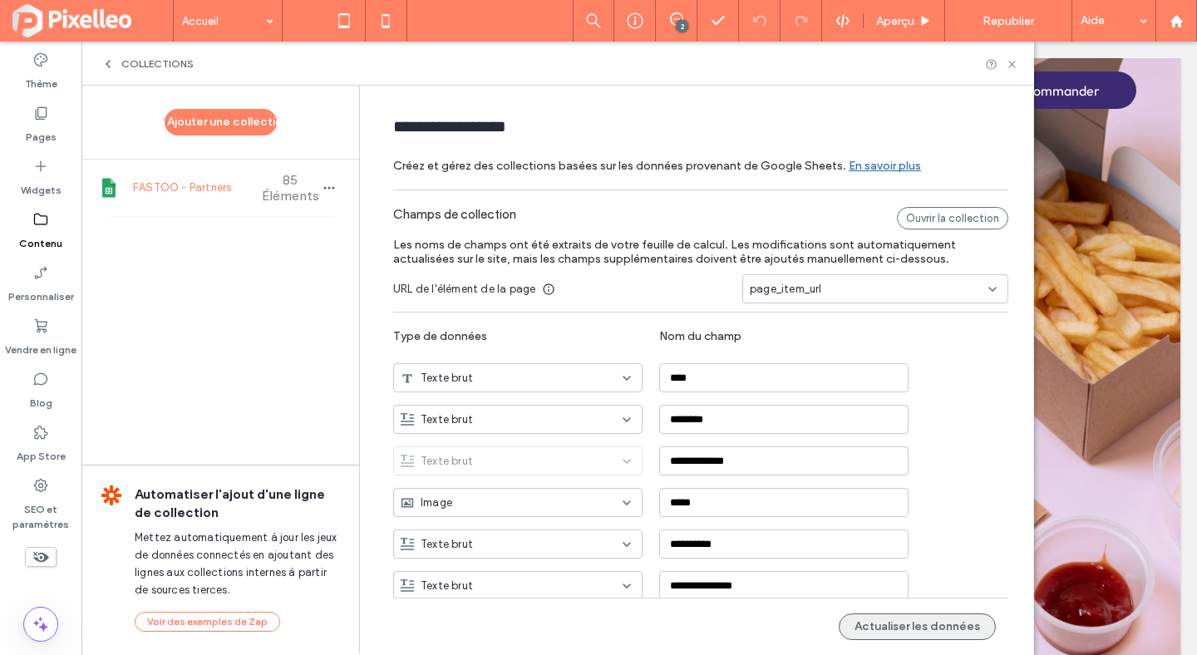
click at [926, 626] on button "Actualiser les données" at bounding box center [917, 627] width 157 height 27
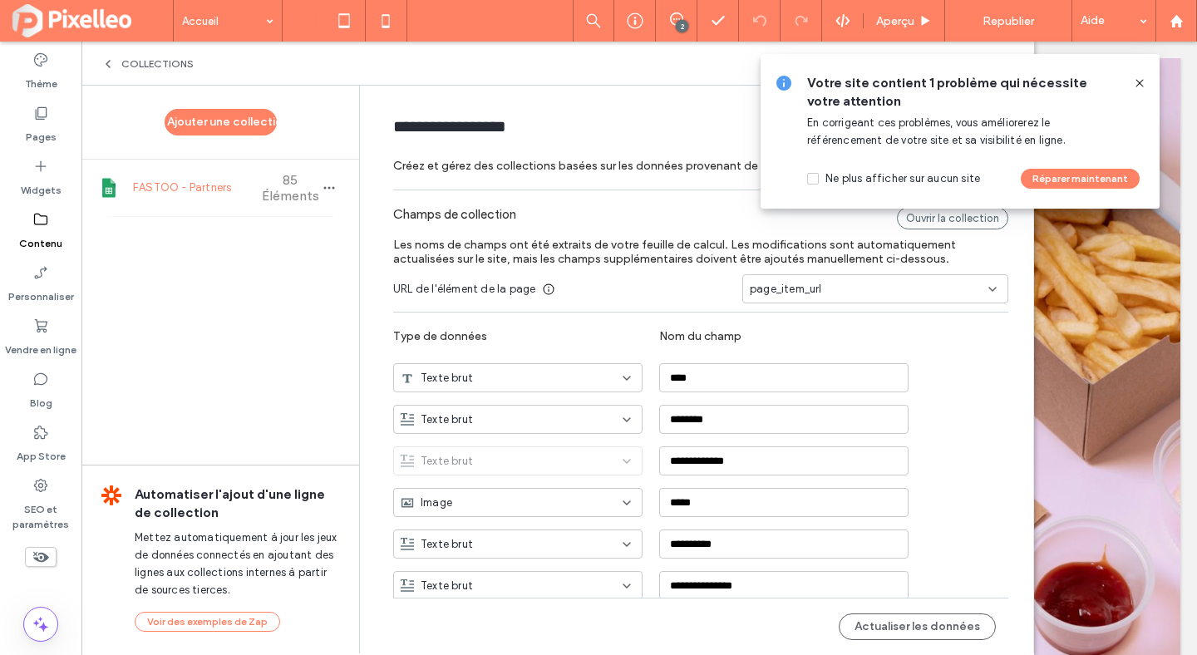
click at [1137, 82] on icon at bounding box center [1139, 83] width 13 height 13
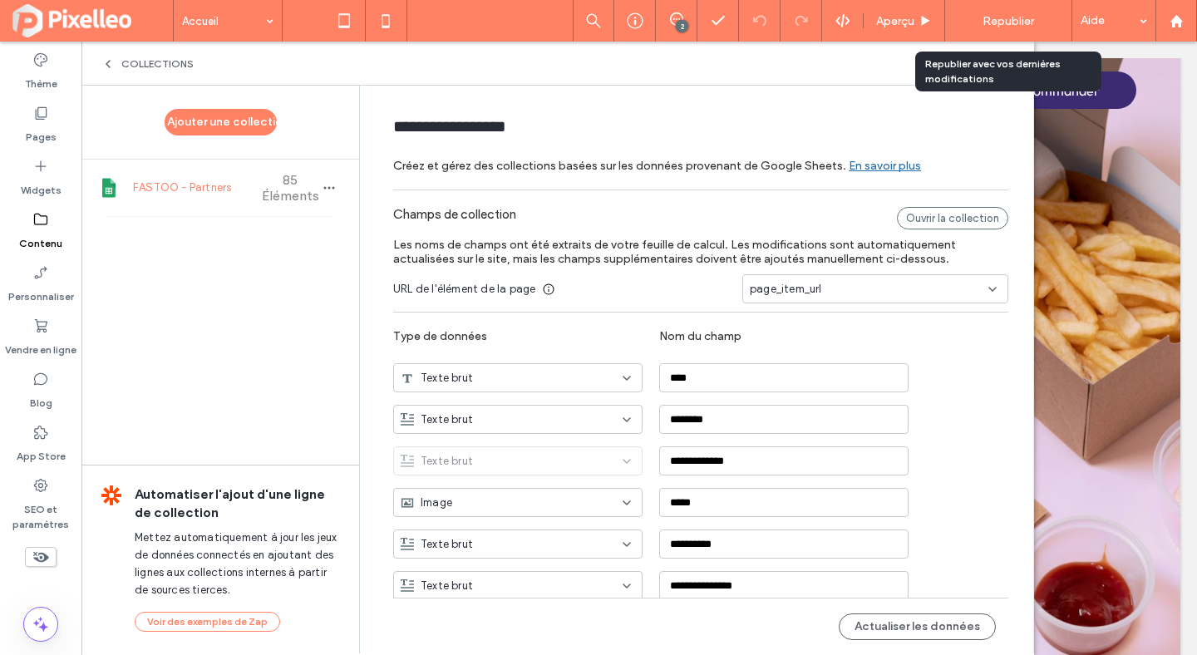
click at [1015, 28] on div "Republier" at bounding box center [1008, 21] width 101 height 22
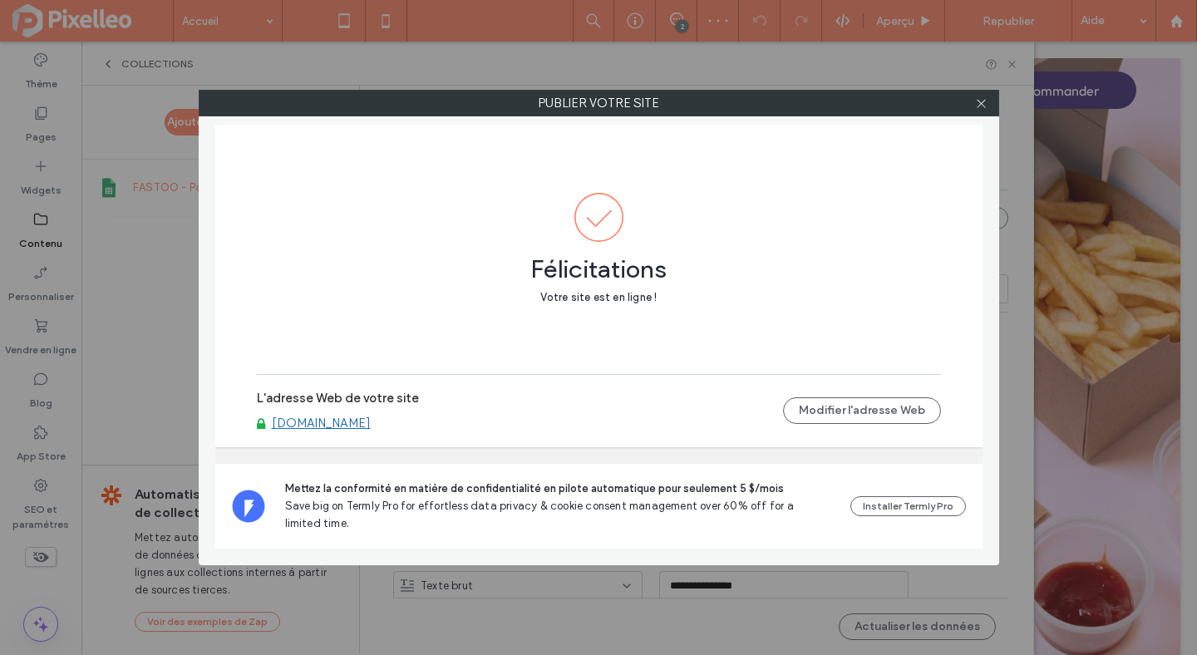
click at [336, 423] on link "[DOMAIN_NAME]" at bounding box center [321, 423] width 99 height 15
